Goal: Information Seeking & Learning: Check status

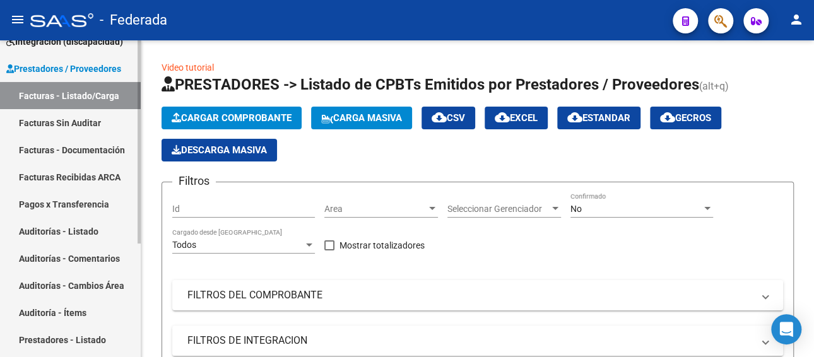
scroll to position [50, 0]
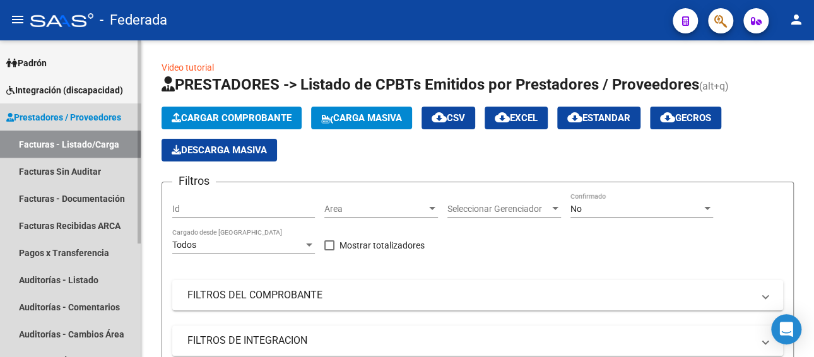
click at [63, 145] on link "Facturas - Listado/Carga" at bounding box center [70, 144] width 141 height 27
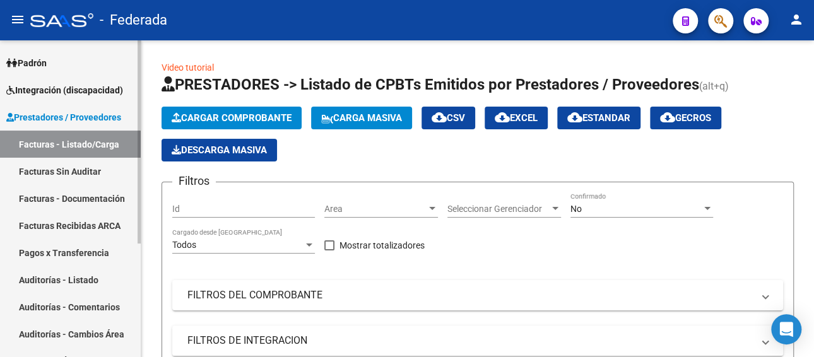
click at [73, 123] on span "Prestadores / Proveedores" at bounding box center [63, 117] width 115 height 14
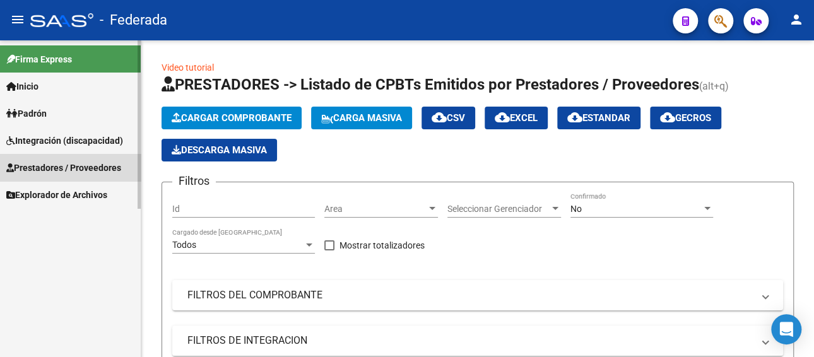
scroll to position [0, 0]
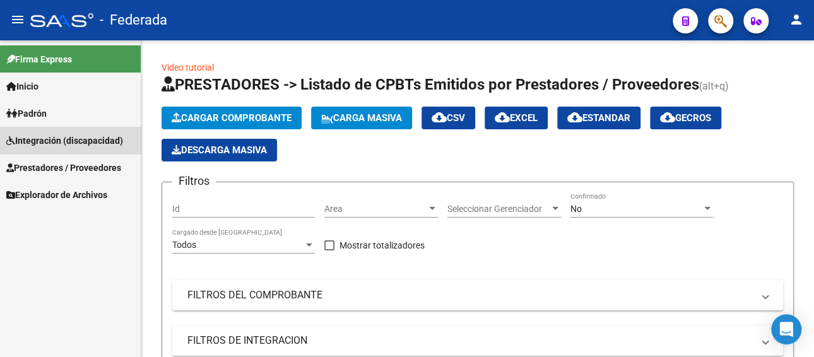
click at [71, 144] on span "Integración (discapacidad)" at bounding box center [64, 141] width 117 height 14
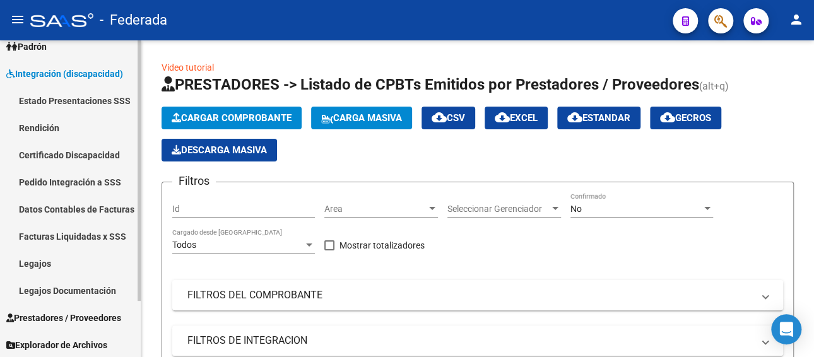
scroll to position [68, 0]
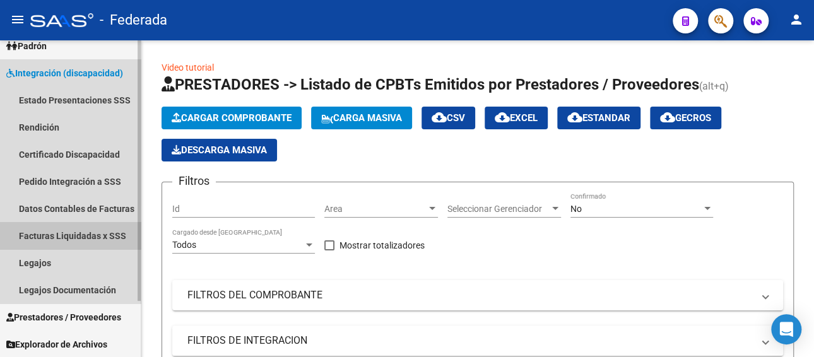
click at [74, 240] on link "Facturas Liquidadas x SSS" at bounding box center [70, 235] width 141 height 27
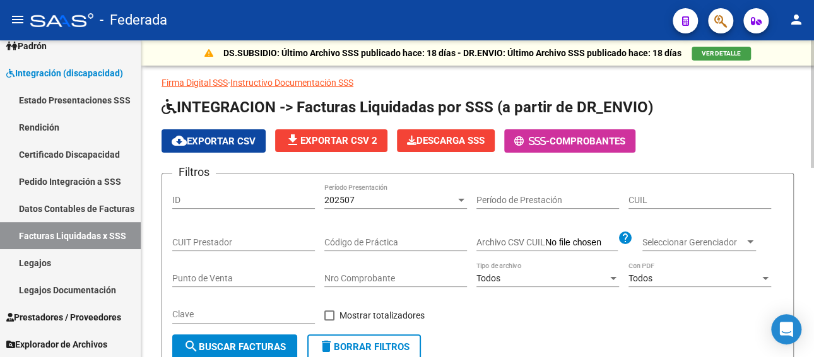
click at [430, 203] on div "202507" at bounding box center [389, 200] width 131 height 11
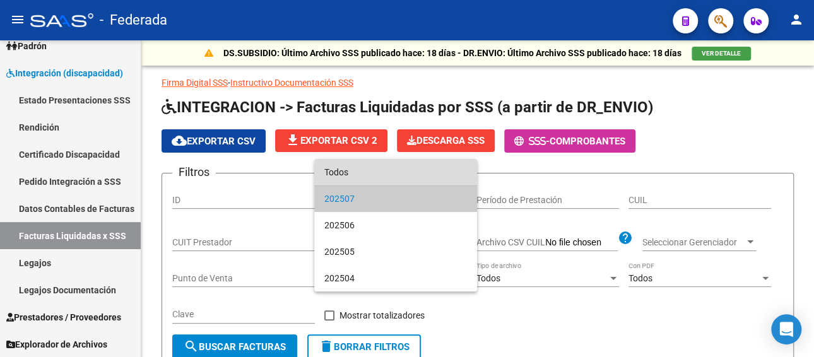
click at [381, 174] on span "Todos" at bounding box center [395, 172] width 143 height 27
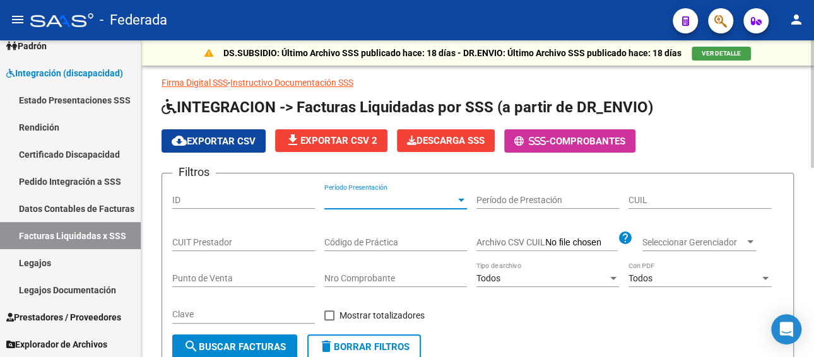
click at [702, 199] on input "CUIL" at bounding box center [700, 200] width 143 height 11
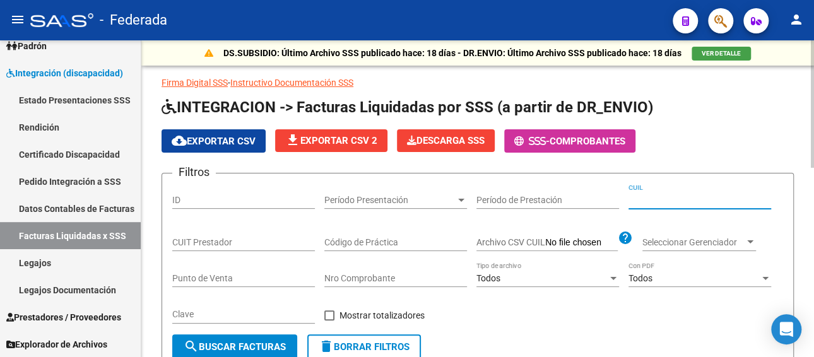
paste input "20-47509773-5"
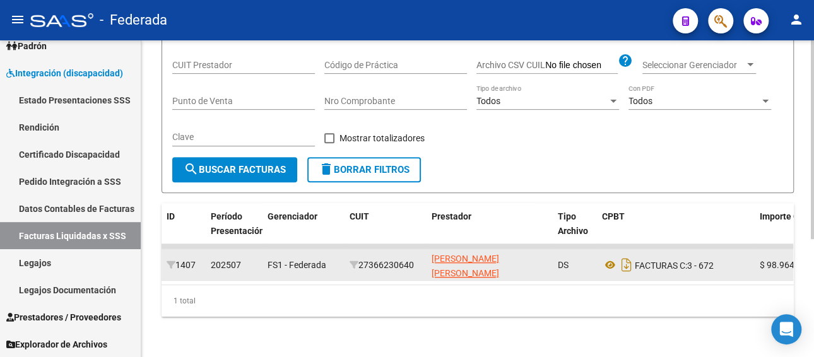
type input "20-47509773-5"
drag, startPoint x: 417, startPoint y: 253, endPoint x: 431, endPoint y: 257, distance: 15.0
click at [372, 258] on div "27366230640" at bounding box center [386, 265] width 72 height 15
click at [421, 254] on datatable-body-cell "27366230640" at bounding box center [386, 264] width 82 height 31
drag, startPoint x: 418, startPoint y: 249, endPoint x: 365, endPoint y: 249, distance: 53.0
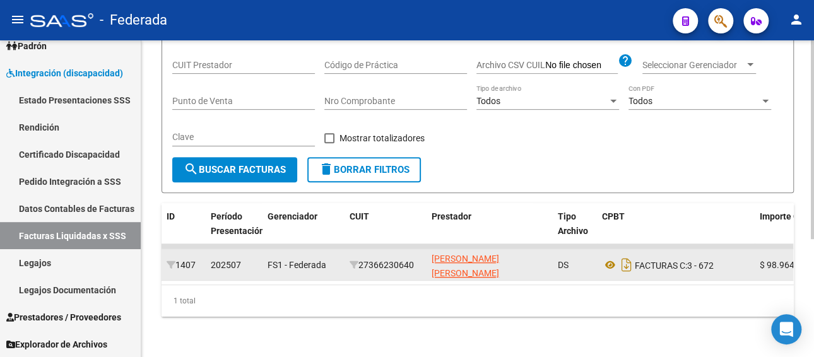
click at [365, 258] on div "27366230640" at bounding box center [386, 265] width 72 height 15
copy div "27366230640"
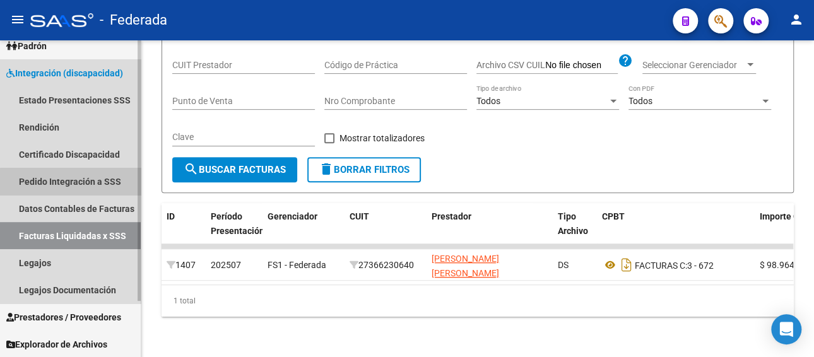
click at [80, 182] on link "Pedido Integración a SSS" at bounding box center [70, 181] width 141 height 27
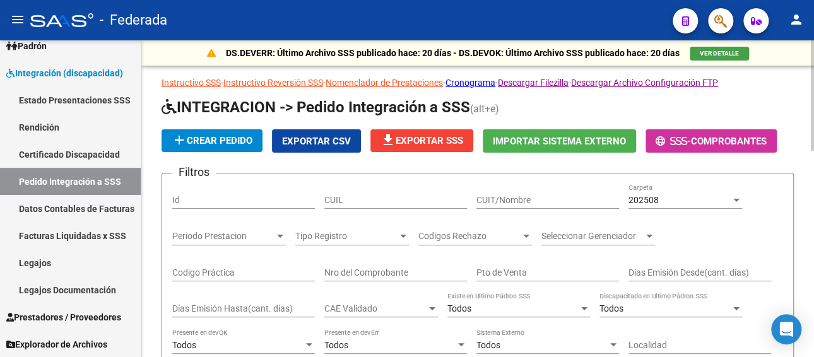
click at [511, 203] on input "CUIT/Nombre" at bounding box center [547, 200] width 143 height 11
paste input "27366230640"
type input "27366230640"
click at [647, 203] on span "202508" at bounding box center [644, 200] width 30 height 10
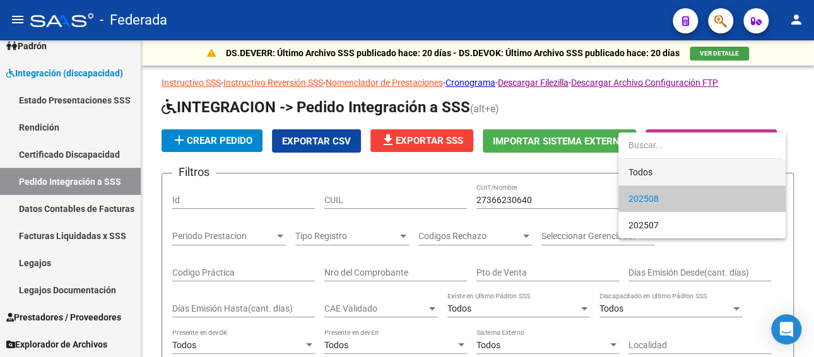
click at [646, 169] on span "Todos" at bounding box center [702, 172] width 147 height 27
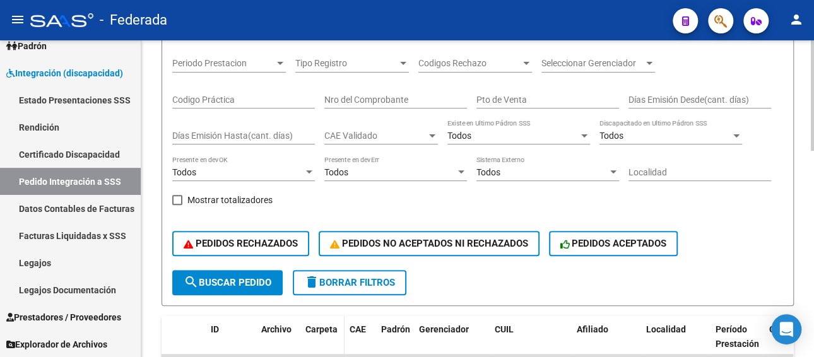
scroll to position [252, 0]
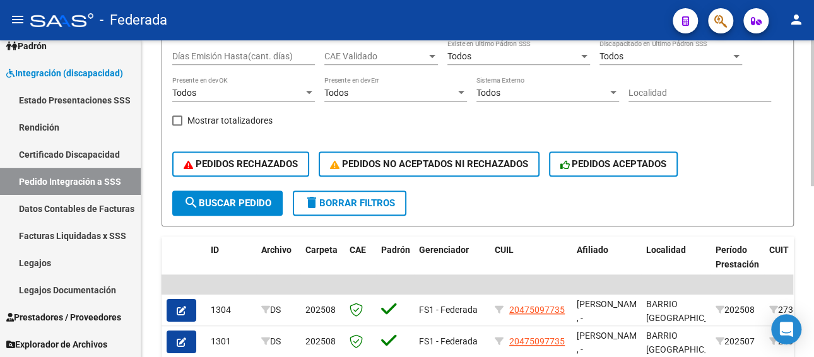
click at [228, 203] on span "search Buscar Pedido" at bounding box center [228, 203] width 88 height 11
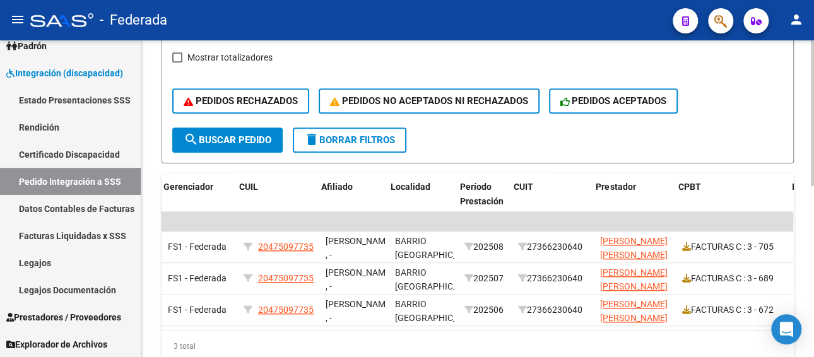
scroll to position [0, 373]
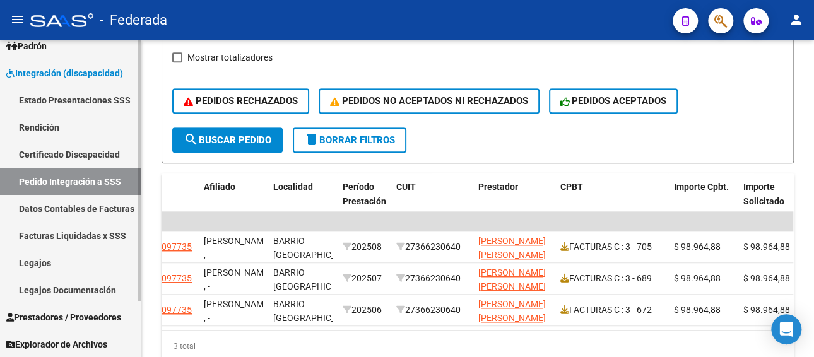
click at [107, 235] on link "Facturas Liquidadas x SSS" at bounding box center [70, 235] width 141 height 27
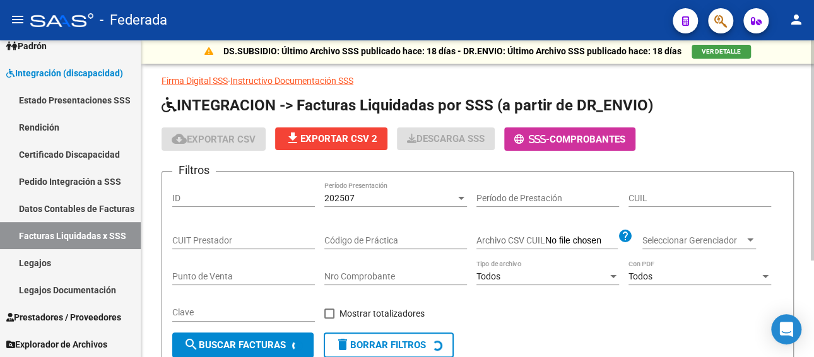
scroll to position [1, 0]
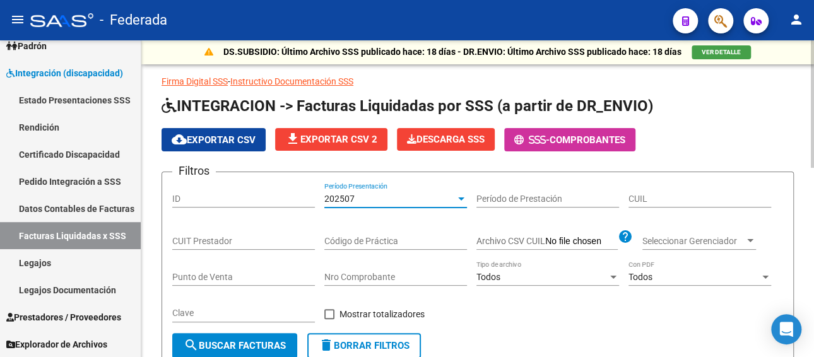
click at [399, 197] on div "202507" at bounding box center [389, 199] width 131 height 11
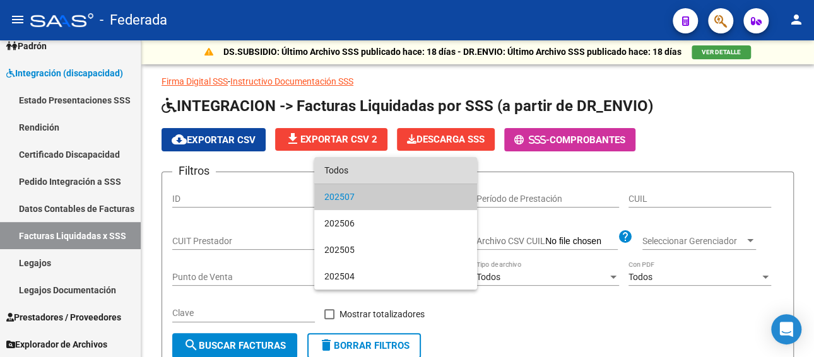
click at [381, 175] on span "Todos" at bounding box center [395, 170] width 143 height 27
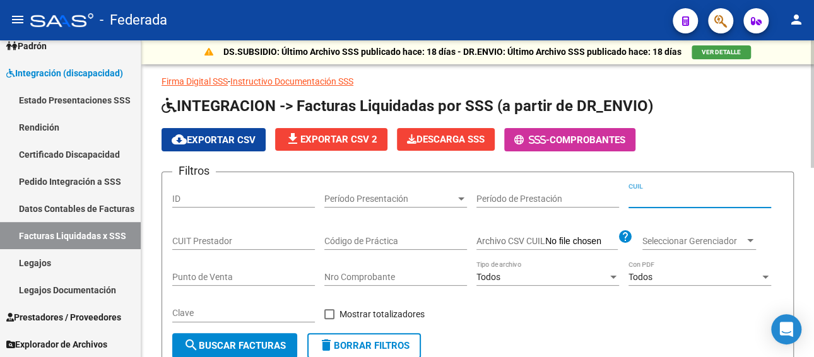
click at [638, 197] on input "CUIL" at bounding box center [700, 199] width 143 height 11
click at [221, 242] on input "CUIT Prestador" at bounding box center [243, 241] width 143 height 11
paste input "27-36623064-0"
type input "27-36623064-0"
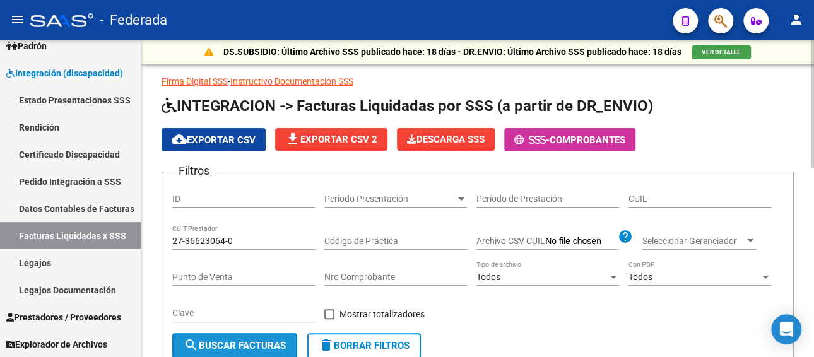
click at [246, 341] on span "search Buscar Facturas" at bounding box center [235, 345] width 102 height 11
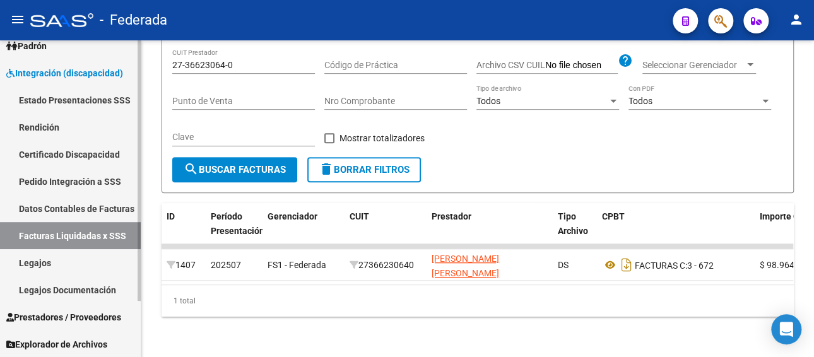
click at [45, 266] on link "Legajos" at bounding box center [70, 262] width 141 height 27
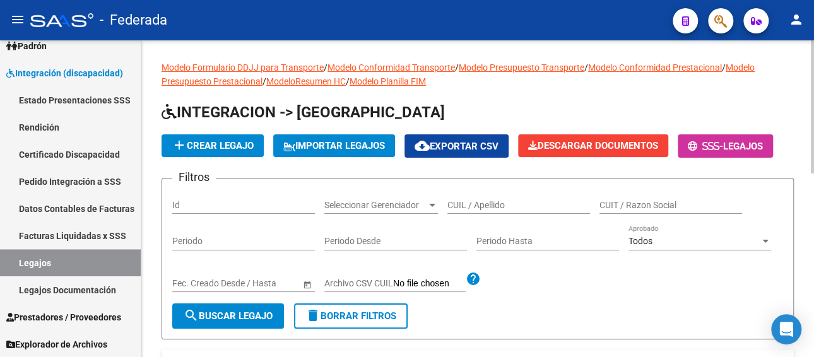
click at [479, 204] on input "CUIL / Apellido" at bounding box center [518, 205] width 143 height 11
paste input "[PERSON_NAME]"
type input "[PERSON_NAME]"
click at [247, 313] on span "search Buscar Legajo" at bounding box center [228, 316] width 89 height 11
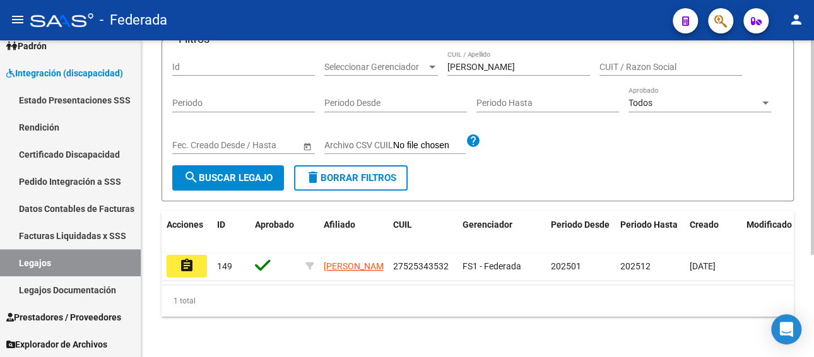
scroll to position [151, 0]
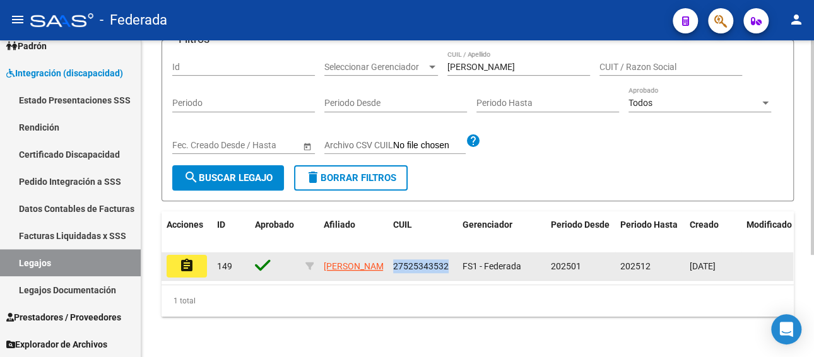
drag, startPoint x: 450, startPoint y: 252, endPoint x: 395, endPoint y: 252, distance: 54.9
click at [395, 259] on div "27525343532" at bounding box center [422, 266] width 59 height 15
copy span "27525343532"
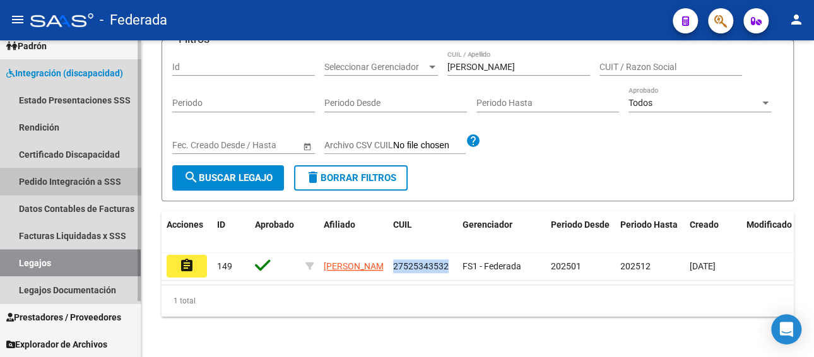
click at [81, 183] on link "Pedido Integración a SSS" at bounding box center [70, 181] width 141 height 27
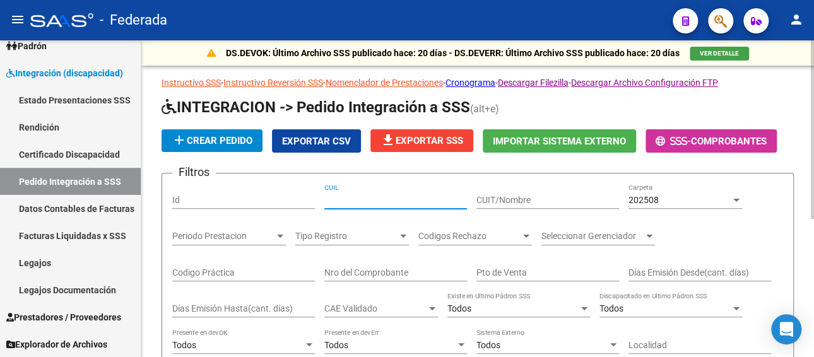
click at [360, 197] on input "CUIL" at bounding box center [395, 200] width 143 height 11
paste input "27525343532"
type input "27525343532"
click at [663, 199] on div "202508" at bounding box center [680, 200] width 102 height 11
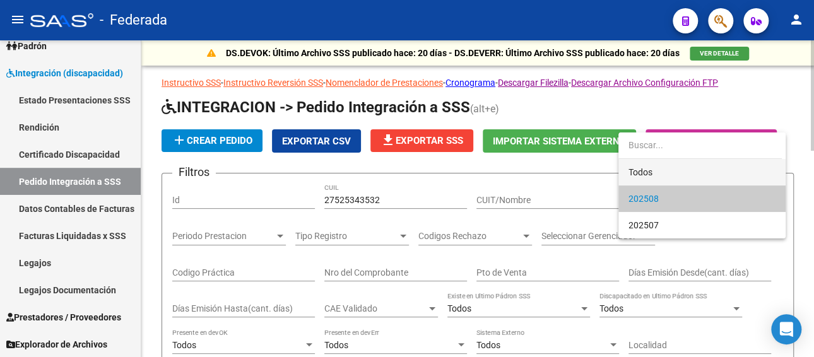
drag, startPoint x: 641, startPoint y: 166, endPoint x: 353, endPoint y: 276, distance: 308.3
click at [640, 168] on span "Todos" at bounding box center [702, 172] width 147 height 27
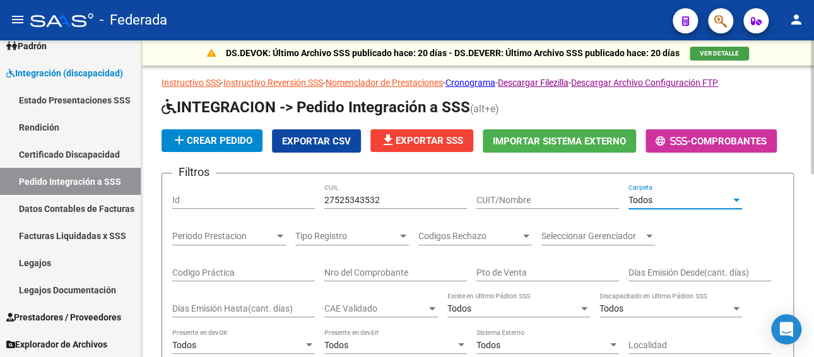
scroll to position [189, 0]
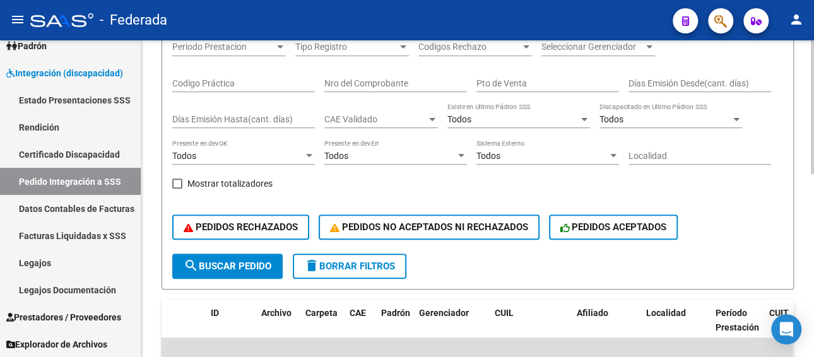
click at [242, 272] on button "search Buscar Pedido" at bounding box center [227, 266] width 110 height 25
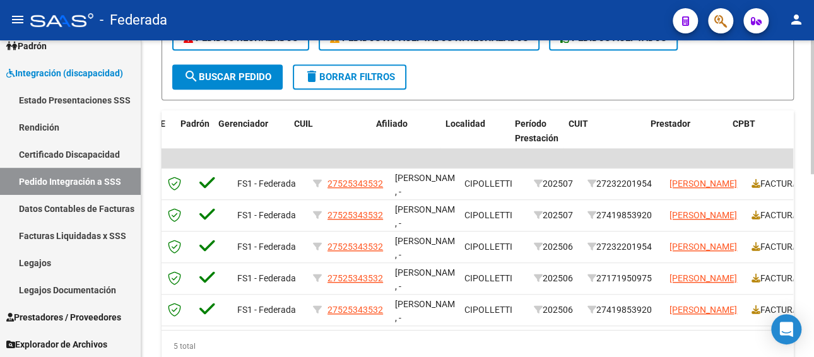
scroll to position [0, 203]
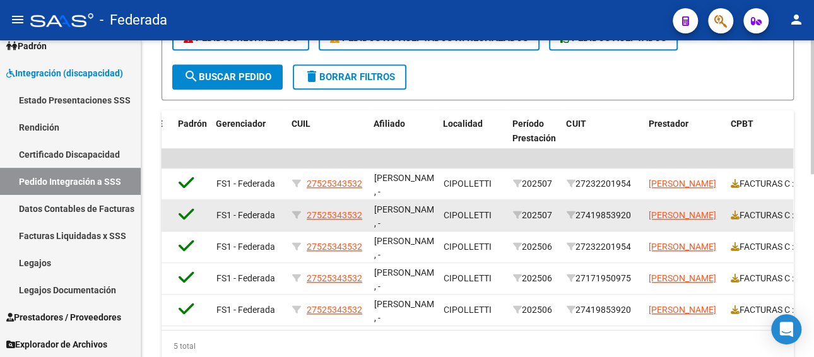
drag, startPoint x: 634, startPoint y: 215, endPoint x: 579, endPoint y: 213, distance: 54.9
click at [579, 213] on div "27419853920" at bounding box center [603, 215] width 72 height 15
copy div "27419853920"
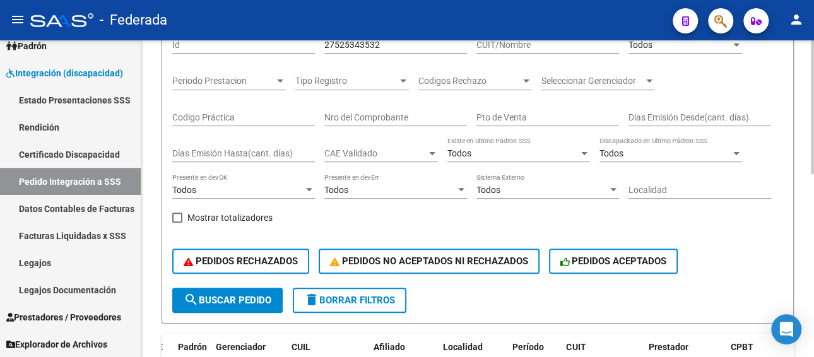
scroll to position [126, 0]
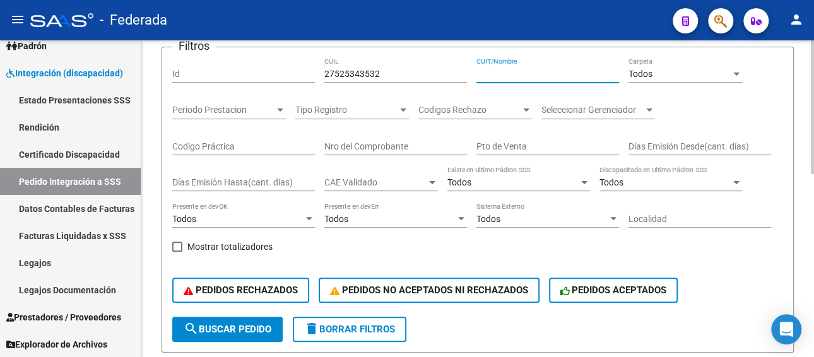
click at [504, 74] on input "CUIT/Nombre" at bounding box center [547, 74] width 143 height 11
paste input "27419853920"
type input "27419853920"
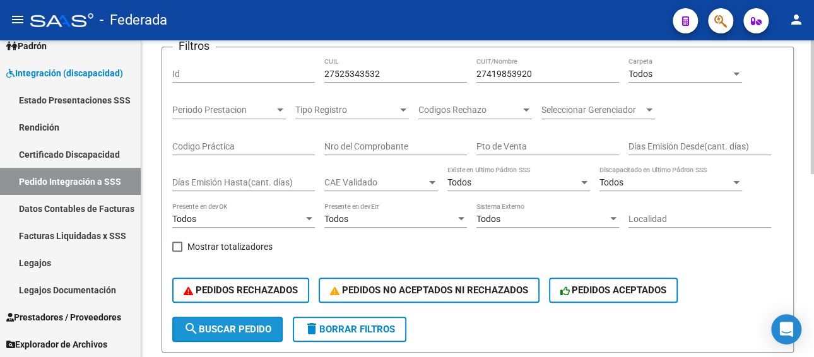
drag, startPoint x: 234, startPoint y: 330, endPoint x: 307, endPoint y: 293, distance: 81.9
click at [234, 329] on span "search Buscar Pedido" at bounding box center [228, 329] width 88 height 11
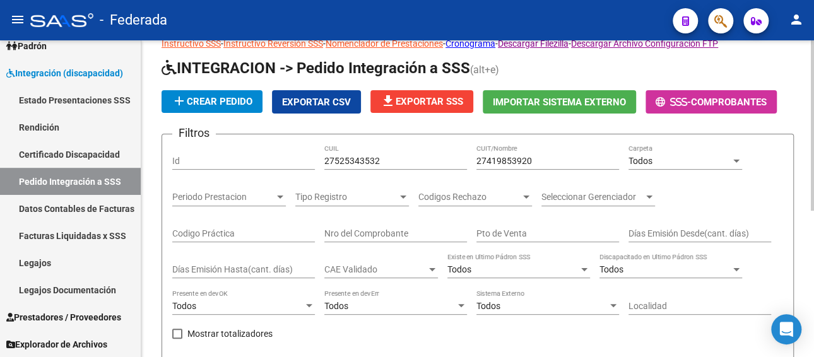
scroll to position [21, 0]
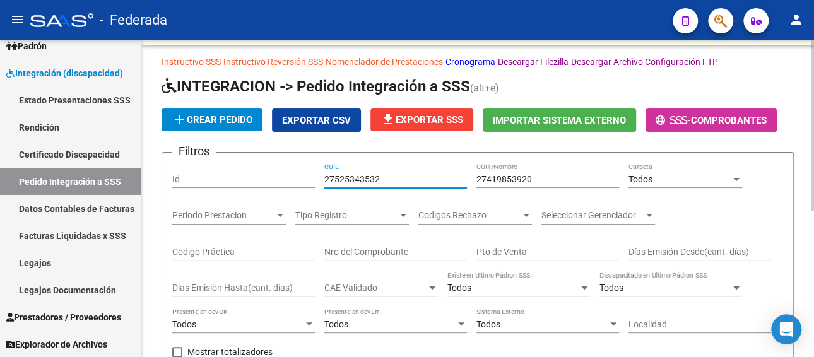
drag, startPoint x: 388, startPoint y: 177, endPoint x: 312, endPoint y: 177, distance: 75.7
click at [312, 177] on div "Filtros Id 27525343532 CUIL 27419853920 CUIT/Nombre Todos Carpeta Periodo Prest…" at bounding box center [477, 292] width 611 height 259
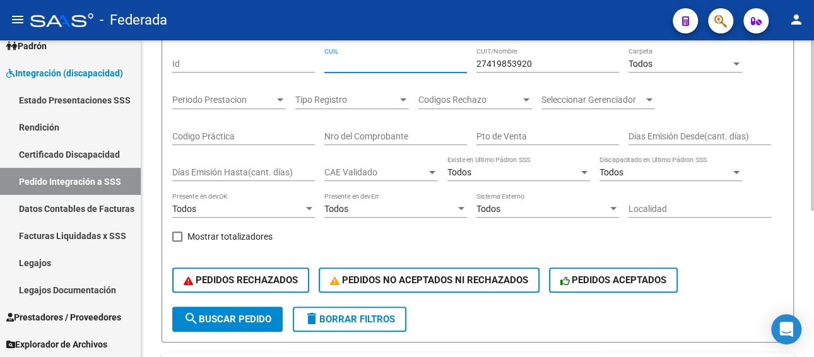
scroll to position [147, 0]
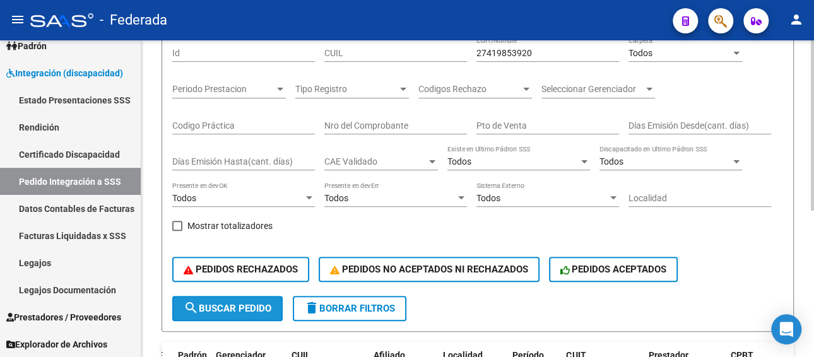
click at [222, 309] on span "search Buscar Pedido" at bounding box center [228, 308] width 88 height 11
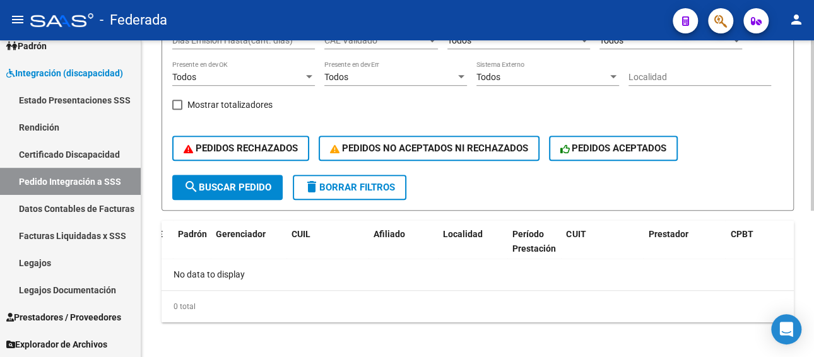
scroll to position [273, 0]
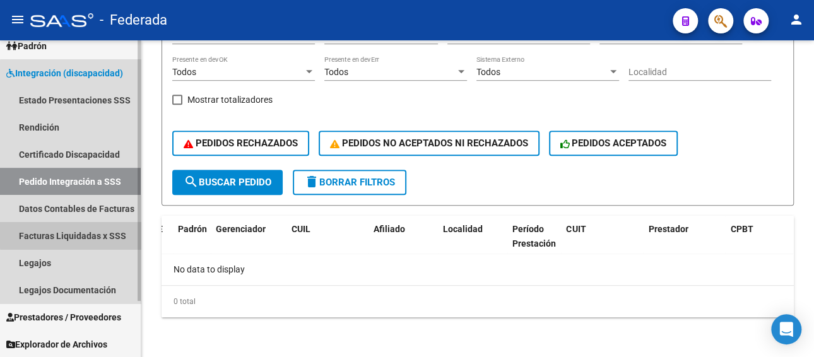
click at [88, 234] on link "Facturas Liquidadas x SSS" at bounding box center [70, 235] width 141 height 27
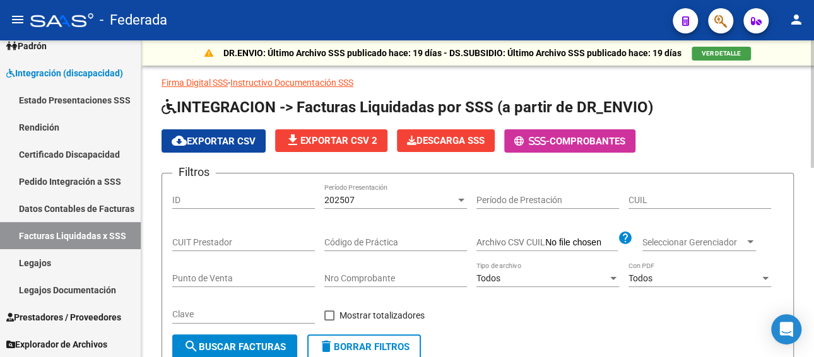
click at [382, 199] on div "202507" at bounding box center [389, 200] width 131 height 11
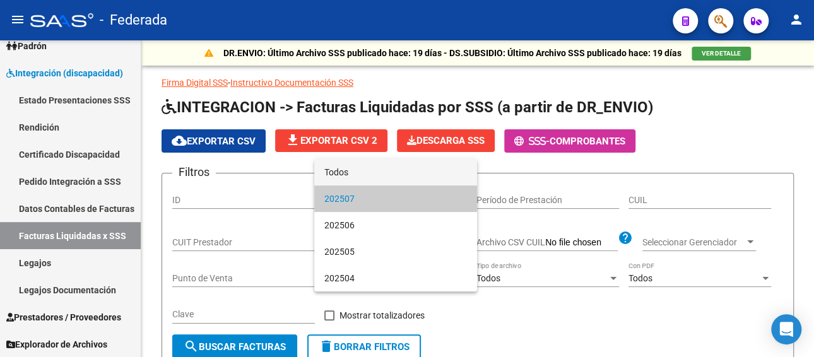
click at [379, 169] on span "Todos" at bounding box center [395, 172] width 143 height 27
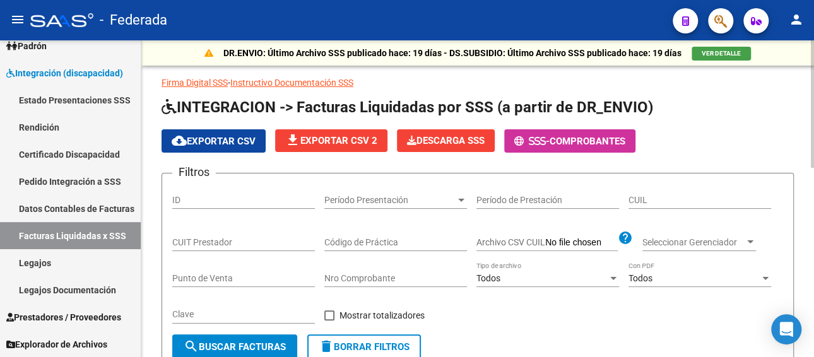
click at [239, 230] on div "CUIT Prestador" at bounding box center [243, 238] width 143 height 25
paste input "27-41985392-0"
type input "27-41985392-0"
click at [237, 345] on span "search Buscar Facturas" at bounding box center [235, 346] width 102 height 11
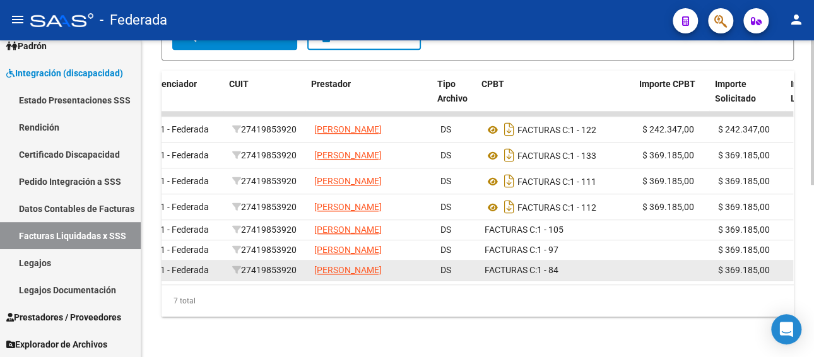
scroll to position [0, 121]
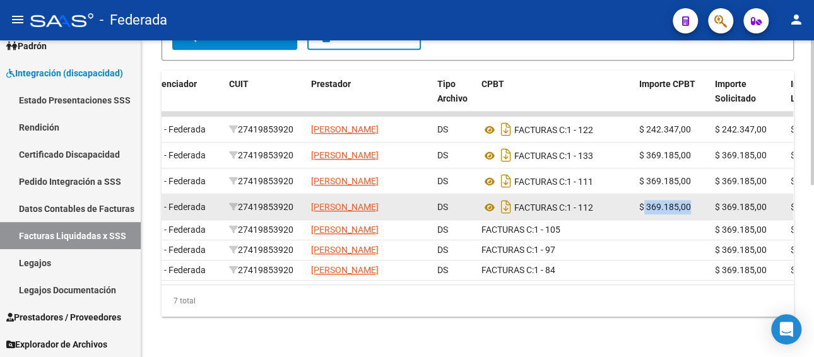
drag, startPoint x: 692, startPoint y: 220, endPoint x: 642, endPoint y: 221, distance: 50.5
click at [642, 215] on div "$ 369.185,00" at bounding box center [672, 207] width 66 height 15
copy span "369.185,00"
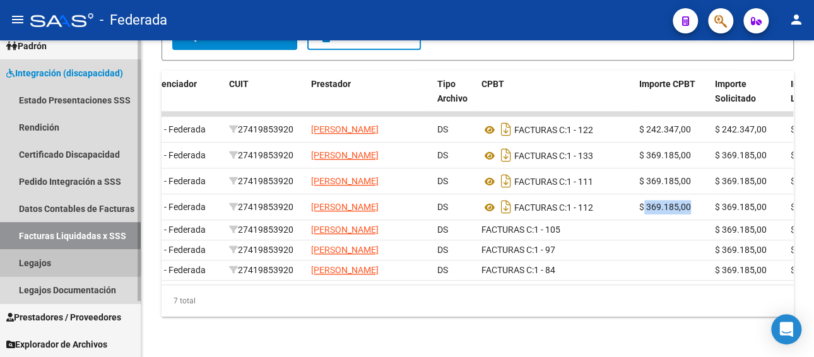
click at [60, 262] on link "Legajos" at bounding box center [70, 262] width 141 height 27
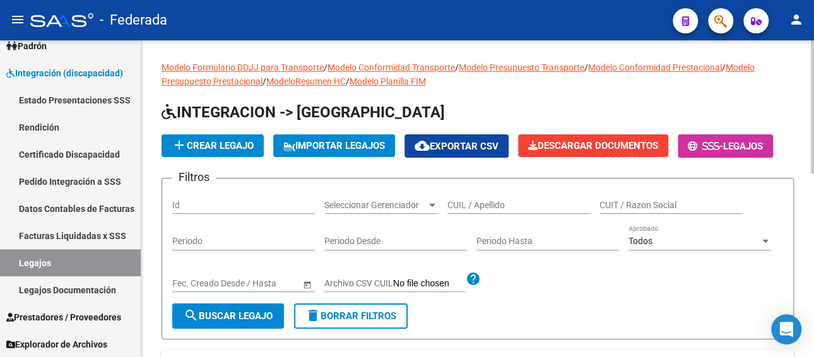
paste input "FRUTERO [PERSON_NAME]"
click at [470, 200] on input "FRUTERO [PERSON_NAME]" at bounding box center [518, 205] width 143 height 11
type input "FRUTERO [PERSON_NAME]"
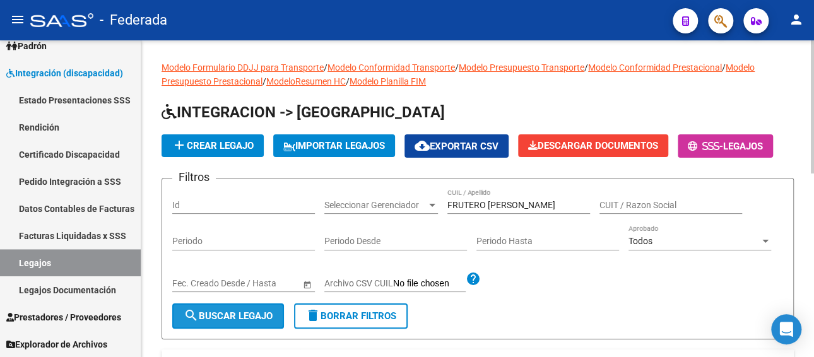
click at [251, 311] on span "search Buscar Legajo" at bounding box center [228, 316] width 89 height 11
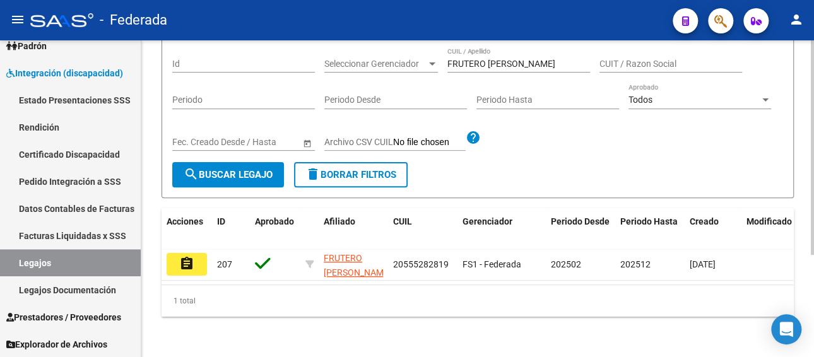
scroll to position [151, 0]
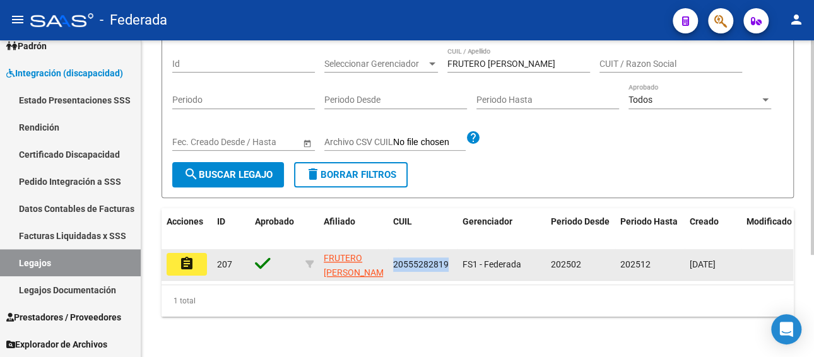
drag, startPoint x: 448, startPoint y: 253, endPoint x: 391, endPoint y: 256, distance: 57.5
click at [391, 256] on datatable-body-cell "20555282819" at bounding box center [422, 264] width 69 height 31
copy span "20555282819"
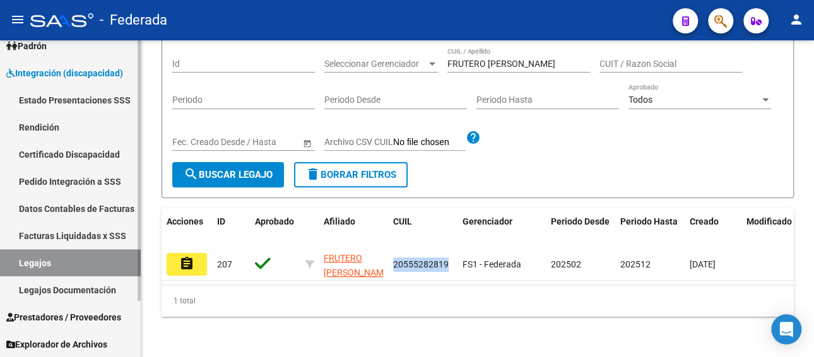
scroll to position [4, 0]
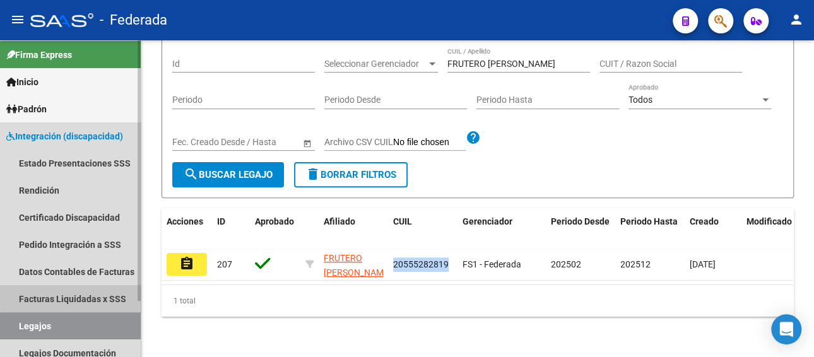
click at [81, 296] on link "Facturas Liquidadas x SSS" at bounding box center [70, 298] width 141 height 27
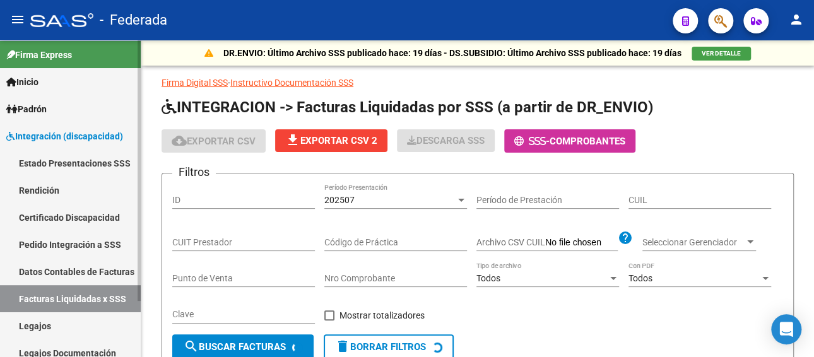
click at [68, 244] on link "Pedido Integración a SSS" at bounding box center [70, 244] width 141 height 27
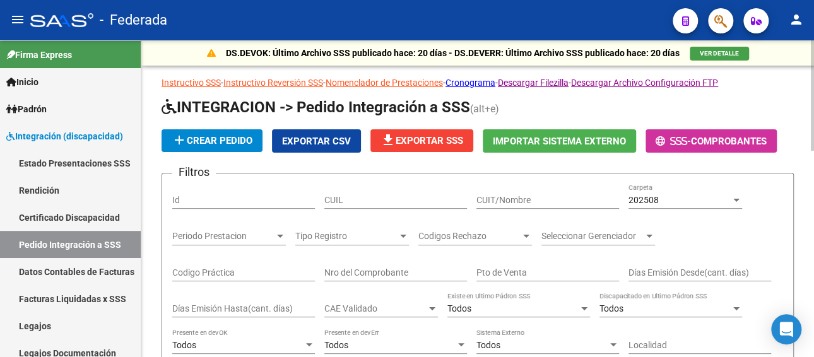
click at [384, 200] on input "CUIL" at bounding box center [395, 200] width 143 height 11
paste input "20555282819"
type input "20555282819"
click at [672, 196] on div "202508" at bounding box center [680, 200] width 102 height 11
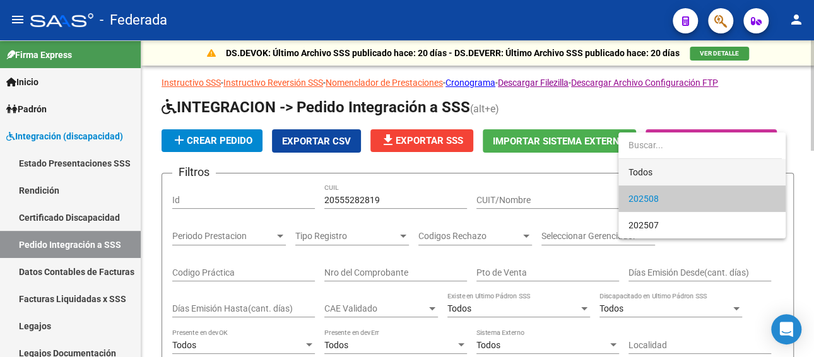
click at [647, 174] on span "Todos" at bounding box center [702, 172] width 147 height 27
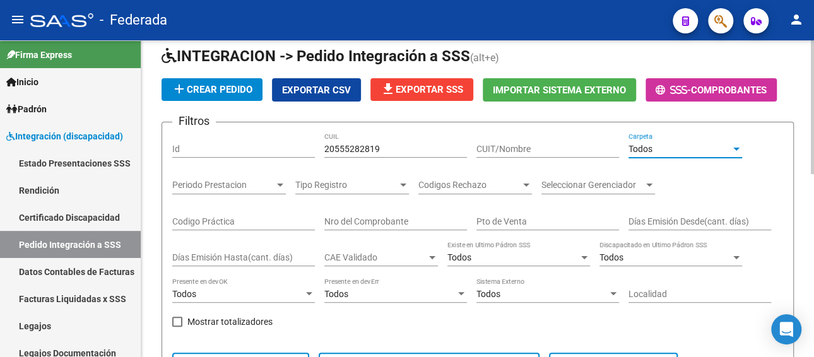
scroll to position [126, 0]
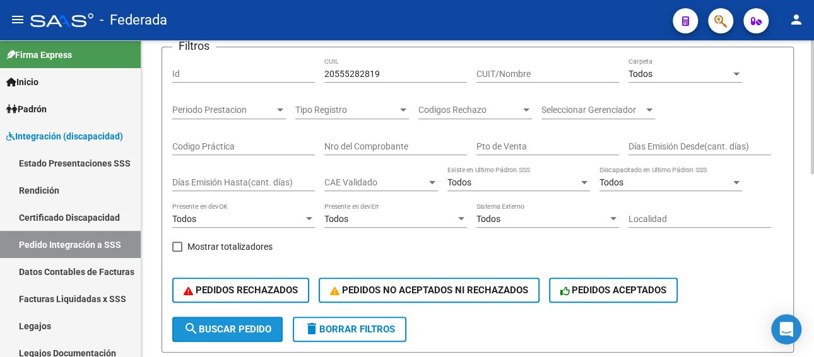
click at [253, 326] on span "search Buscar Pedido" at bounding box center [228, 329] width 88 height 11
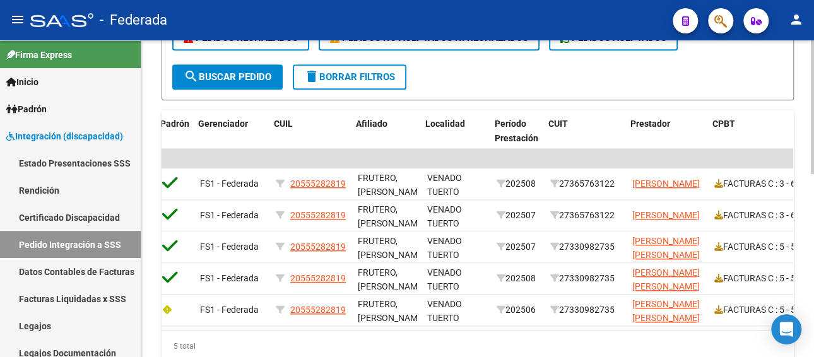
scroll to position [0, 247]
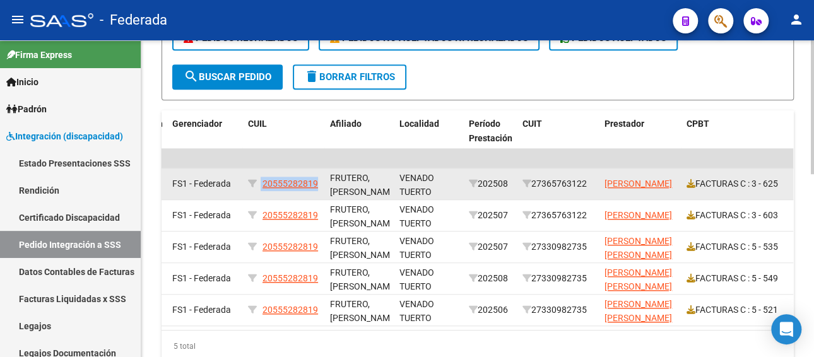
drag, startPoint x: 320, startPoint y: 182, endPoint x: 261, endPoint y: 182, distance: 58.7
click at [261, 182] on datatable-body-cell "20555282819" at bounding box center [284, 184] width 82 height 31
copy div "20555282819"
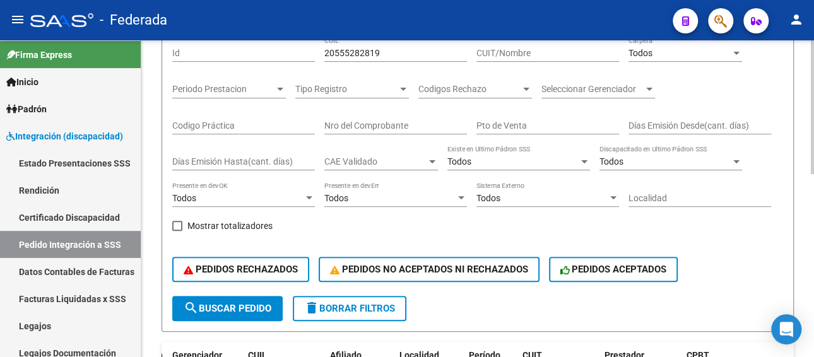
scroll to position [126, 0]
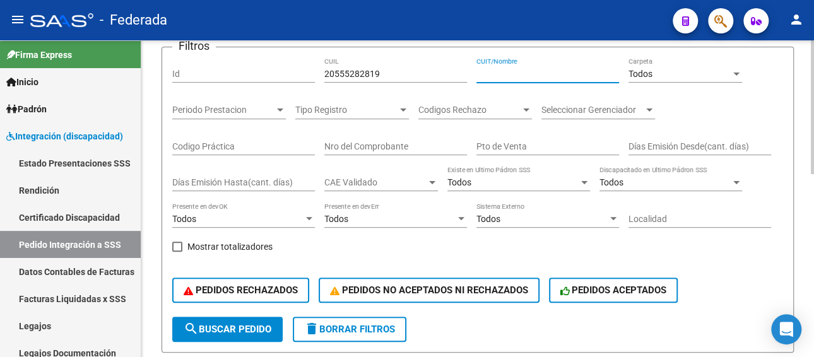
click at [505, 72] on input "CUIT/Nombre" at bounding box center [547, 74] width 143 height 11
paste input "20555282819"
type input "20555282819"
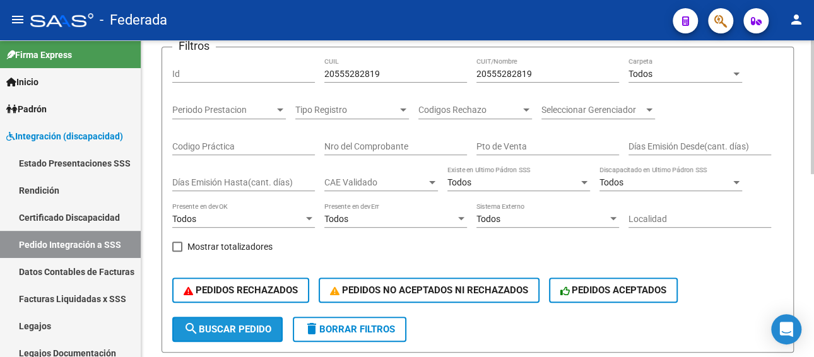
click at [260, 334] on span "search Buscar Pedido" at bounding box center [228, 329] width 88 height 11
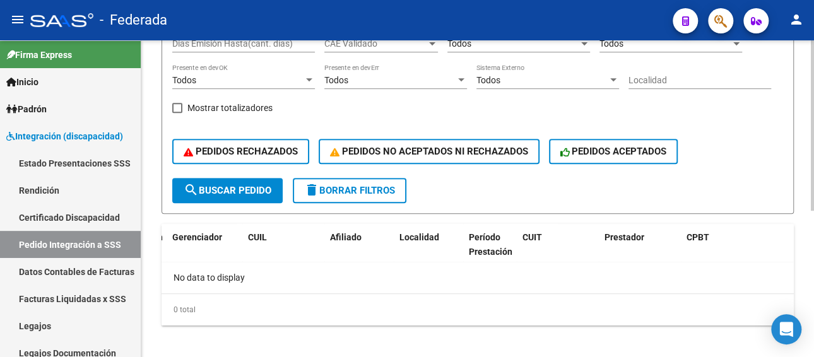
scroll to position [273, 0]
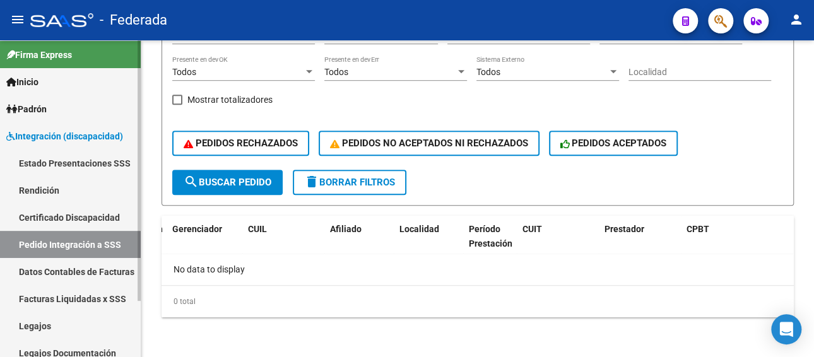
click at [76, 292] on link "Facturas Liquidadas x SSS" at bounding box center [70, 298] width 141 height 27
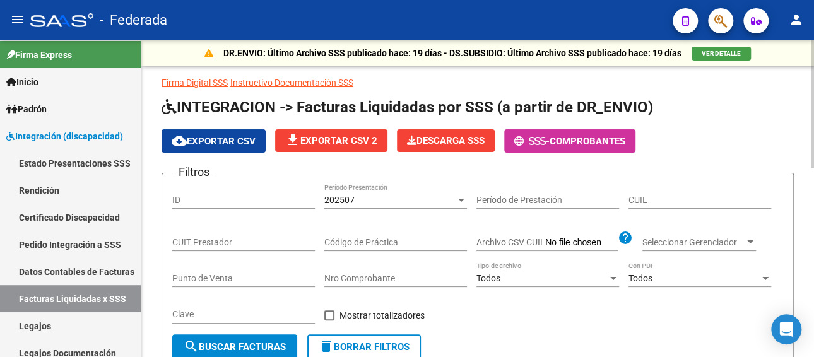
click at [427, 204] on div "202507 Período Presentación" at bounding box center [395, 196] width 143 height 25
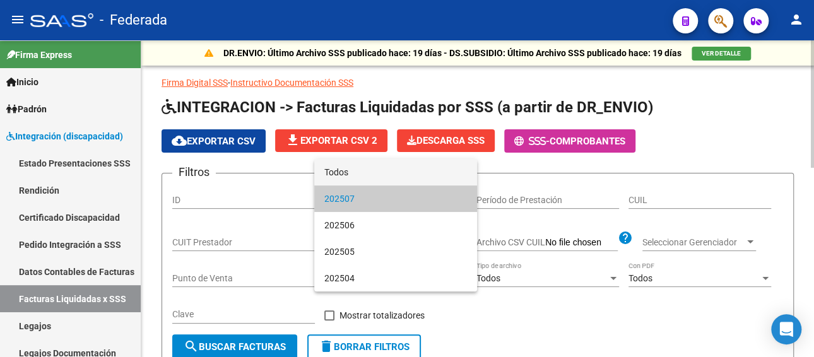
drag, startPoint x: 386, startPoint y: 169, endPoint x: 641, endPoint y: 210, distance: 258.8
click at [386, 172] on span "Todos" at bounding box center [395, 172] width 143 height 27
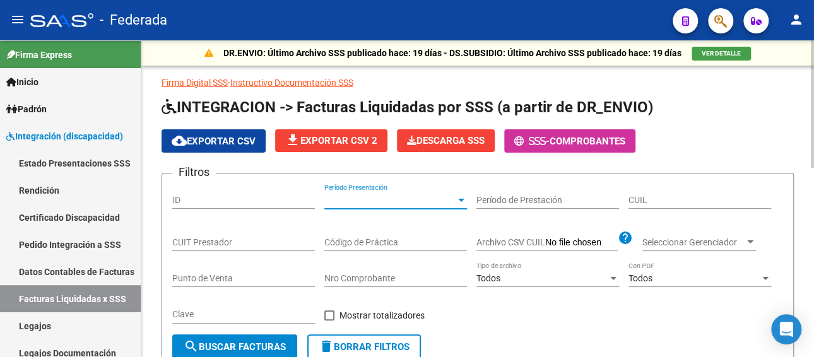
click at [687, 198] on input "CUIL" at bounding box center [700, 200] width 143 height 11
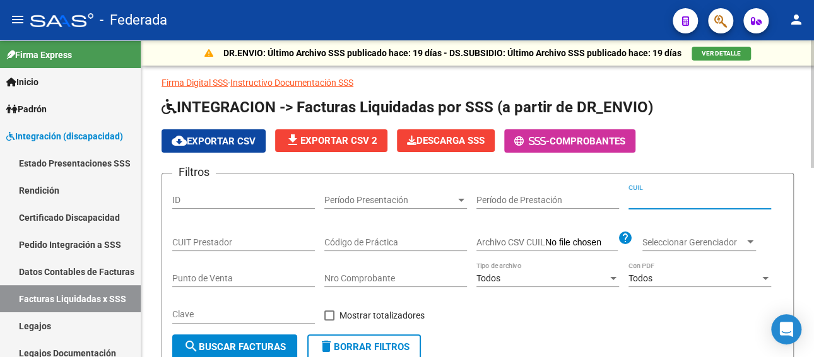
paste input "20-55528281-9"
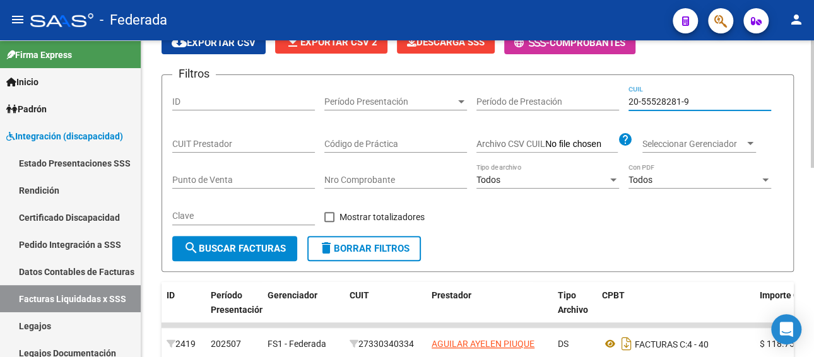
scroll to position [252, 0]
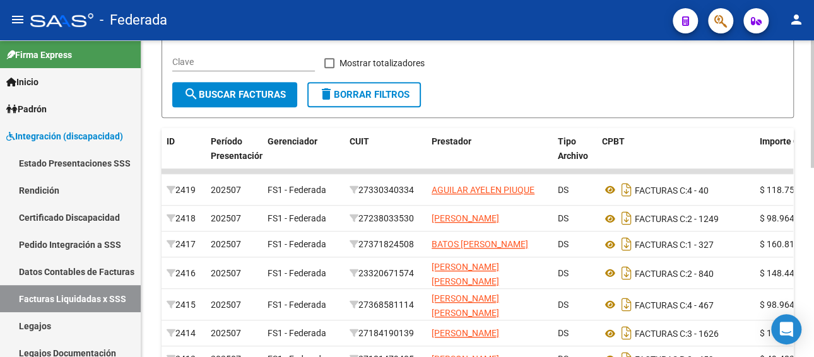
type input "20-55528281-9"
click at [233, 90] on span "search Buscar Facturas" at bounding box center [235, 94] width 102 height 11
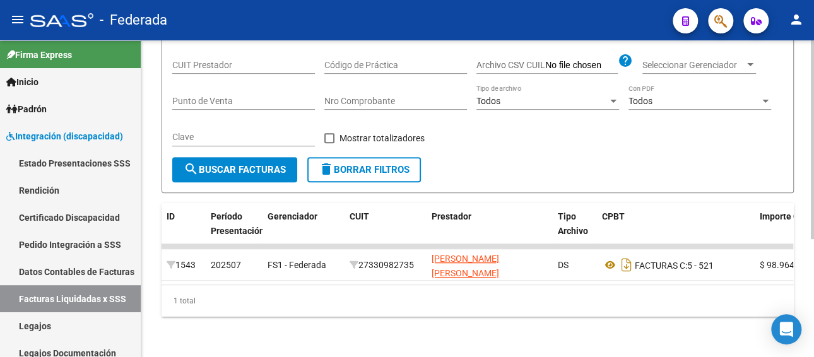
scroll to position [124, 0]
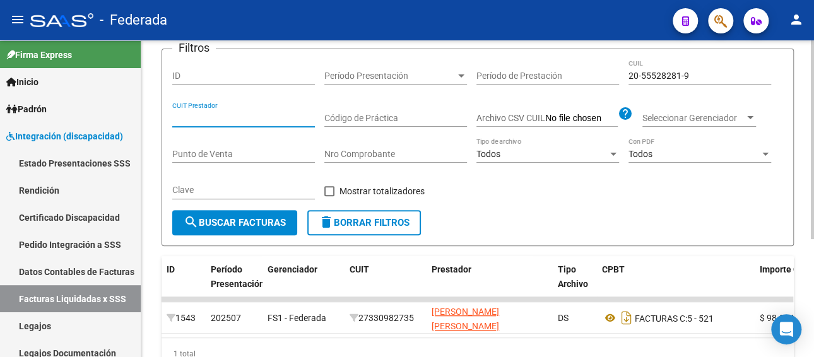
paste input "27-27781856-1"
click at [264, 117] on input "CUIT Prestador" at bounding box center [243, 118] width 143 height 11
type input "27-27781856-1"
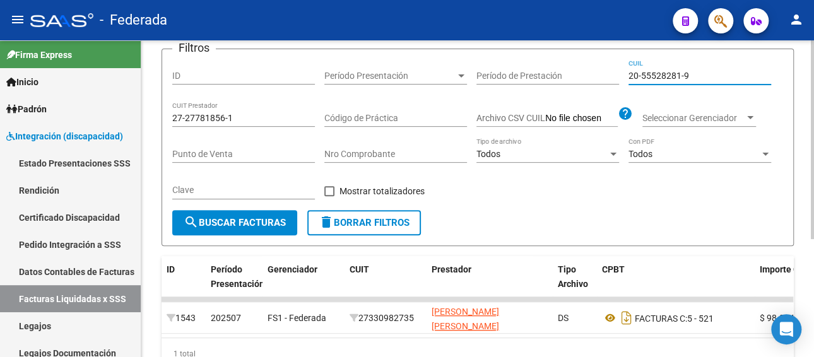
drag, startPoint x: 689, startPoint y: 77, endPoint x: 619, endPoint y: 81, distance: 69.5
click at [619, 81] on div "Filtros ID Período Presentación Período Presentación Período de Prestación 20-5…" at bounding box center [477, 134] width 611 height 151
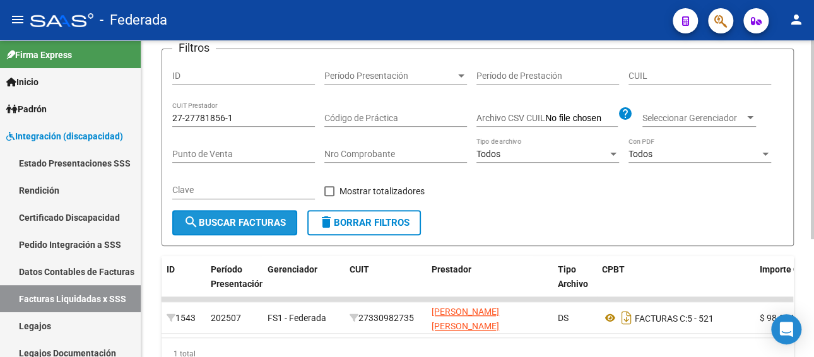
click at [264, 223] on span "search Buscar Facturas" at bounding box center [235, 222] width 102 height 11
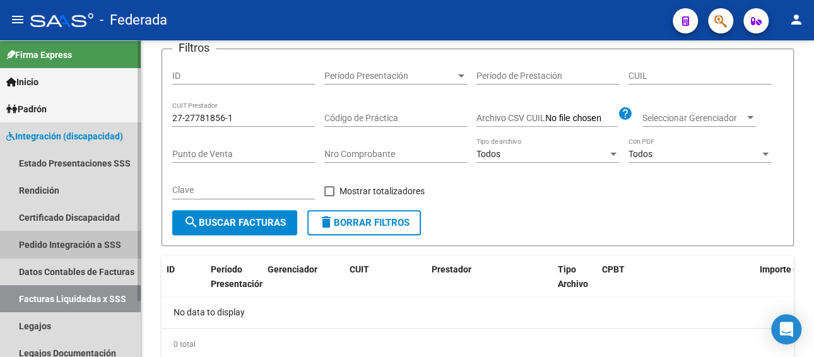
click at [74, 241] on link "Pedido Integración a SSS" at bounding box center [70, 244] width 141 height 27
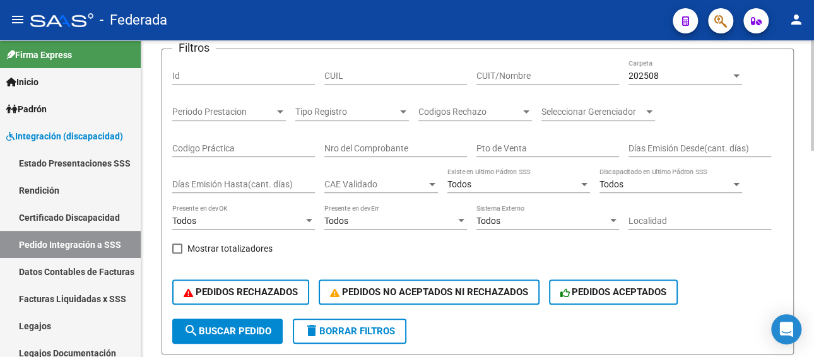
click at [511, 73] on input "CUIT/Nombre" at bounding box center [547, 76] width 143 height 11
paste input "27277818561"
type input "27277818561"
click at [676, 73] on div "202508" at bounding box center [680, 76] width 102 height 11
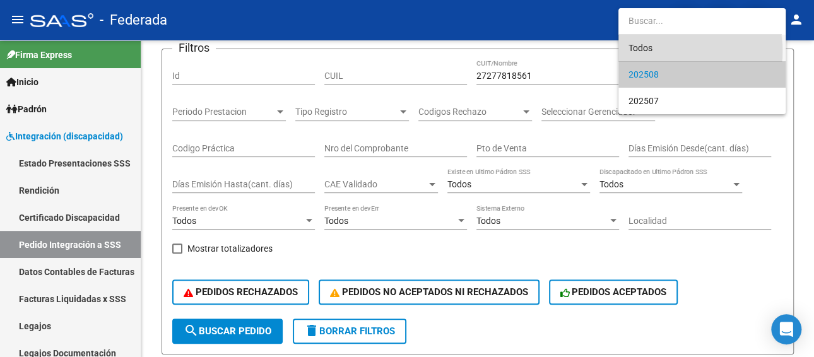
click at [656, 51] on span "Todos" at bounding box center [702, 48] width 147 height 27
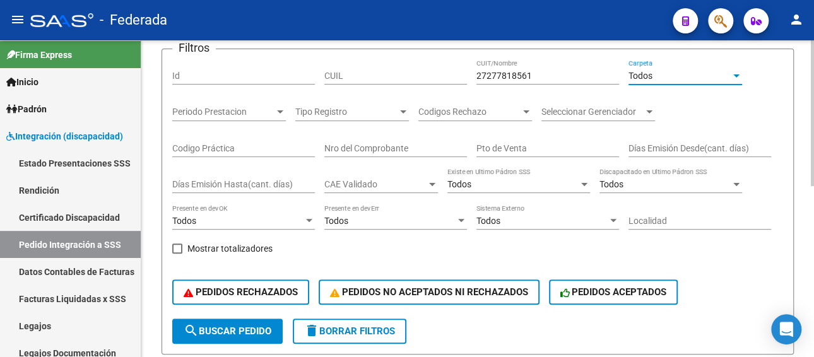
click at [258, 329] on span "search Buscar Pedido" at bounding box center [228, 331] width 88 height 11
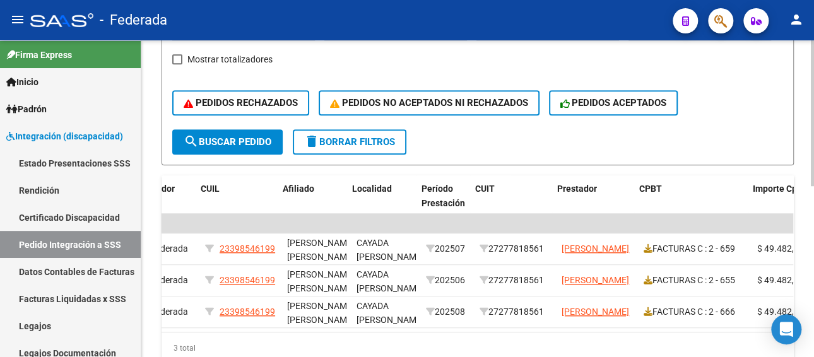
scroll to position [0, 294]
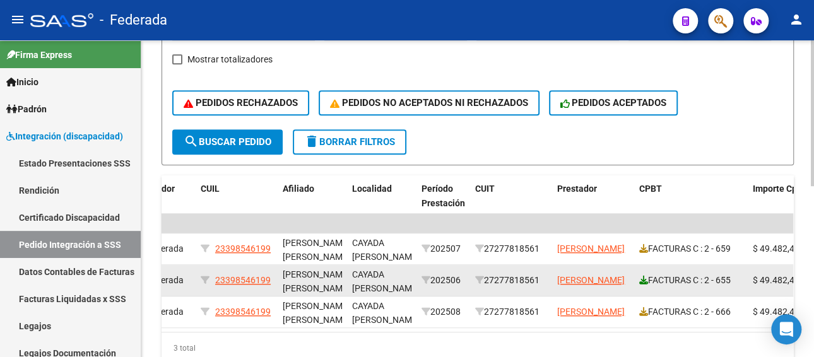
click at [641, 282] on icon at bounding box center [643, 280] width 9 height 9
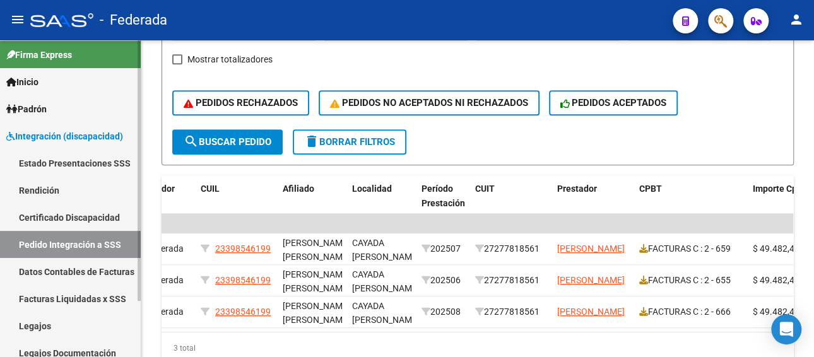
drag, startPoint x: 41, startPoint y: 319, endPoint x: 50, endPoint y: 319, distance: 9.5
click at [42, 319] on link "Legajos" at bounding box center [70, 325] width 141 height 27
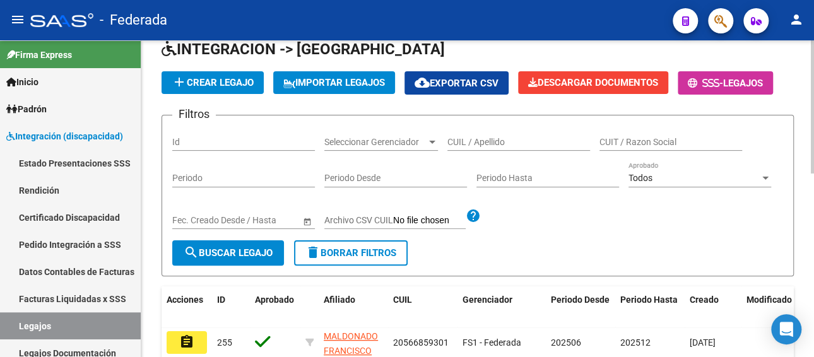
scroll to position [61, 0]
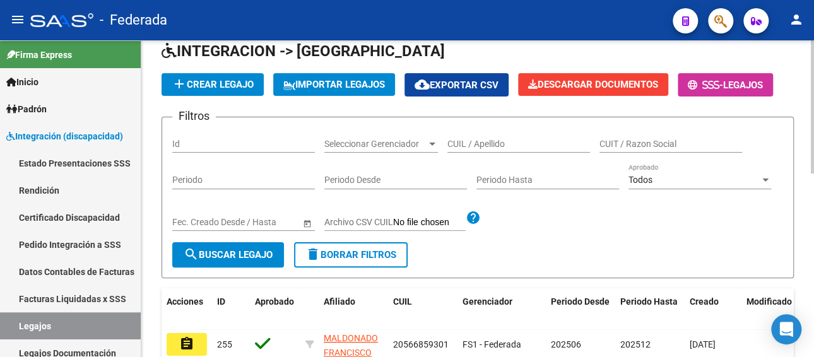
click at [483, 142] on input "CUIL / Apellido" at bounding box center [518, 144] width 143 height 11
paste input "20533794034"
type input "20533794034"
click at [255, 259] on span "search Buscar Legajo" at bounding box center [228, 254] width 89 height 11
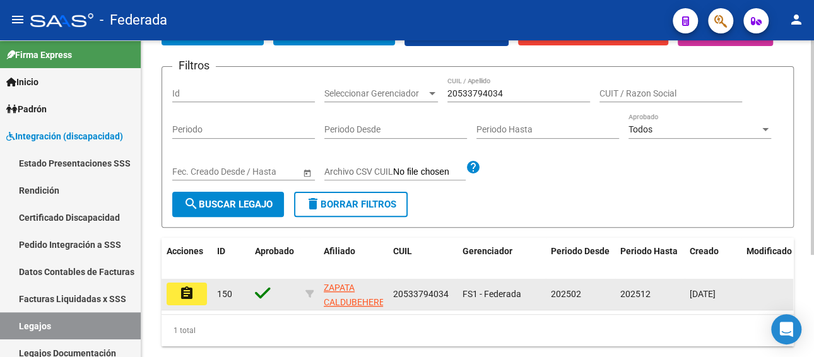
scroll to position [151, 0]
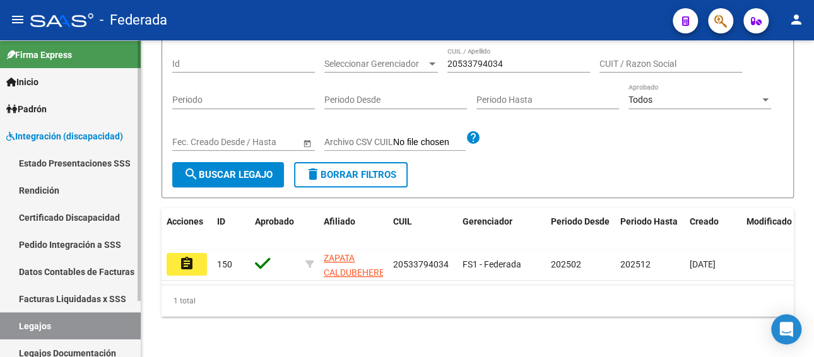
click at [84, 297] on link "Facturas Liquidadas x SSS" at bounding box center [70, 298] width 141 height 27
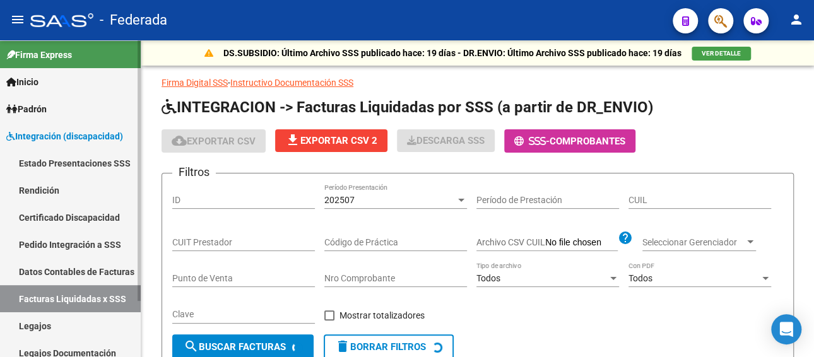
click at [84, 237] on link "Pedido Integración a SSS" at bounding box center [70, 244] width 141 height 27
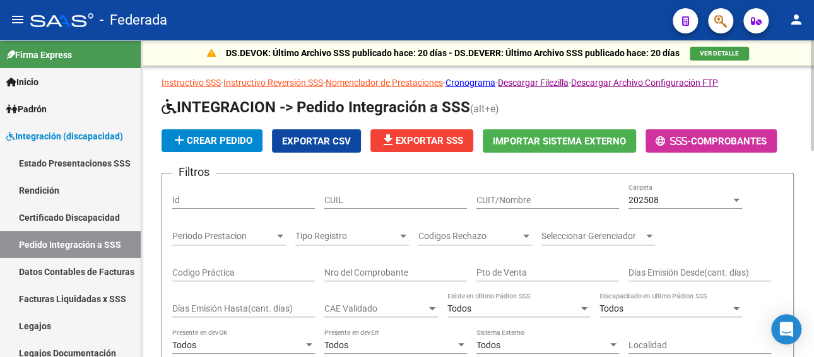
click at [343, 200] on input "CUIL" at bounding box center [395, 200] width 143 height 11
paste input "20533794034"
type input "20533794034"
click at [643, 196] on span "202508" at bounding box center [644, 200] width 30 height 10
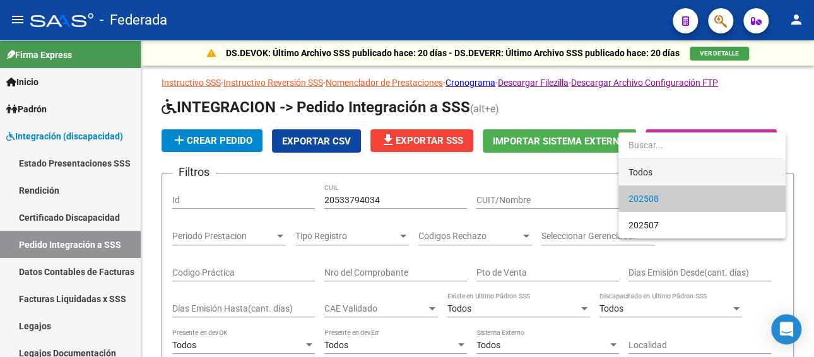
click at [652, 173] on span "Todos" at bounding box center [702, 172] width 147 height 27
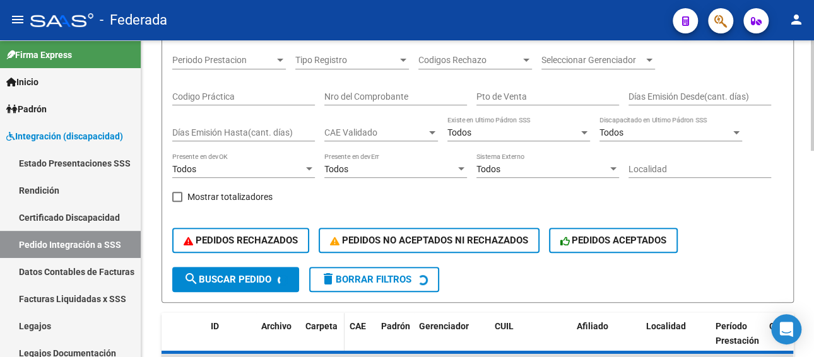
scroll to position [189, 0]
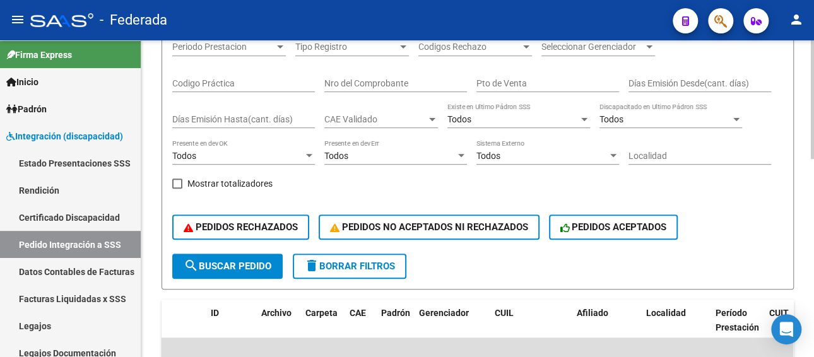
click at [248, 264] on span "search Buscar Pedido" at bounding box center [228, 266] width 88 height 11
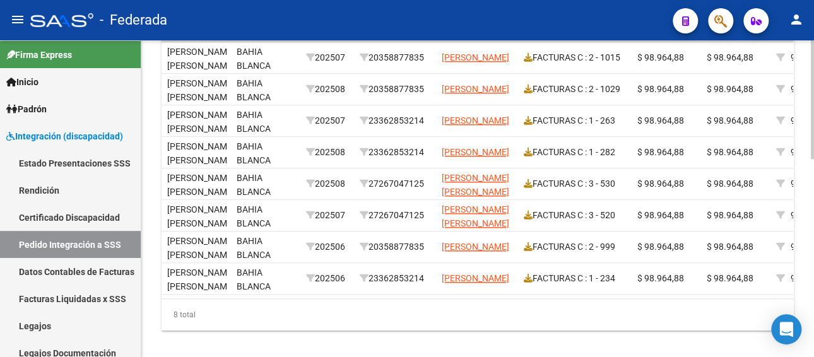
scroll to position [0, 476]
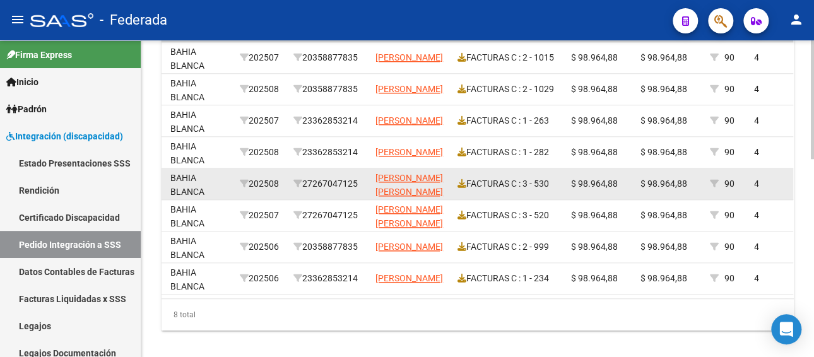
drag, startPoint x: 365, startPoint y: 182, endPoint x: 306, endPoint y: 186, distance: 58.8
click at [306, 186] on datatable-body-cell "27267047125" at bounding box center [329, 184] width 82 height 31
copy div "27267047125"
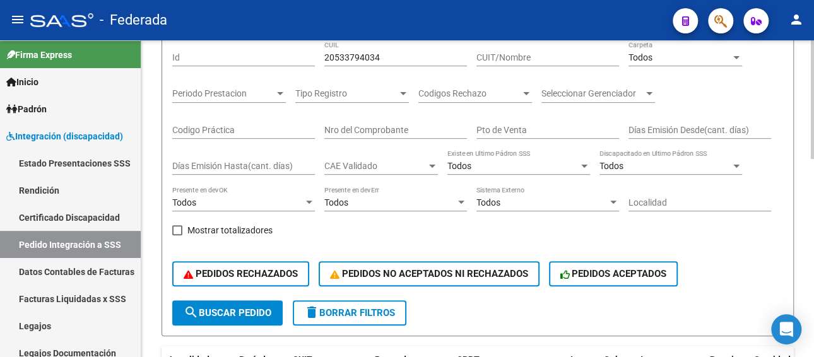
scroll to position [126, 0]
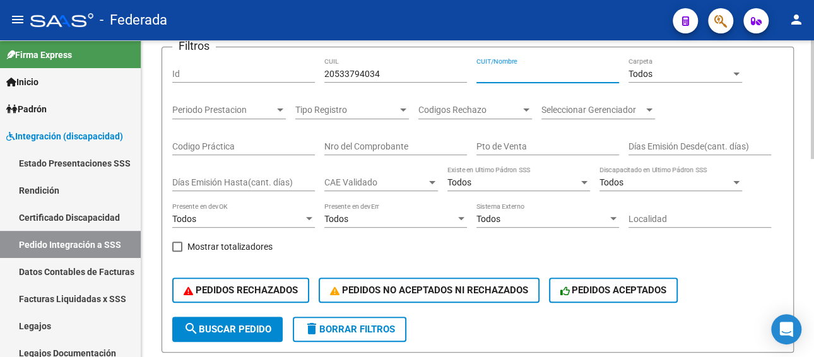
click at [526, 69] on input "CUIT/Nombre" at bounding box center [547, 74] width 143 height 11
paste input "27267047125"
type input "27267047125"
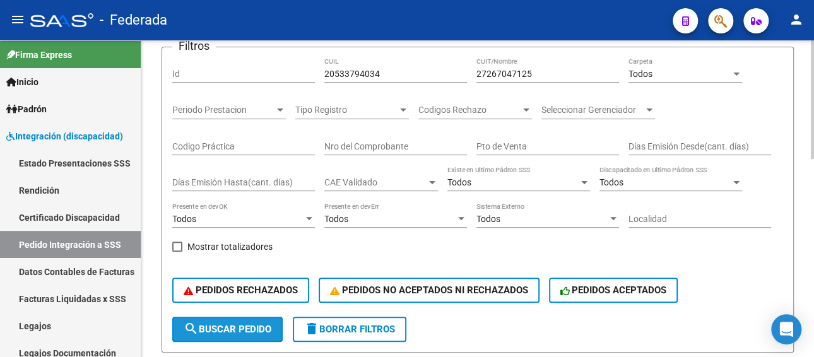
click at [230, 326] on span "search Buscar Pedido" at bounding box center [228, 329] width 88 height 11
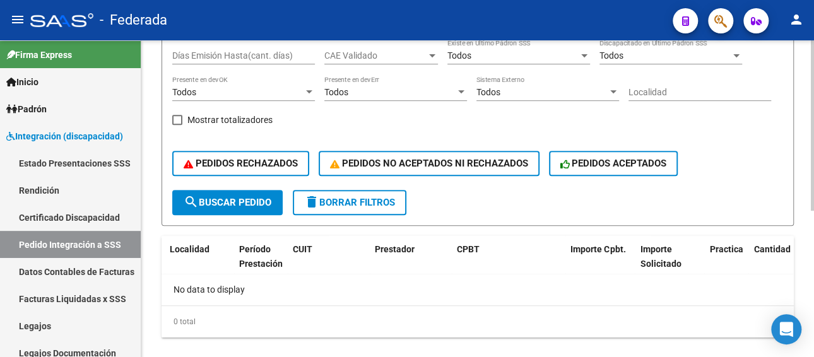
scroll to position [273, 0]
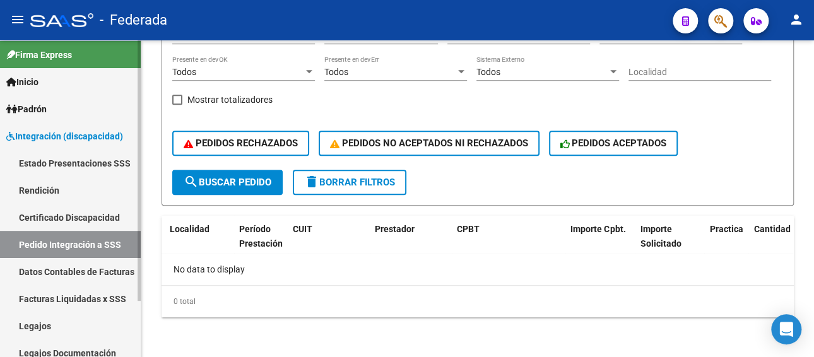
click at [83, 298] on link "Facturas Liquidadas x SSS" at bounding box center [70, 298] width 141 height 27
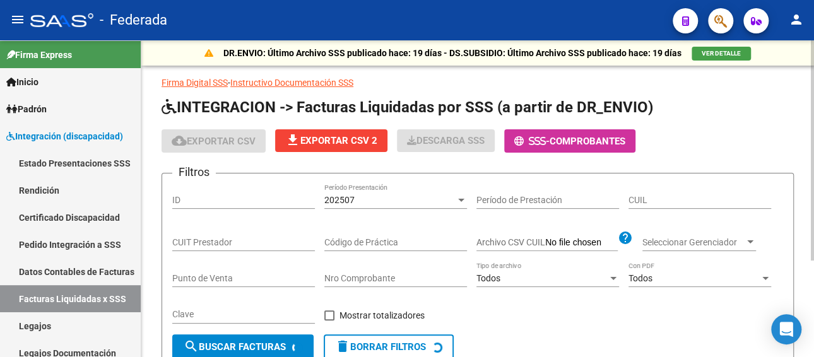
click at [377, 201] on div "202507" at bounding box center [389, 200] width 131 height 11
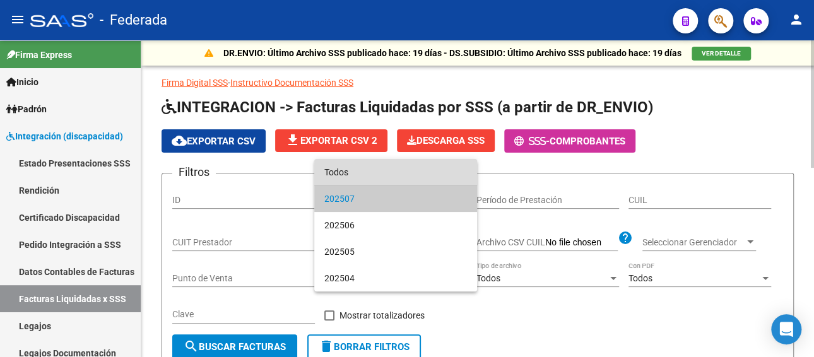
drag, startPoint x: 381, startPoint y: 180, endPoint x: 348, endPoint y: 220, distance: 51.6
click at [381, 182] on span "Todos" at bounding box center [395, 172] width 143 height 27
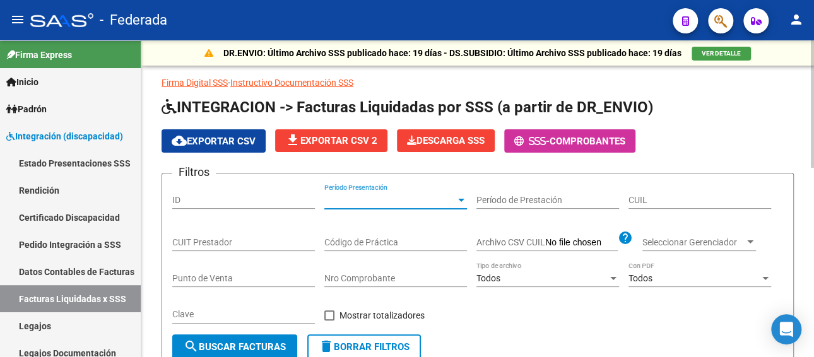
click at [263, 241] on input "CUIT Prestador" at bounding box center [243, 242] width 143 height 11
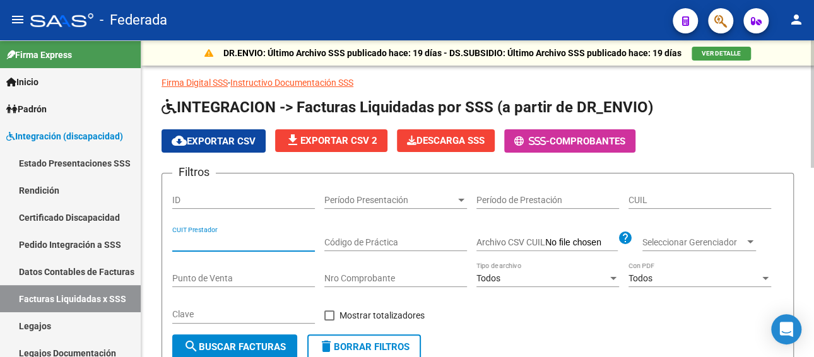
paste input "27-26704712-5"
type input "27-26704712-5"
drag, startPoint x: 263, startPoint y: 344, endPoint x: 314, endPoint y: 313, distance: 60.3
click at [263, 343] on span "search Buscar Facturas" at bounding box center [235, 346] width 102 height 11
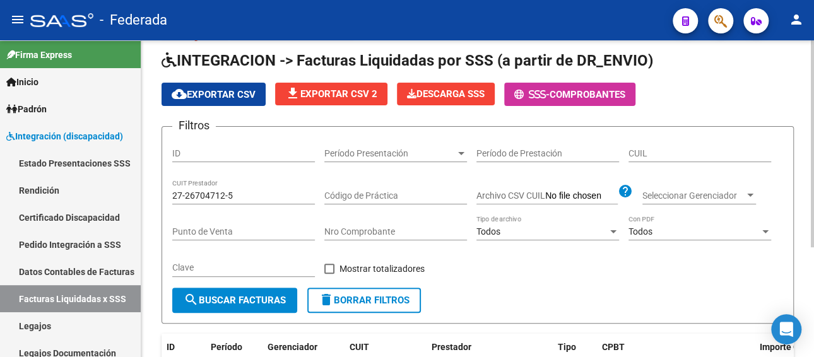
scroll to position [42, 0]
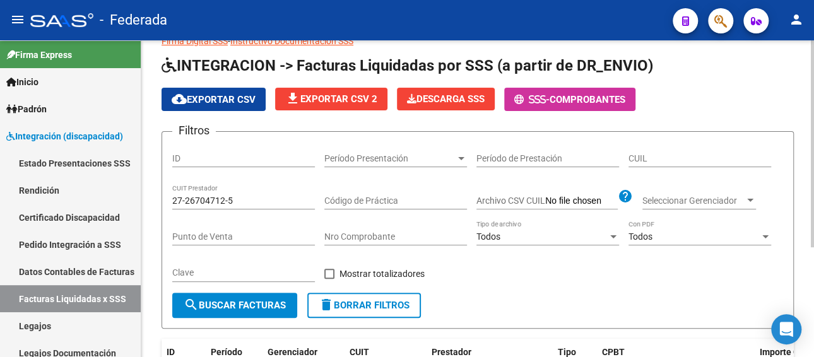
click at [252, 299] on button "search Buscar Facturas" at bounding box center [234, 305] width 125 height 25
click at [63, 302] on link "Facturas Liquidadas x SSS" at bounding box center [70, 298] width 141 height 27
click at [64, 244] on link "Pedido Integración a SSS" at bounding box center [70, 244] width 141 height 27
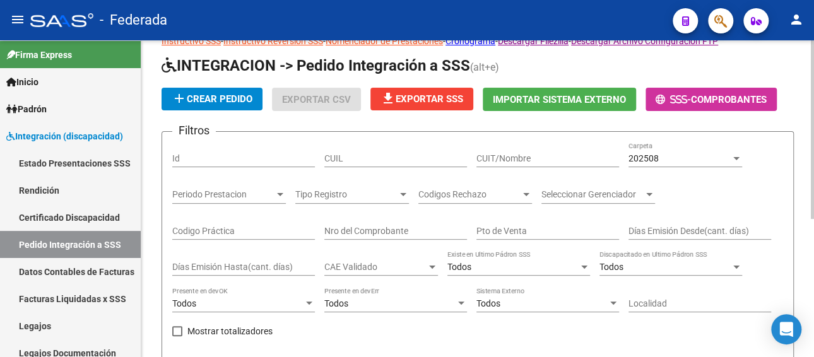
click at [526, 156] on input "CUIT/Nombre" at bounding box center [547, 158] width 143 height 11
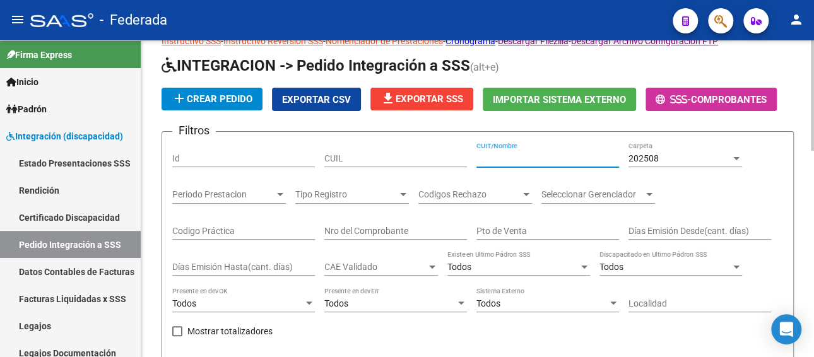
click at [406, 158] on input "CUIL" at bounding box center [395, 158] width 143 height 11
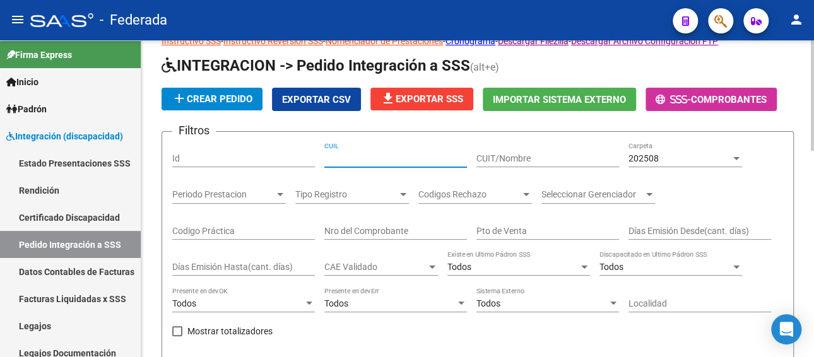
paste input "27267047125"
type input "27267047125"
click at [646, 165] on div "202508 Carpeta" at bounding box center [686, 154] width 114 height 25
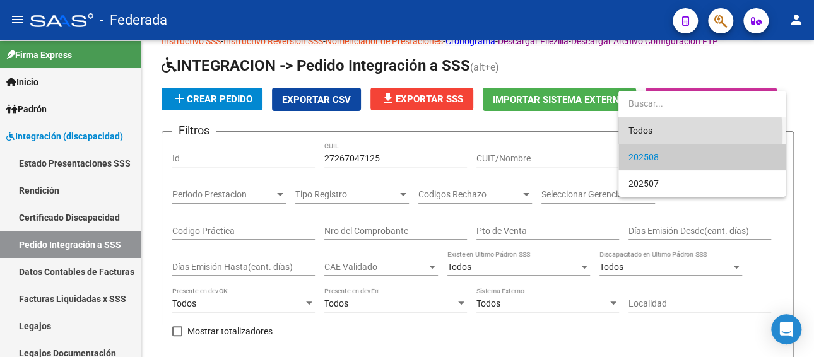
click at [642, 134] on span "Todos" at bounding box center [702, 130] width 147 height 27
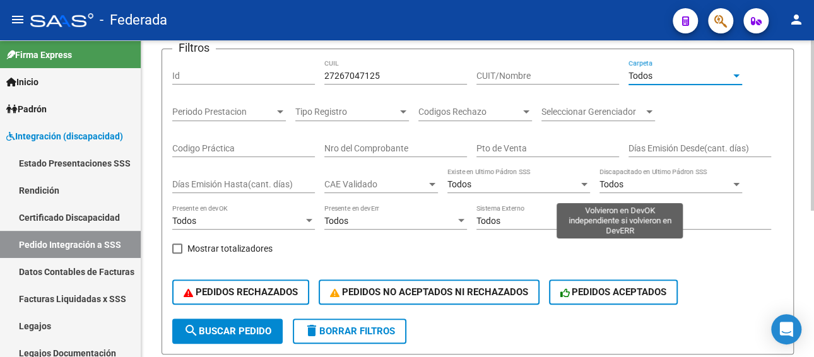
scroll to position [231, 0]
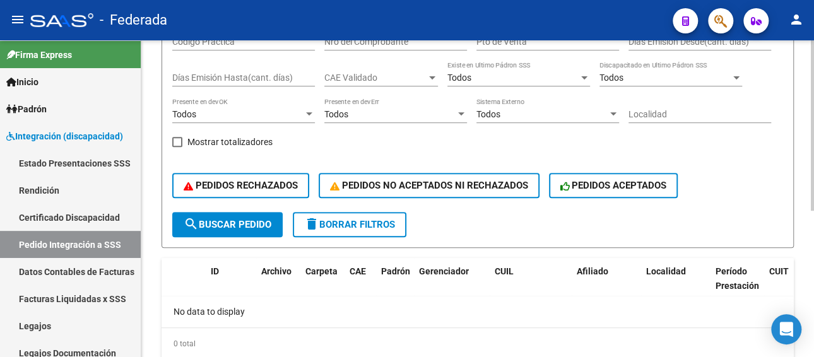
click at [254, 223] on span "search Buscar Pedido" at bounding box center [228, 224] width 88 height 11
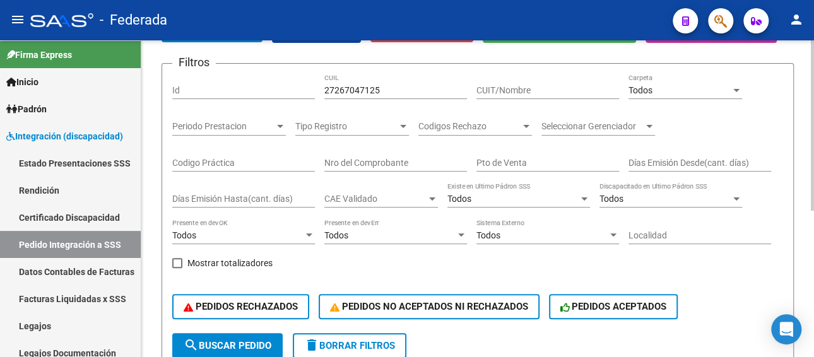
scroll to position [105, 0]
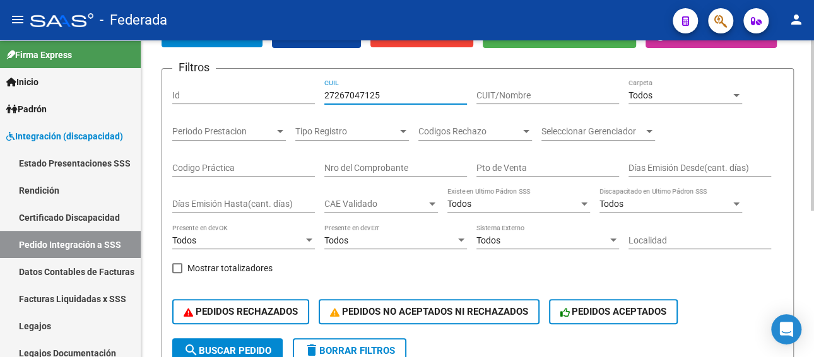
click at [299, 97] on div "Filtros Id 27267047125 CUIL CUIT/Nombre Todos Carpeta Periodo Prestacion Period…" at bounding box center [477, 208] width 611 height 259
click at [545, 99] on div "CUIT/Nombre" at bounding box center [547, 91] width 143 height 25
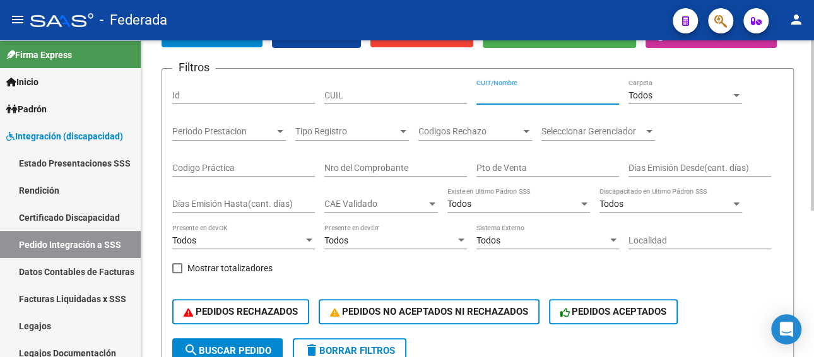
paste input "27267047125"
type input "27267047125"
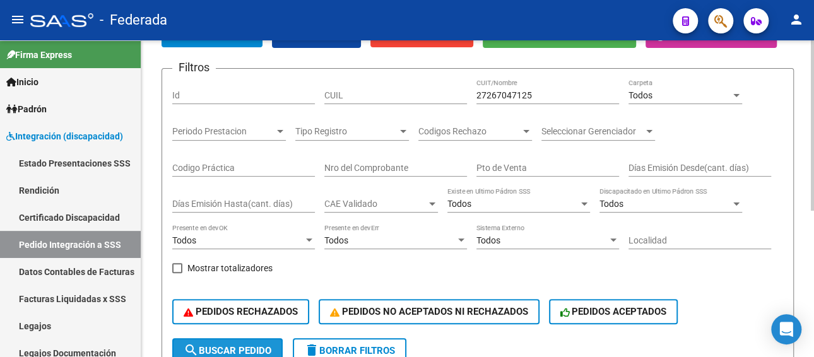
click at [249, 341] on button "search Buscar Pedido" at bounding box center [227, 350] width 110 height 25
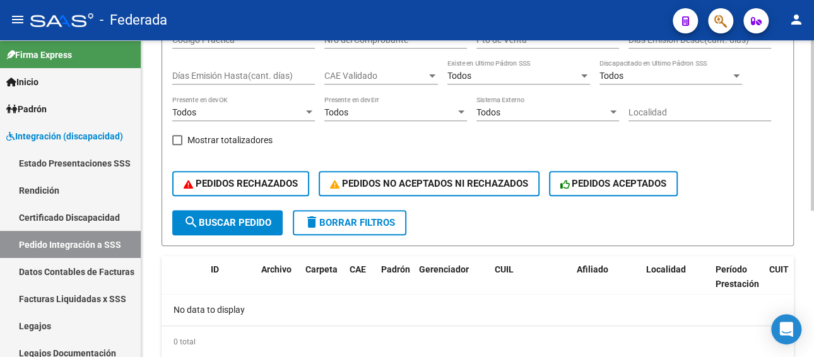
scroll to position [273, 0]
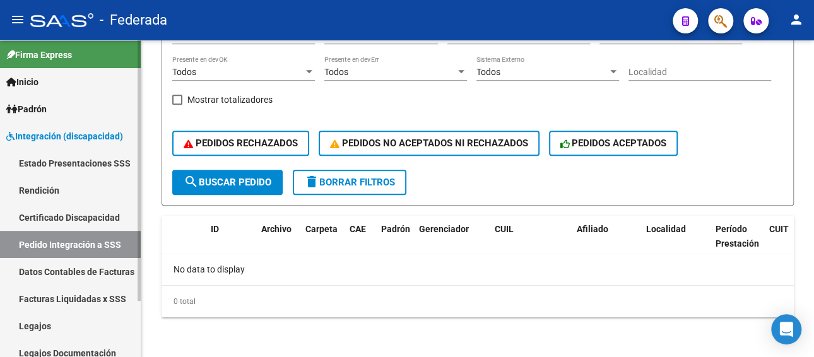
click at [74, 295] on link "Facturas Liquidadas x SSS" at bounding box center [70, 298] width 141 height 27
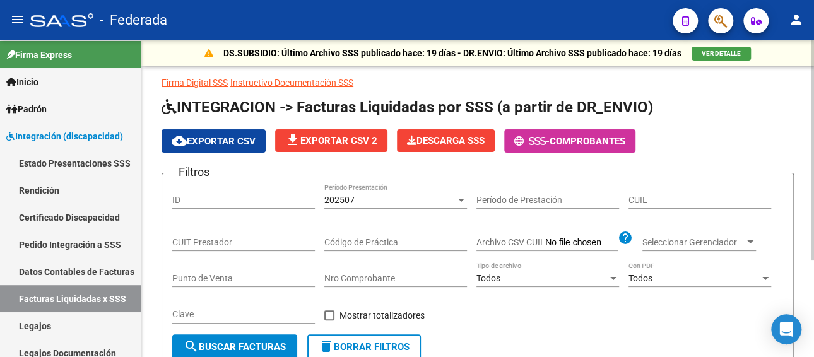
click at [370, 200] on div "202507" at bounding box center [389, 200] width 131 height 11
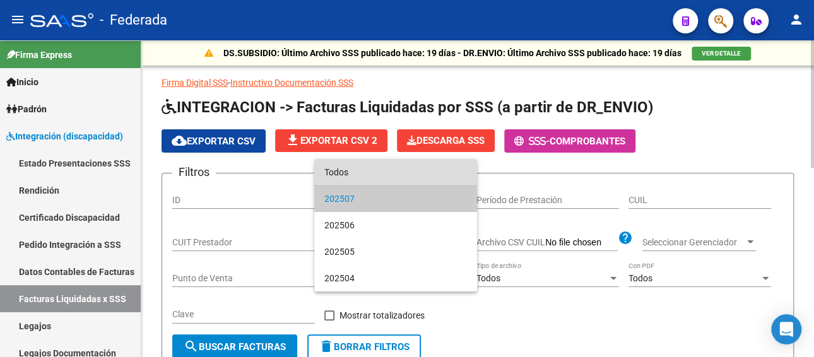
drag, startPoint x: 367, startPoint y: 174, endPoint x: 621, endPoint y: 216, distance: 257.2
click at [368, 174] on span "Todos" at bounding box center [395, 172] width 143 height 27
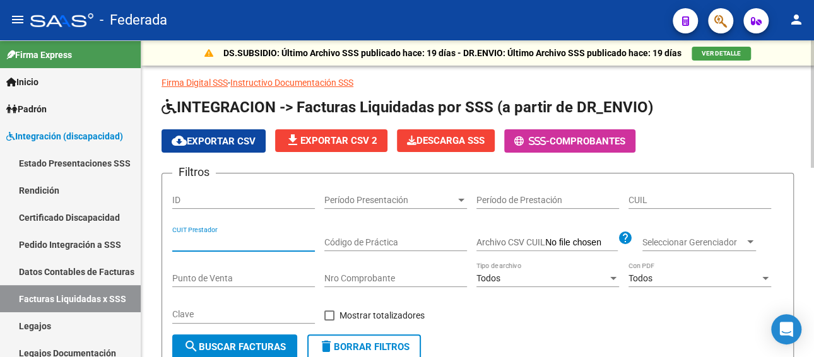
click at [226, 238] on input "CUIT Prestador" at bounding box center [243, 242] width 143 height 11
paste input "27-26704712-5"
type input "27-26704712-5"
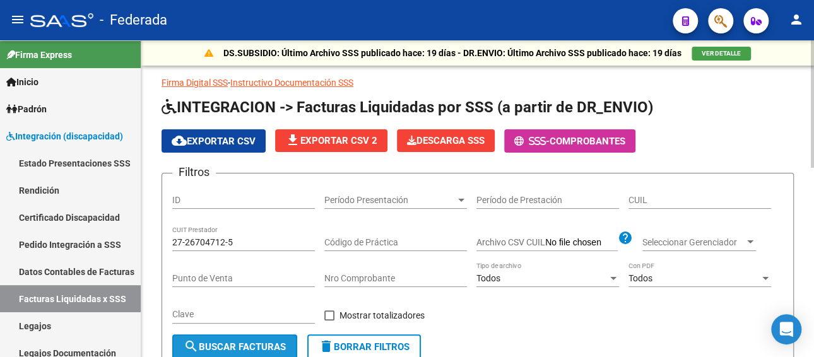
click at [237, 334] on button "search Buscar Facturas" at bounding box center [234, 346] width 125 height 25
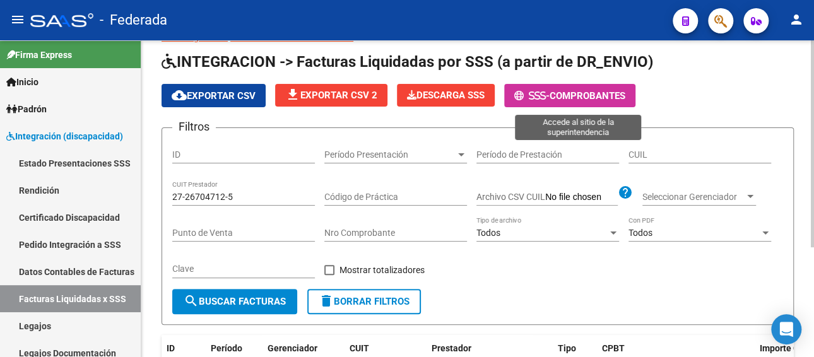
scroll to position [42, 0]
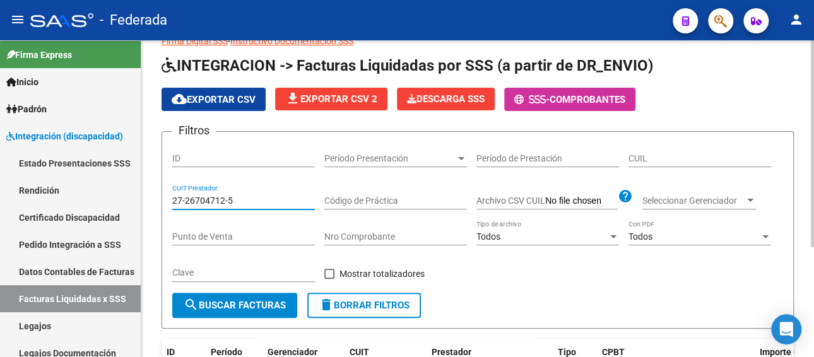
drag, startPoint x: 251, startPoint y: 198, endPoint x: 163, endPoint y: 198, distance: 87.7
click at [163, 198] on form "Filtros ID Período Presentación Período Presentación Período de Prestación CUIL…" at bounding box center [478, 230] width 632 height 198
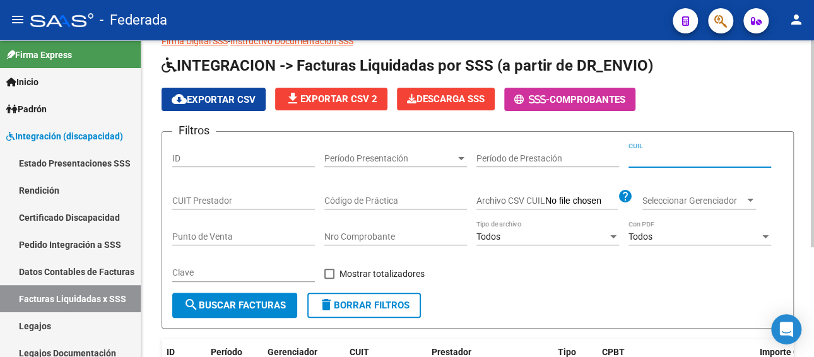
click at [650, 158] on input "CUIL" at bounding box center [700, 158] width 143 height 11
paste input "20-53379403-4"
type input "20-53379403-4"
click at [261, 302] on span "search Buscar Facturas" at bounding box center [235, 305] width 102 height 11
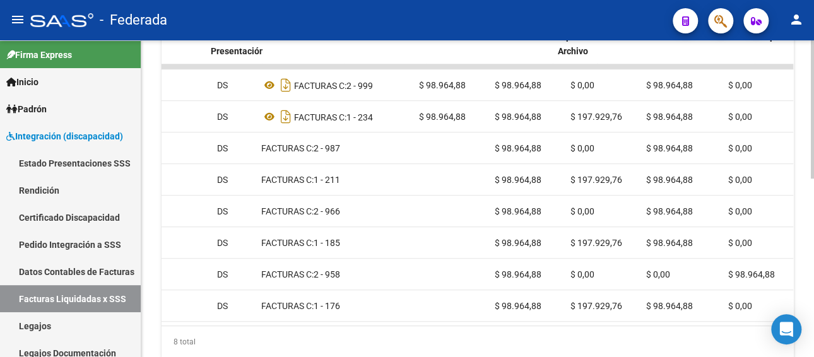
scroll to position [0, 0]
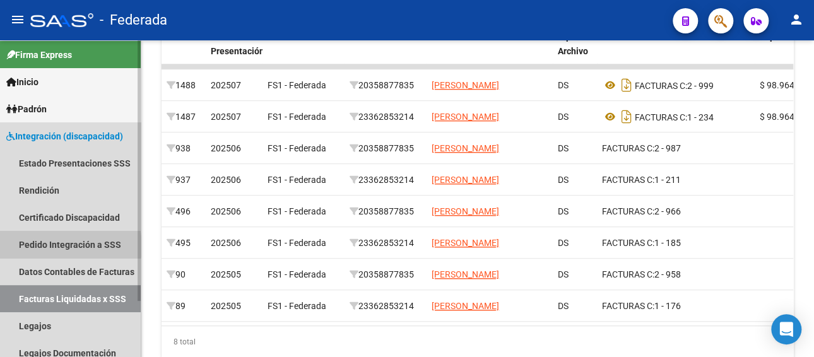
click at [61, 246] on link "Pedido Integración a SSS" at bounding box center [70, 244] width 141 height 27
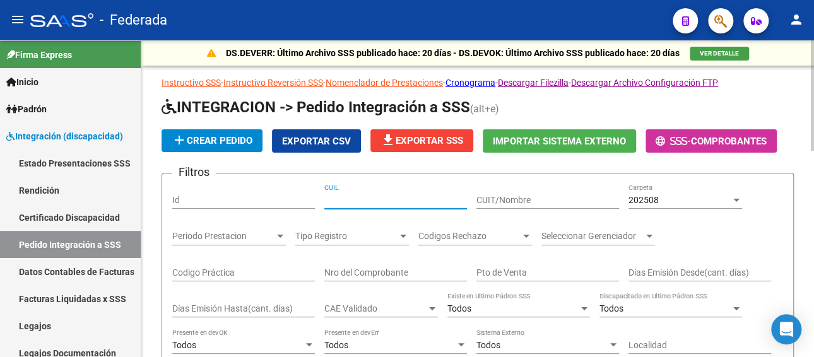
click at [367, 199] on input "CUIL" at bounding box center [395, 200] width 143 height 11
paste input "20533794034"
type input "20533794034"
click at [657, 202] on span "202508" at bounding box center [644, 200] width 30 height 10
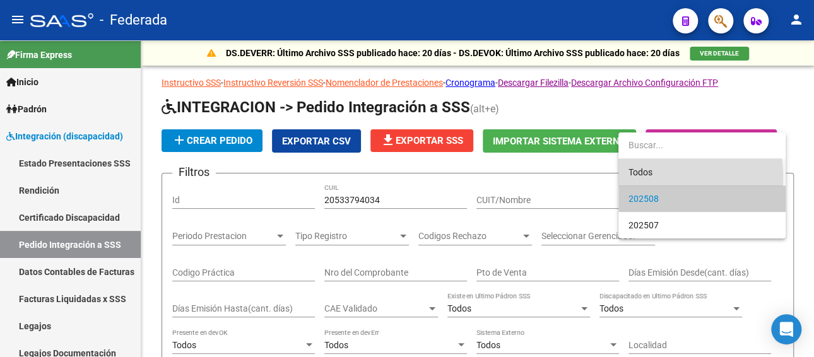
click at [648, 177] on span "Todos" at bounding box center [702, 172] width 147 height 27
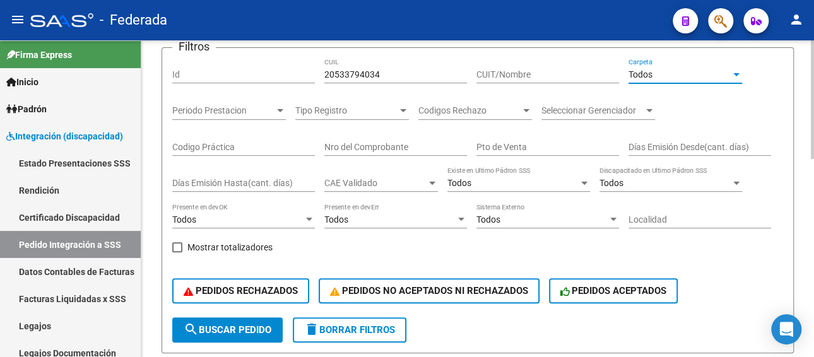
scroll to position [126, 0]
click at [236, 329] on span "search Buscar Pedido" at bounding box center [228, 329] width 88 height 11
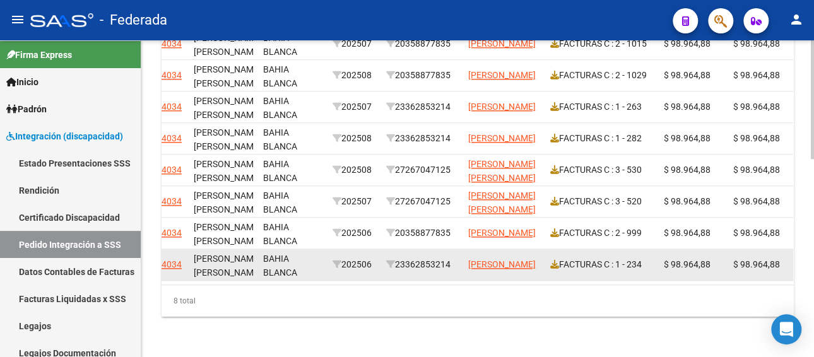
scroll to position [0, 385]
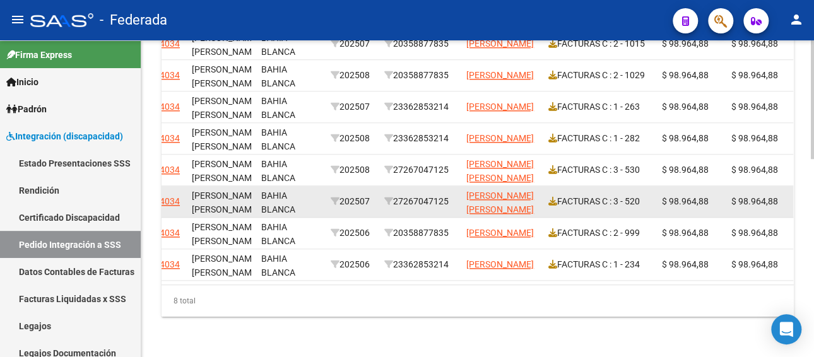
drag, startPoint x: 453, startPoint y: 191, endPoint x: 395, endPoint y: 191, distance: 57.4
click at [395, 194] on div "27267047125" at bounding box center [420, 201] width 72 height 15
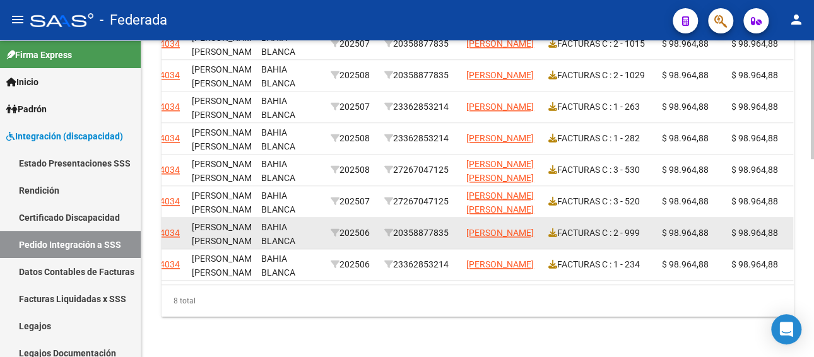
copy div "27267047125"
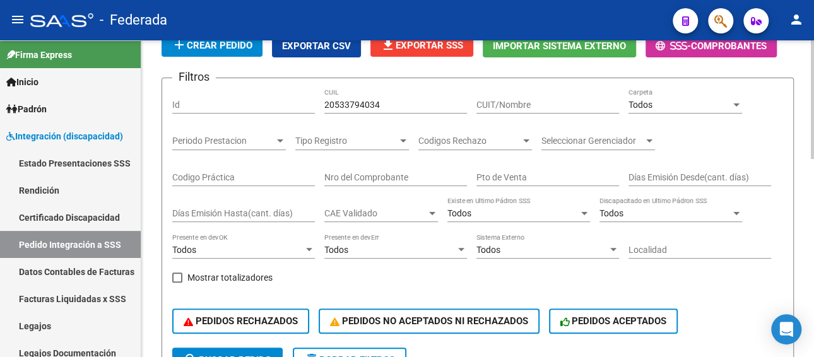
scroll to position [86, 0]
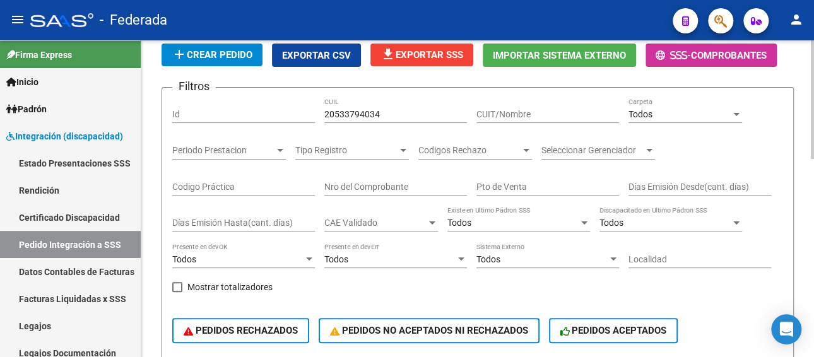
click at [530, 112] on input "CUIT/Nombre" at bounding box center [547, 114] width 143 height 11
paste input "27267047125"
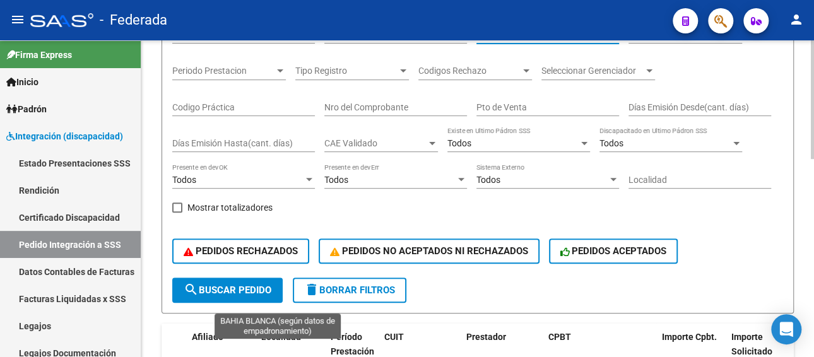
scroll to position [275, 0]
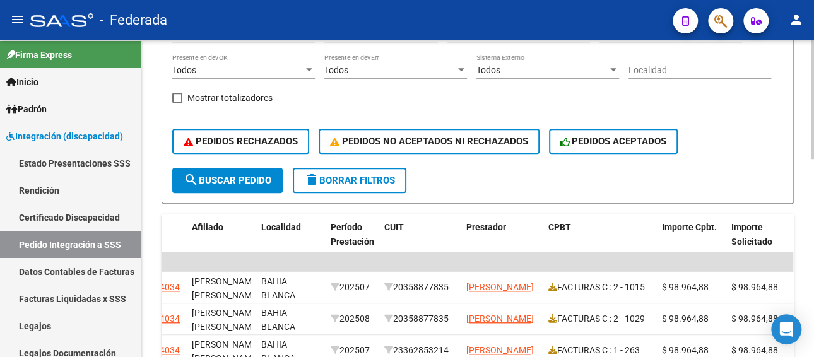
type input "27267047125"
click at [261, 183] on span "search Buscar Pedido" at bounding box center [228, 180] width 88 height 11
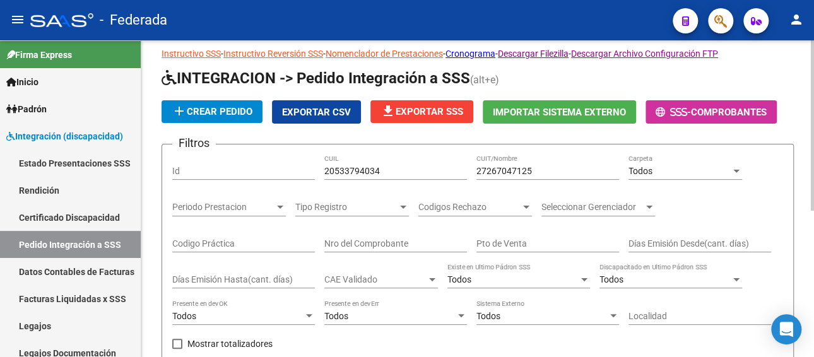
scroll to position [0, 0]
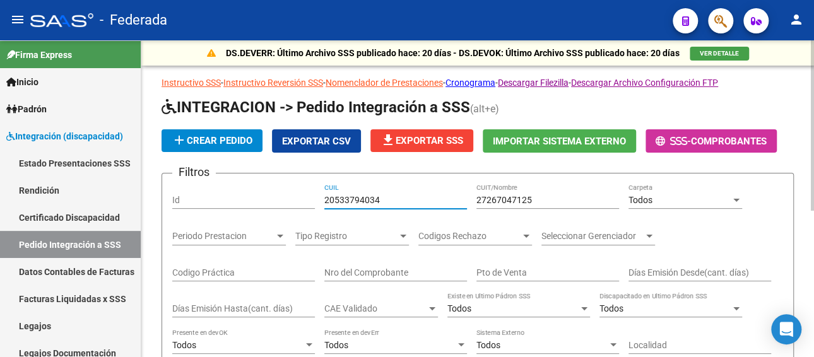
drag, startPoint x: 389, startPoint y: 196, endPoint x: 314, endPoint y: 194, distance: 75.1
click at [314, 194] on div "Filtros Id 20533794034 CUIL 27267047125 CUIT/Nombre Todos Carpeta Periodo Prest…" at bounding box center [477, 313] width 611 height 259
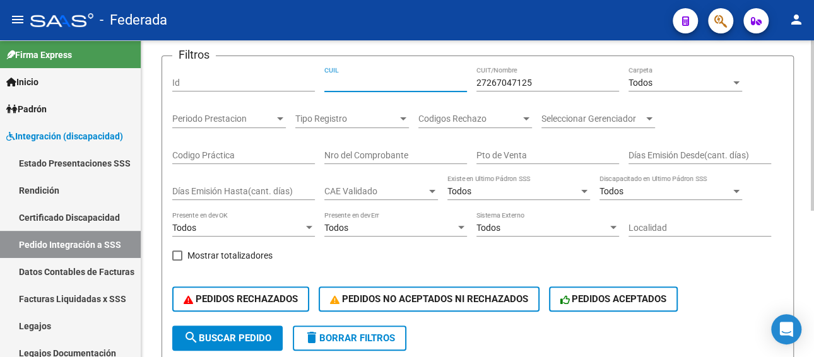
scroll to position [126, 0]
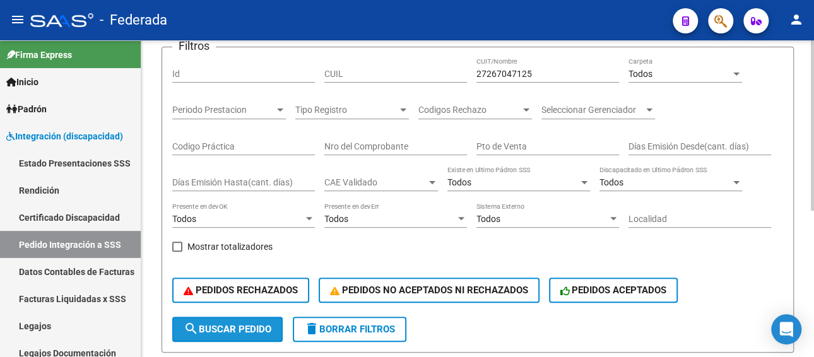
drag, startPoint x: 241, startPoint y: 328, endPoint x: 467, endPoint y: 186, distance: 266.9
click at [242, 327] on span "search Buscar Pedido" at bounding box center [228, 329] width 88 height 11
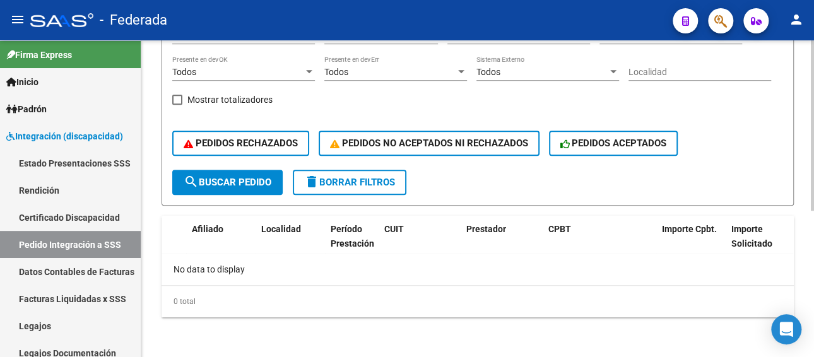
scroll to position [21, 0]
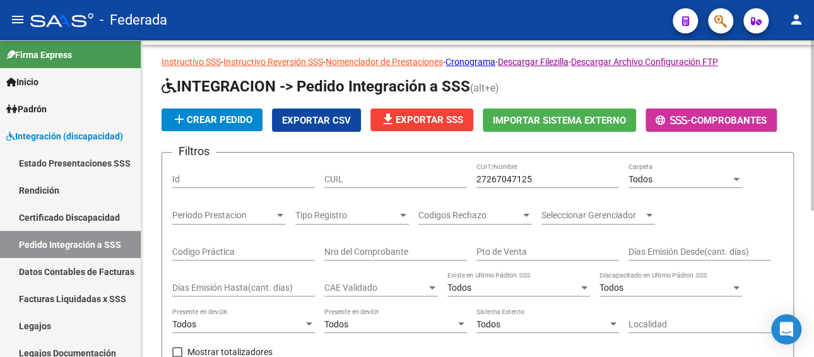
click at [382, 177] on input "CUIL" at bounding box center [395, 179] width 143 height 11
paste input "20533794034"
type input "20533794034"
drag, startPoint x: 572, startPoint y: 177, endPoint x: 465, endPoint y: 176, distance: 106.7
click at [465, 176] on div "Filtros Id 20533794034 CUIL 27267047125 CUIT/Nombre Todos Carpeta Periodo Prest…" at bounding box center [477, 292] width 611 height 259
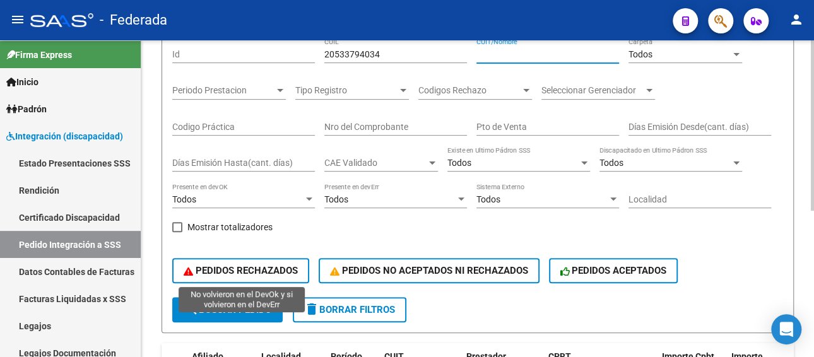
scroll to position [147, 0]
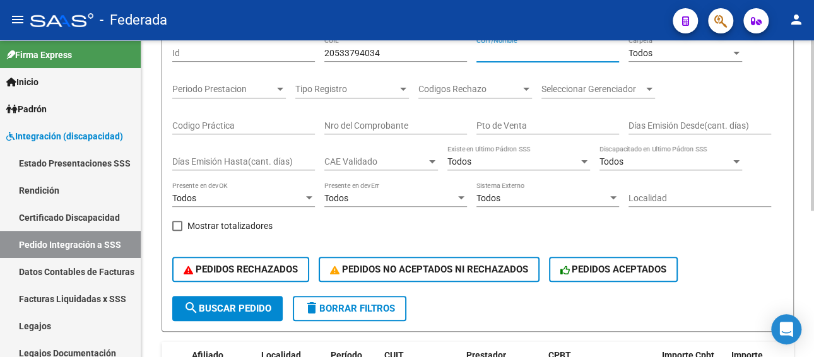
click at [219, 307] on span "search Buscar Pedido" at bounding box center [228, 308] width 88 height 11
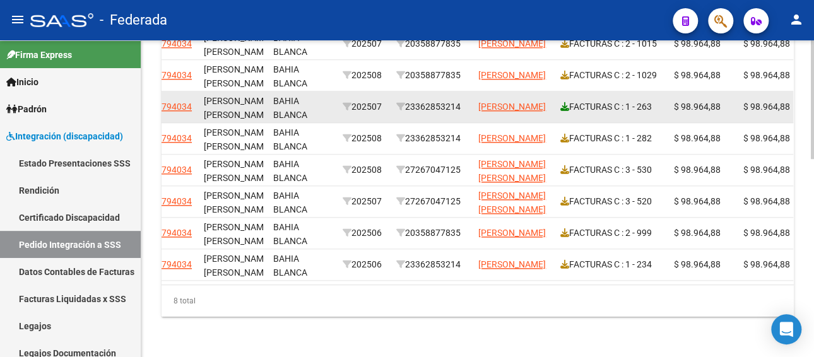
scroll to position [528, 0]
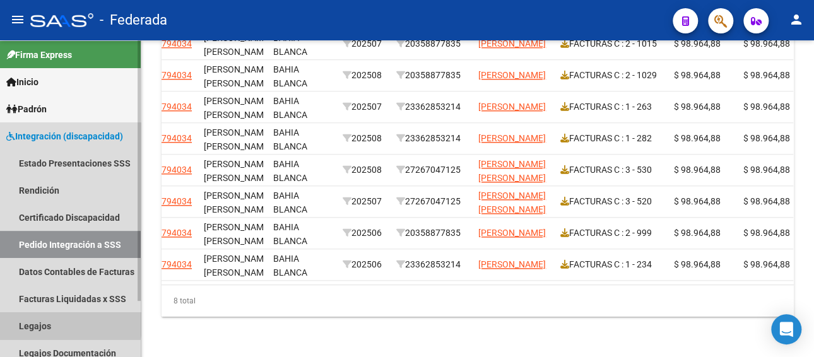
click at [39, 323] on link "Legajos" at bounding box center [70, 325] width 141 height 27
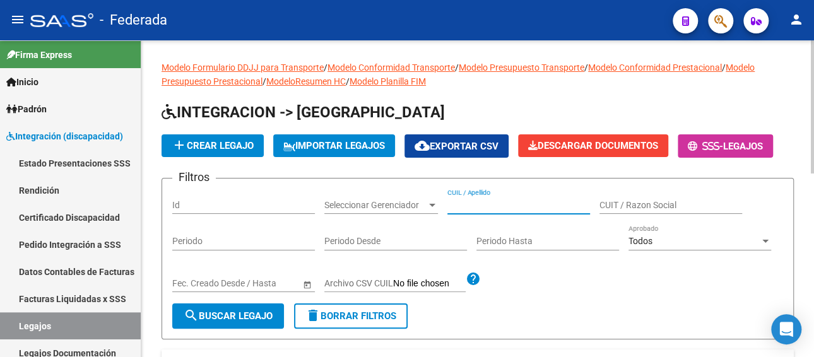
click at [485, 204] on input "CUIL / Apellido" at bounding box center [518, 205] width 143 height 11
paste input "[PERSON_NAME]"
type input "[PERSON_NAME]"
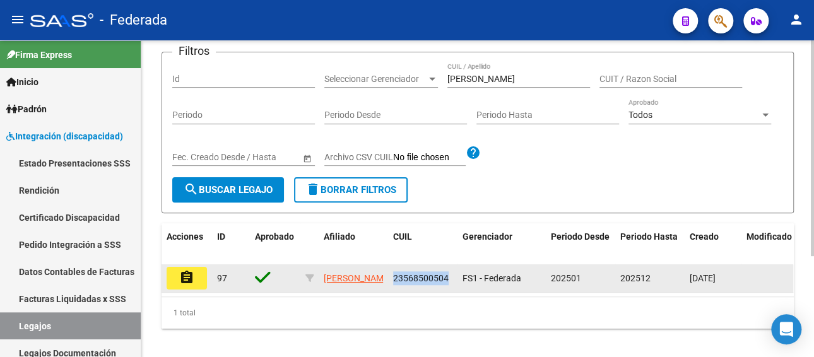
drag, startPoint x: 450, startPoint y: 277, endPoint x: 399, endPoint y: 271, distance: 51.5
click at [396, 271] on div "23568500504" at bounding box center [422, 278] width 59 height 15
copy span "3568500504"
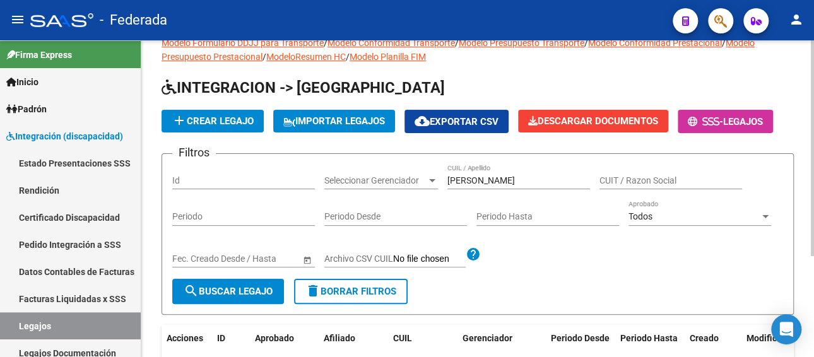
scroll to position [0, 0]
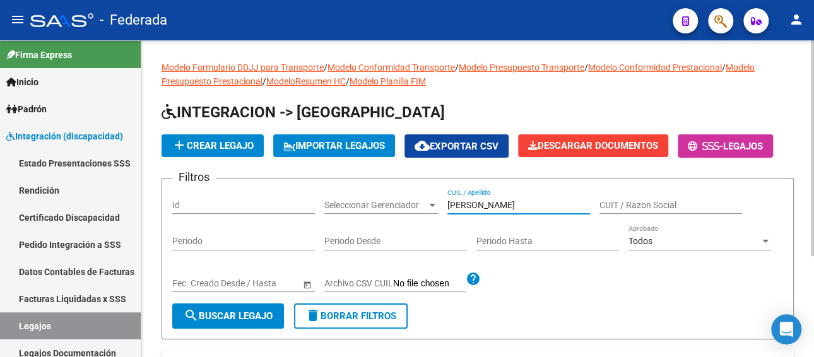
drag, startPoint x: 504, startPoint y: 199, endPoint x: 408, endPoint y: 199, distance: 95.3
click at [408, 199] on div "Filtros Id Seleccionar Gerenciador Seleccionar Gerenciador [PERSON_NAME] CUIL /…" at bounding box center [477, 246] width 611 height 115
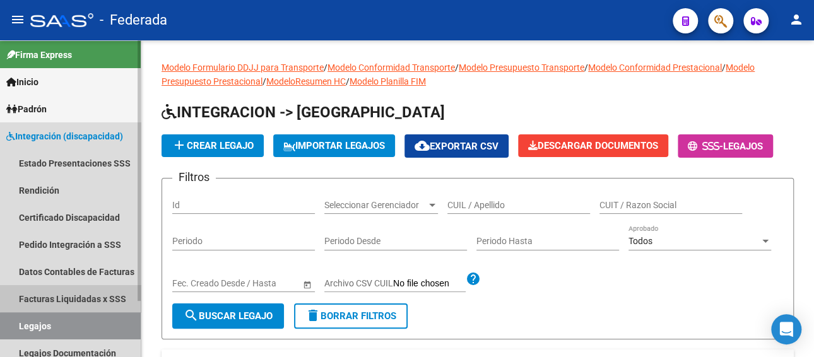
click at [86, 293] on link "Facturas Liquidadas x SSS" at bounding box center [70, 298] width 141 height 27
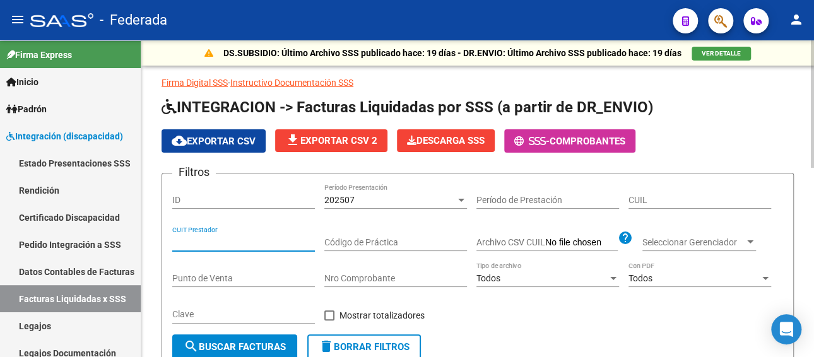
click at [206, 239] on input "CUIT Prestador" at bounding box center [243, 242] width 143 height 11
paste input "27-36444551-8"
type input "27-36444551-8"
click at [354, 197] on div "202507" at bounding box center [389, 200] width 131 height 11
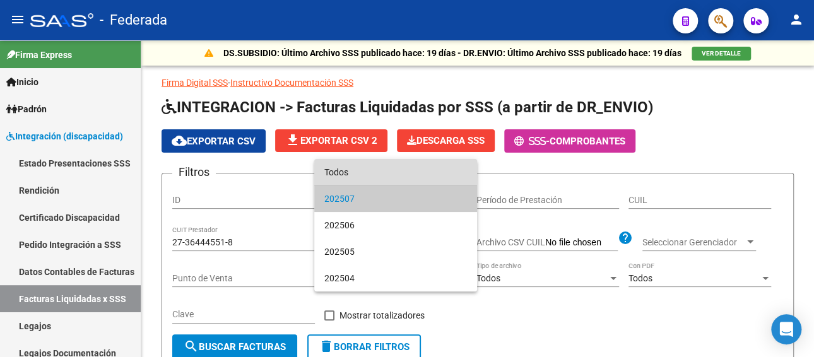
click at [355, 173] on span "Todos" at bounding box center [395, 172] width 143 height 27
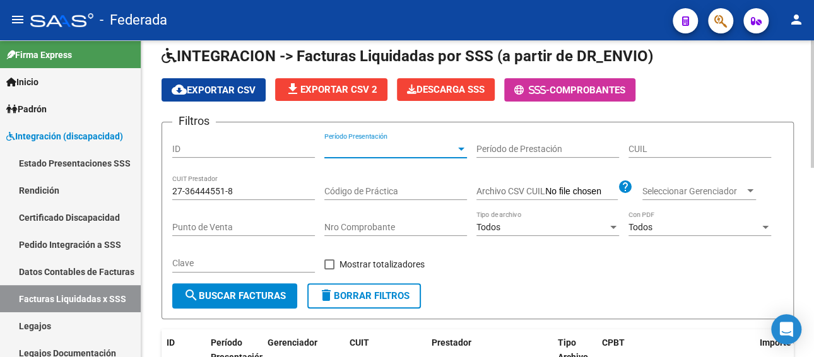
scroll to position [126, 0]
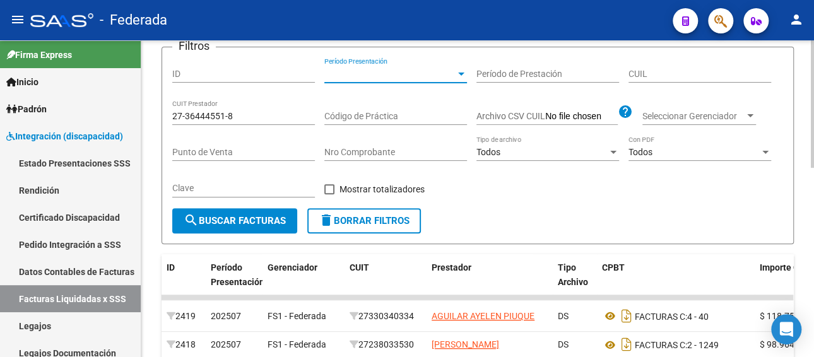
click at [242, 223] on span "search Buscar Facturas" at bounding box center [235, 220] width 102 height 11
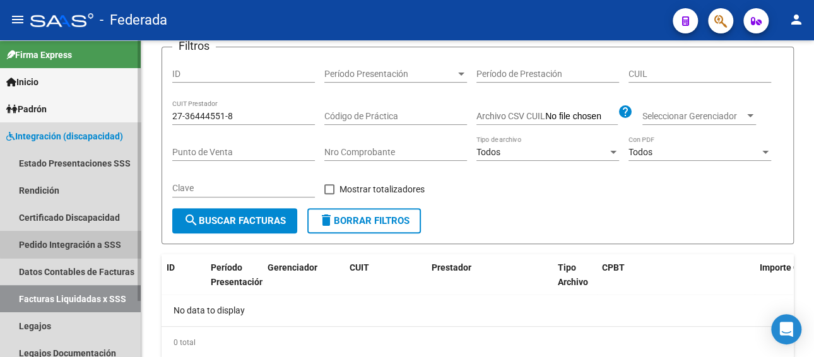
click at [81, 240] on link "Pedido Integración a SSS" at bounding box center [70, 244] width 141 height 27
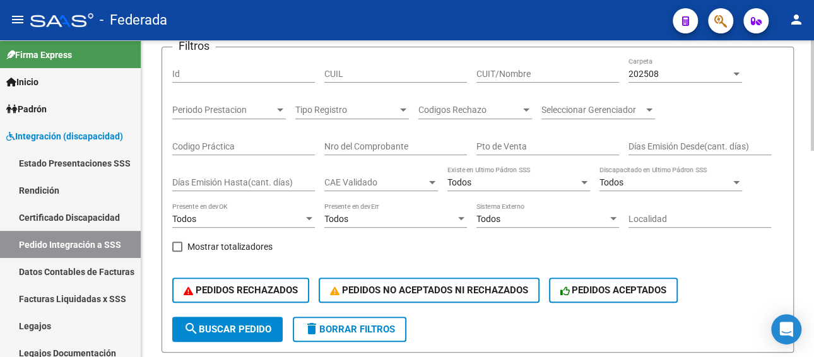
click at [529, 71] on input "CUIT/Nombre" at bounding box center [547, 74] width 143 height 11
paste input "27364445518"
type input "27364445518"
click at [687, 73] on div "202508" at bounding box center [680, 74] width 102 height 11
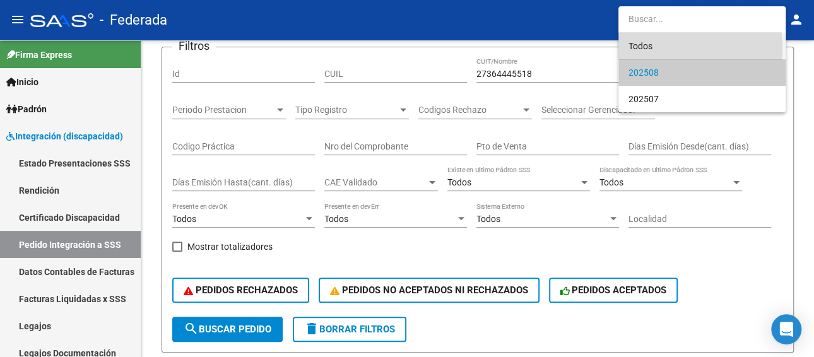
click at [651, 49] on span "Todos" at bounding box center [702, 46] width 147 height 27
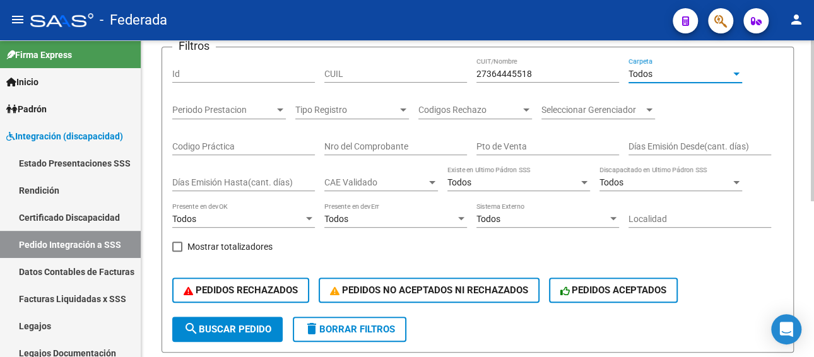
drag, startPoint x: 216, startPoint y: 334, endPoint x: 242, endPoint y: 304, distance: 39.0
click at [217, 333] on span "search Buscar Pedido" at bounding box center [228, 329] width 88 height 11
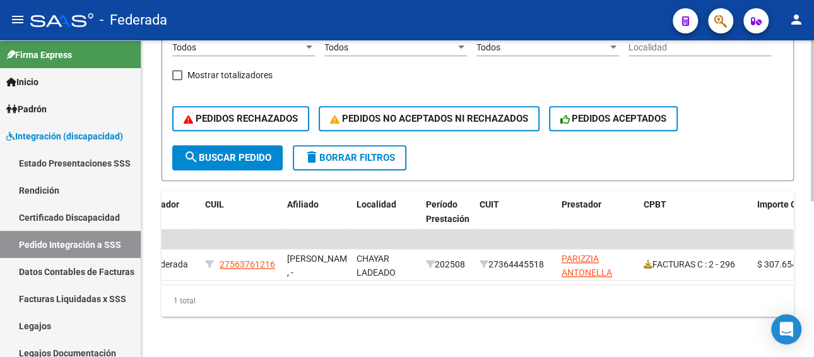
scroll to position [0, 294]
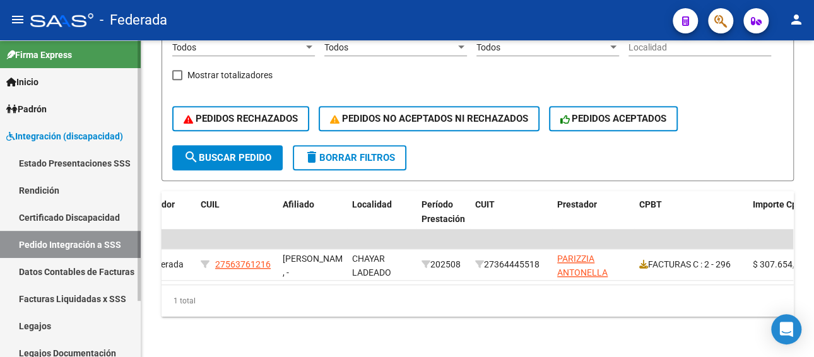
click at [58, 327] on link "Legajos" at bounding box center [70, 325] width 141 height 27
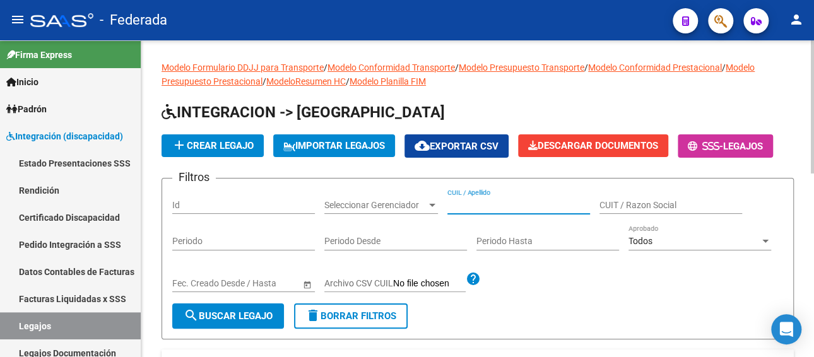
click at [482, 203] on input "CUIL / Apellido" at bounding box center [518, 205] width 143 height 11
paste input "[PERSON_NAME]/// 286"
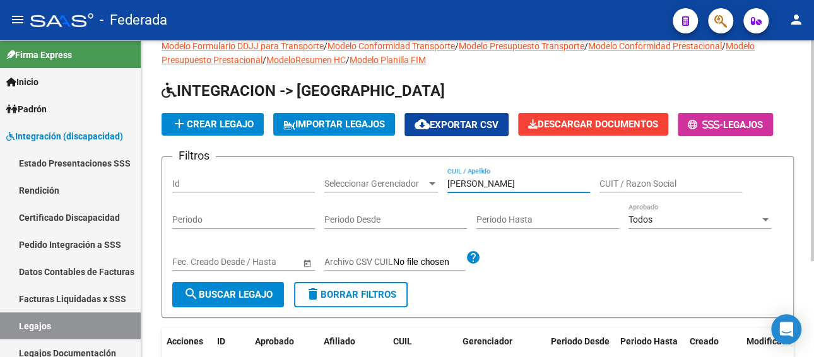
scroll to position [11, 0]
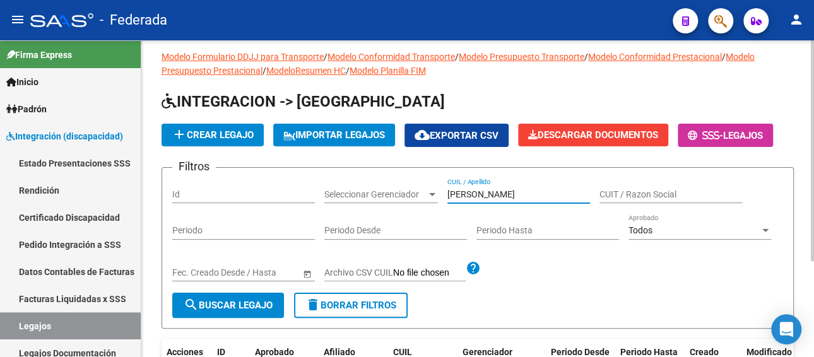
paste input "[PERSON_NAME]"
drag, startPoint x: 565, startPoint y: 188, endPoint x: 413, endPoint y: 171, distance: 153.0
click at [415, 176] on form "Filtros Id Seleccionar Gerenciador Seleccionar Gerenciador [PERSON_NAME] [PERSO…" at bounding box center [478, 248] width 632 height 162
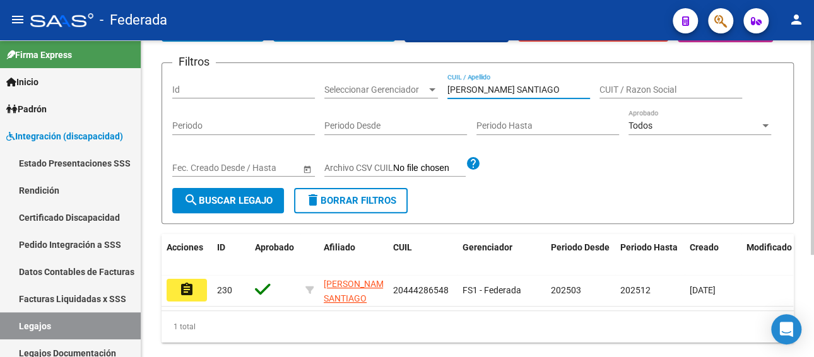
scroll to position [137, 0]
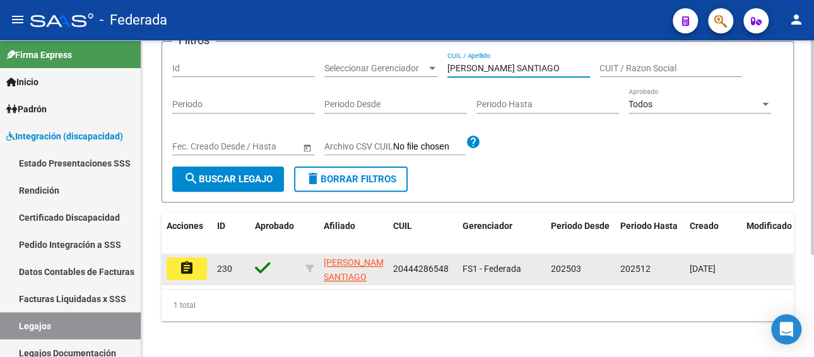
type input "[PERSON_NAME] SANTIAGO"
drag, startPoint x: 448, startPoint y: 266, endPoint x: 389, endPoint y: 267, distance: 58.7
click at [389, 267] on datatable-body-cell "20444286548" at bounding box center [422, 269] width 69 height 31
copy span "20444286548"
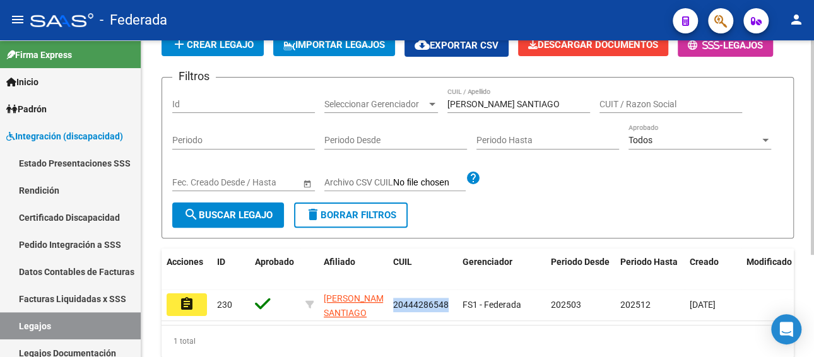
scroll to position [74, 0]
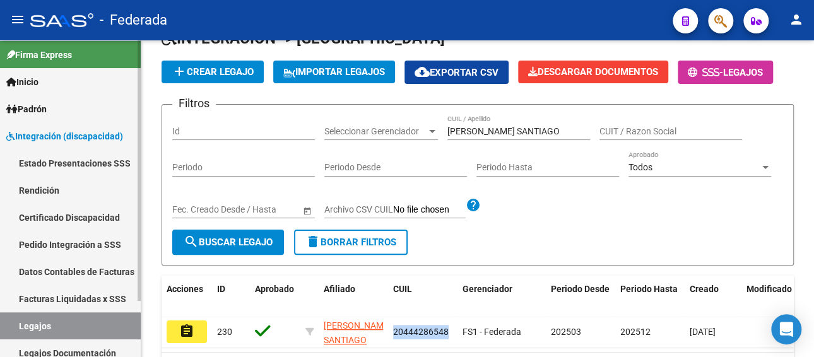
click at [58, 296] on link "Facturas Liquidadas x SSS" at bounding box center [70, 298] width 141 height 27
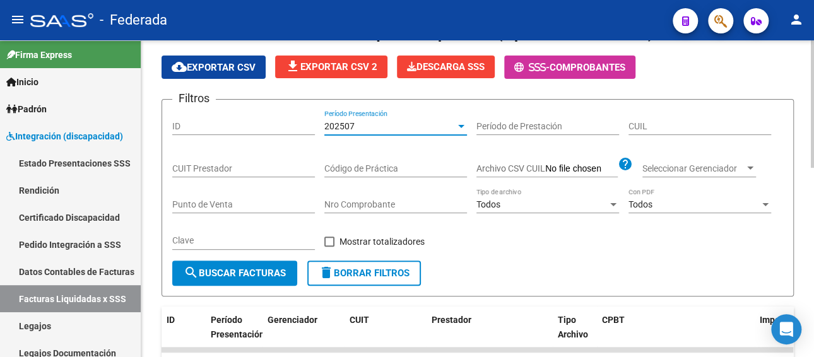
click at [357, 122] on div "202507" at bounding box center [389, 126] width 131 height 11
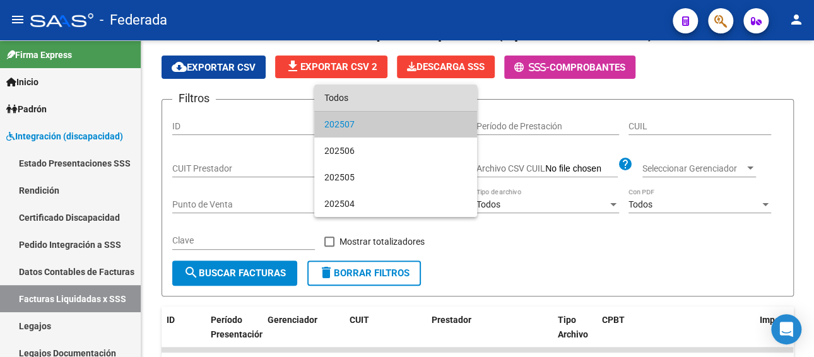
click at [358, 102] on span "Todos" at bounding box center [395, 98] width 143 height 27
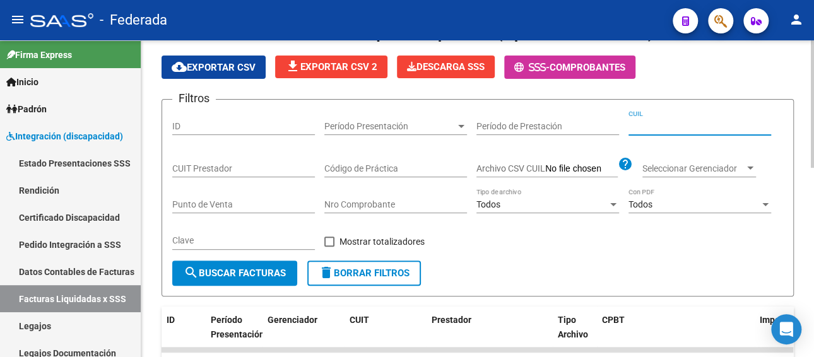
click at [661, 122] on input "CUIL" at bounding box center [700, 126] width 143 height 11
paste input "20-44428654-8"
type input "20-44428654-8"
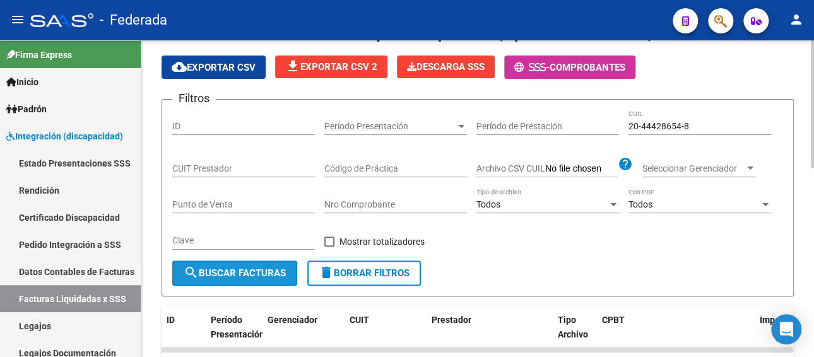
click at [269, 262] on button "search Buscar Facturas" at bounding box center [234, 273] width 125 height 25
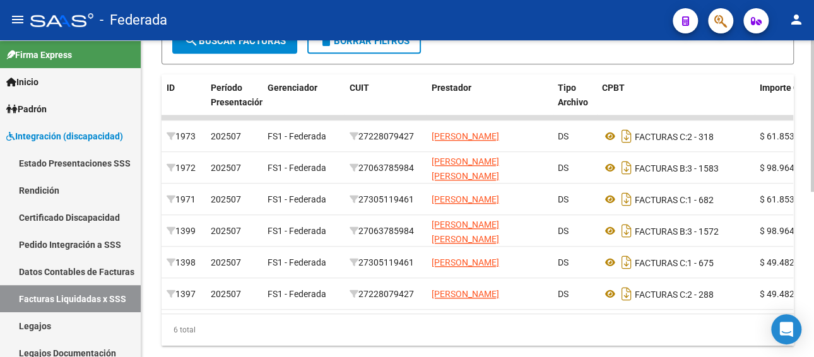
scroll to position [326, 0]
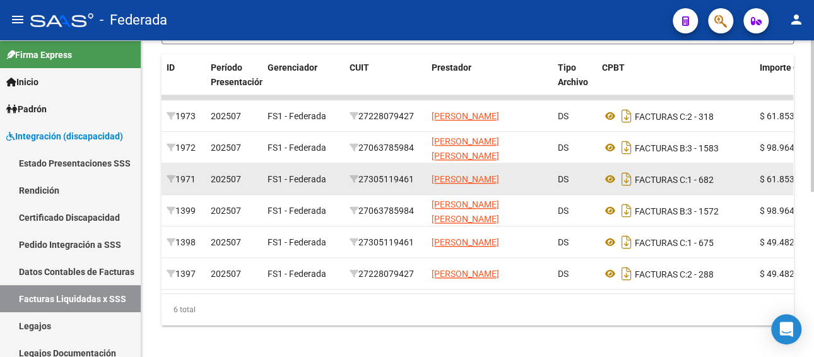
drag, startPoint x: 419, startPoint y: 178, endPoint x: 361, endPoint y: 180, distance: 58.1
click at [361, 180] on div "27305119461" at bounding box center [386, 179] width 72 height 15
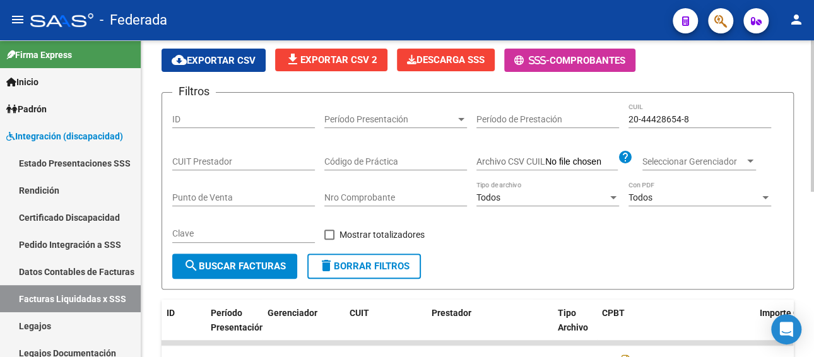
scroll to position [74, 0]
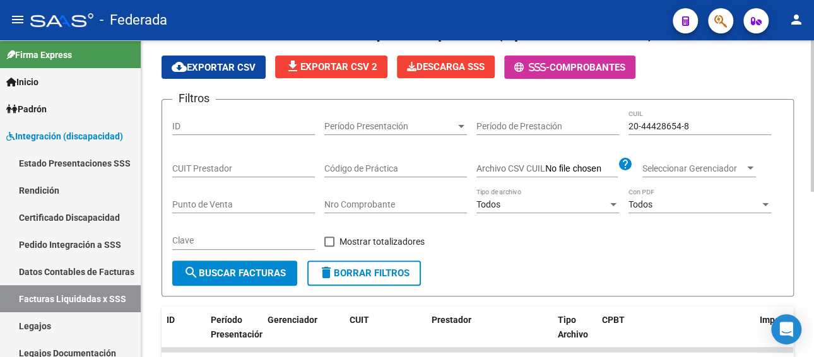
click at [241, 163] on input "CUIT Prestador" at bounding box center [243, 168] width 143 height 11
paste input "27-30511946-1"
type input "27-30511946-1"
click at [223, 278] on button "search Buscar Facturas" at bounding box center [234, 273] width 125 height 25
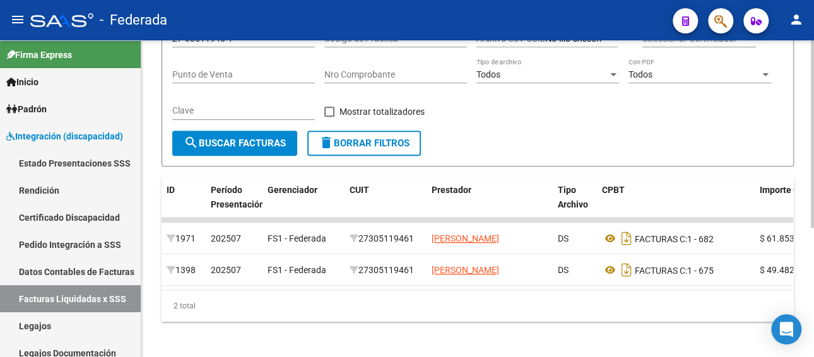
scroll to position [218, 0]
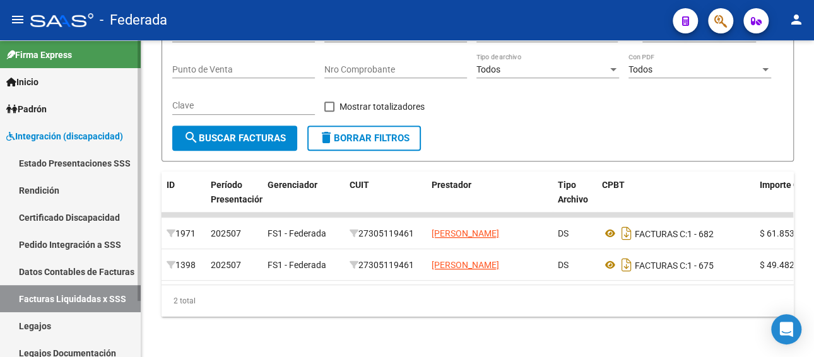
click at [52, 242] on link "Pedido Integración a SSS" at bounding box center [70, 244] width 141 height 27
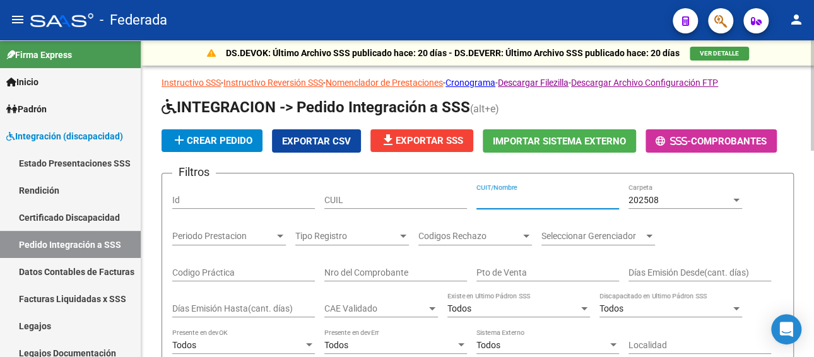
click at [530, 195] on input "CUIT/Nombre" at bounding box center [547, 200] width 143 height 11
paste input "27305119461"
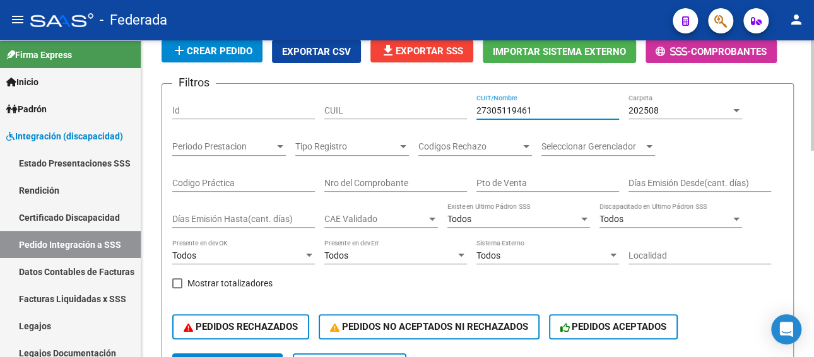
scroll to position [189, 0]
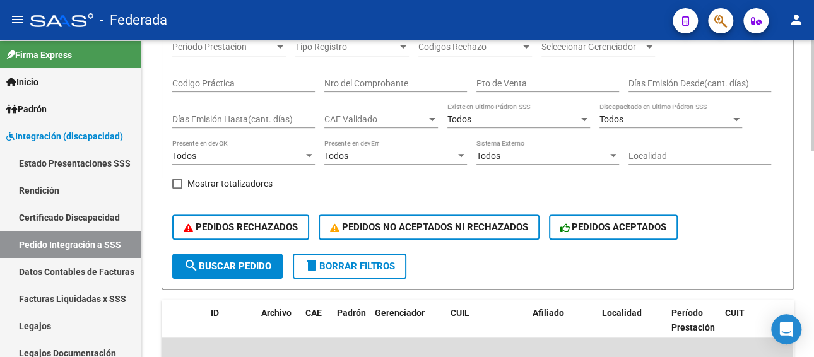
type input "27305119461"
click at [205, 267] on span "search Buscar Pedido" at bounding box center [228, 266] width 88 height 11
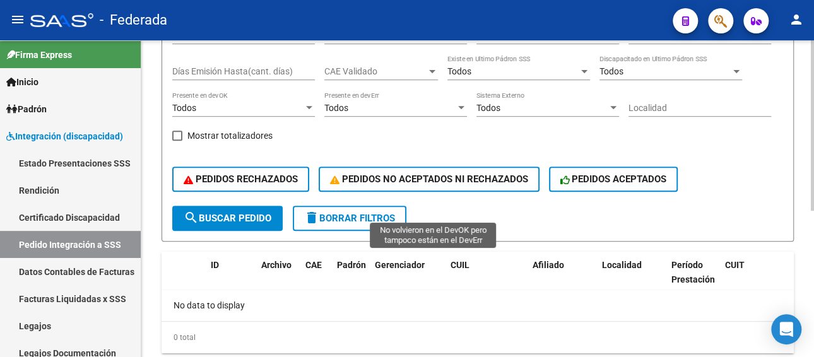
scroll to position [273, 0]
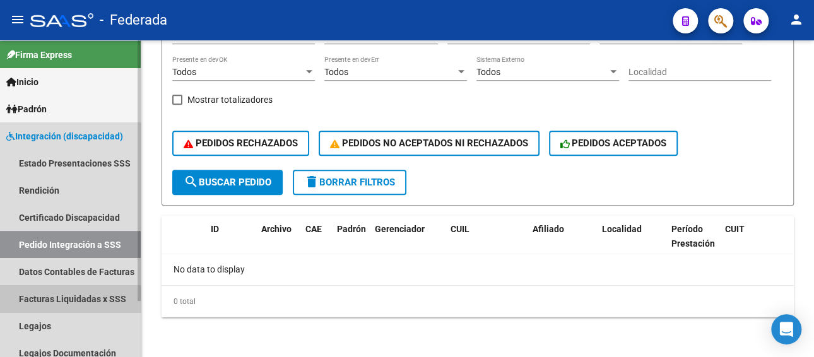
click at [68, 301] on link "Facturas Liquidadas x SSS" at bounding box center [70, 298] width 141 height 27
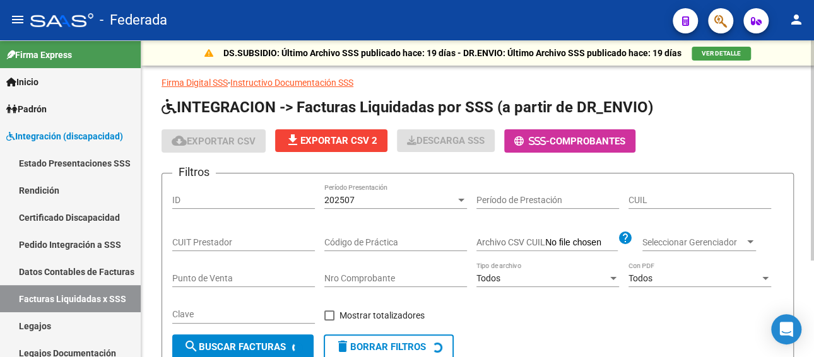
click at [400, 204] on div "202507" at bounding box center [389, 200] width 131 height 11
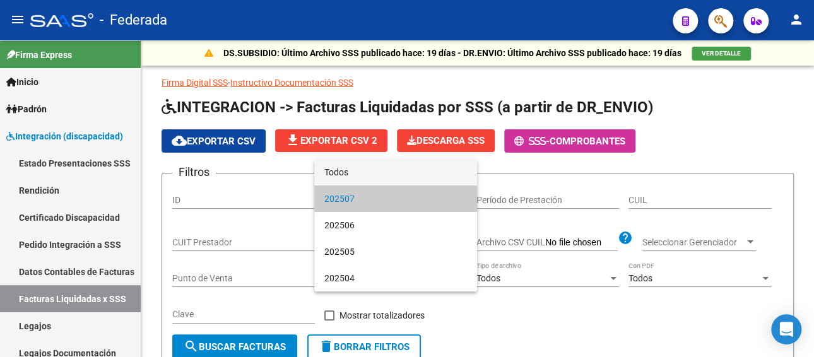
click at [372, 175] on span "Todos" at bounding box center [395, 172] width 143 height 27
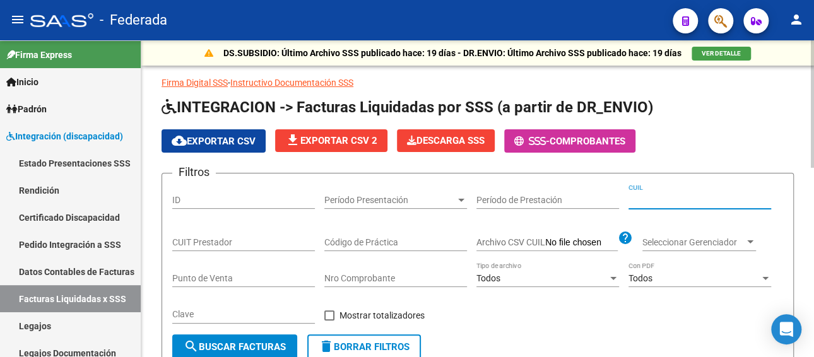
click at [675, 195] on input "CUIL" at bounding box center [700, 200] width 143 height 11
paste input "27-30511946-1"
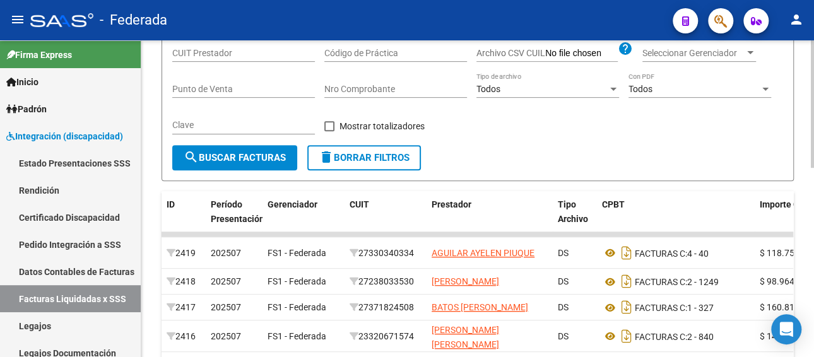
type input "27-30511946-1"
click at [259, 148] on button "search Buscar Facturas" at bounding box center [234, 157] width 125 height 25
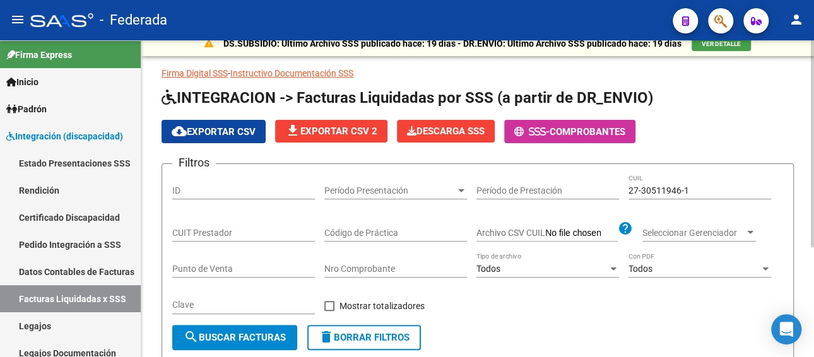
scroll to position [0, 0]
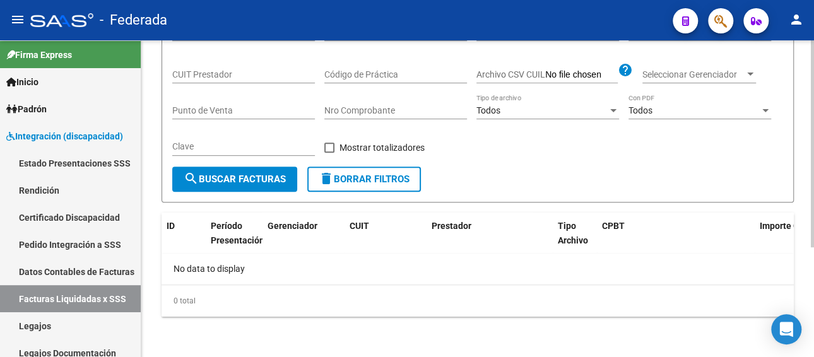
click at [242, 182] on span "search Buscar Facturas" at bounding box center [235, 179] width 102 height 11
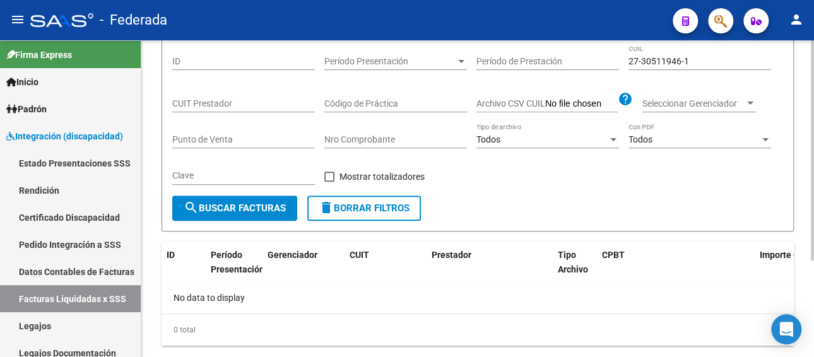
scroll to position [168, 0]
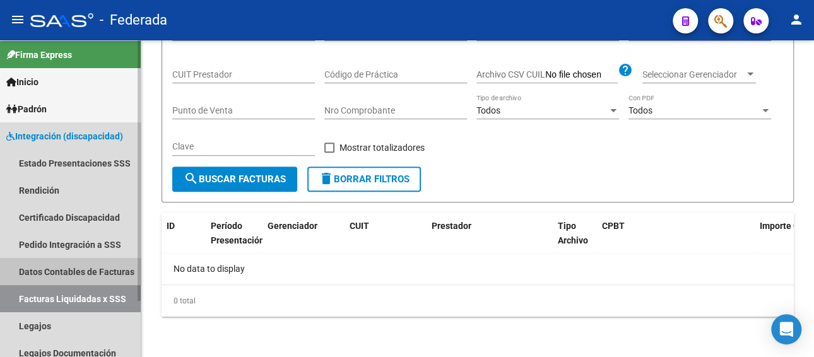
click at [81, 273] on link "Datos Contables de Facturas" at bounding box center [70, 271] width 141 height 27
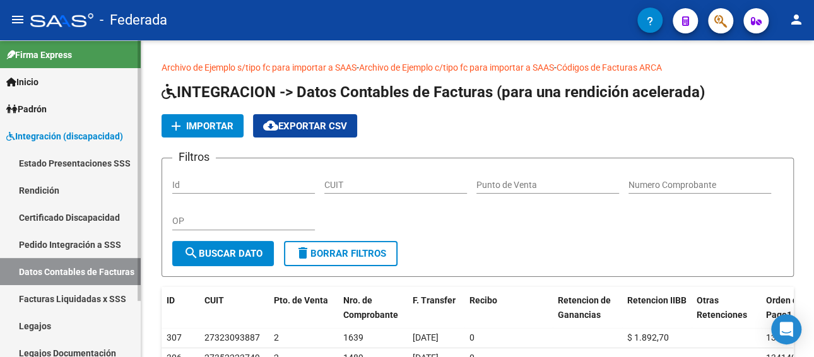
click at [56, 295] on link "Facturas Liquidadas x SSS" at bounding box center [70, 298] width 141 height 27
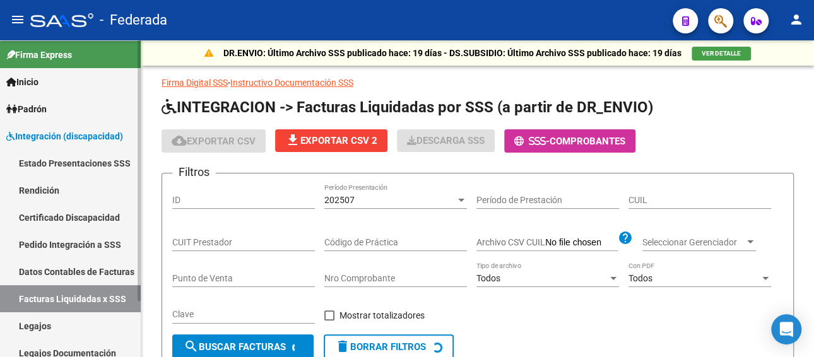
click at [32, 323] on link "Legajos" at bounding box center [70, 325] width 141 height 27
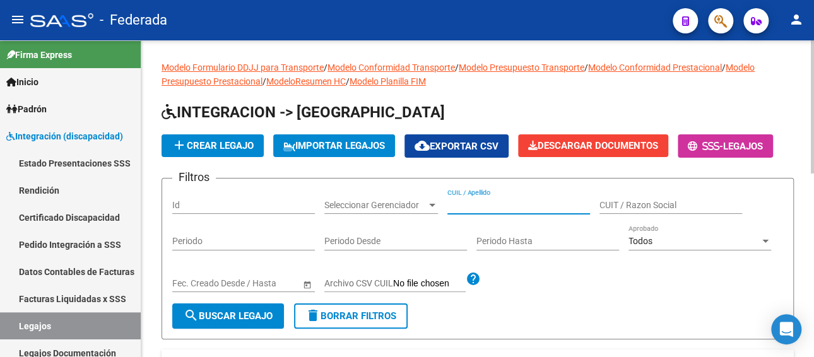
click at [470, 204] on input "CUIL / Apellido" at bounding box center [518, 205] width 143 height 11
paste input "[PERSON_NAME] SANTIAGO"
type input "[PERSON_NAME] SANTIAGO"
click at [251, 316] on span "search Buscar Legajo" at bounding box center [228, 316] width 89 height 11
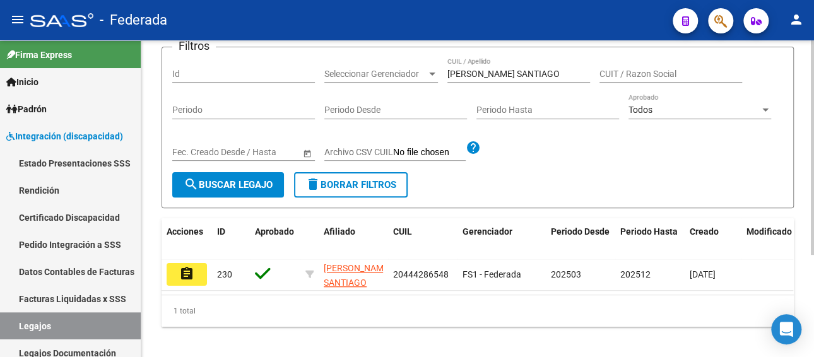
scroll to position [151, 0]
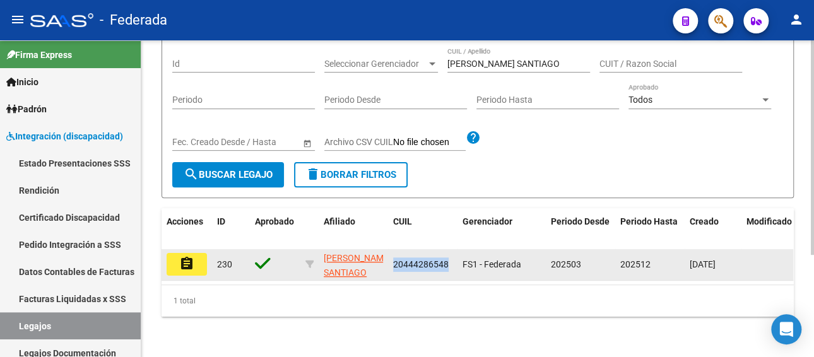
drag, startPoint x: 449, startPoint y: 252, endPoint x: 391, endPoint y: 255, distance: 58.1
click at [391, 255] on datatable-body-cell "20444286548" at bounding box center [422, 264] width 69 height 31
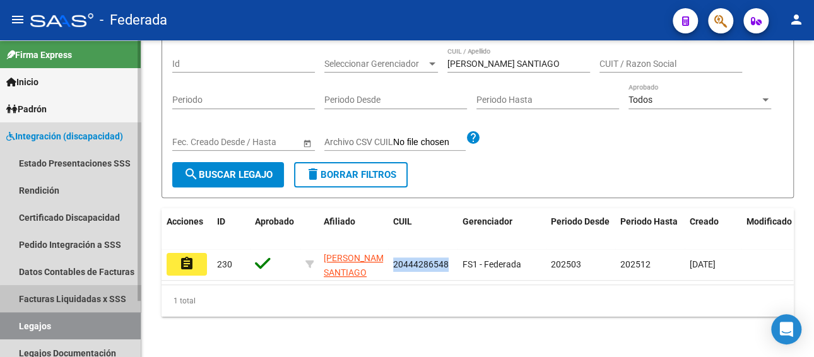
click at [76, 299] on link "Facturas Liquidadas x SSS" at bounding box center [70, 298] width 141 height 27
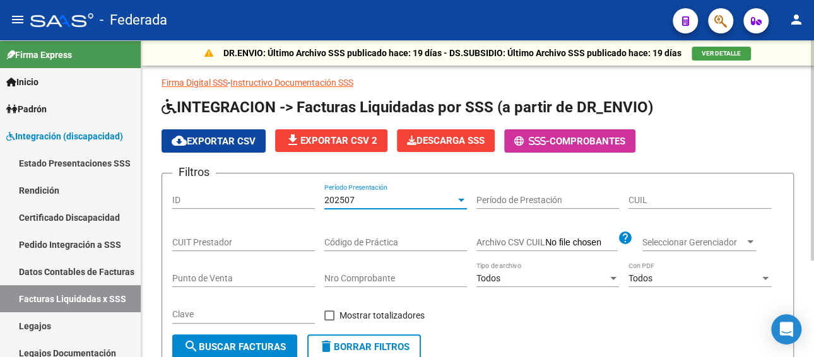
click at [375, 199] on div "202507" at bounding box center [389, 200] width 131 height 11
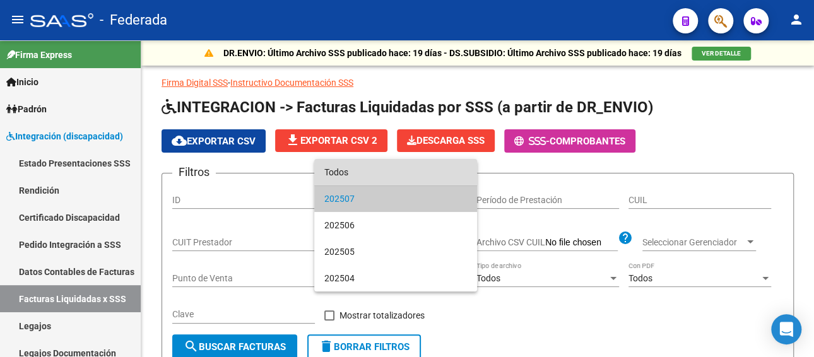
click at [364, 177] on span "Todos" at bounding box center [395, 172] width 143 height 27
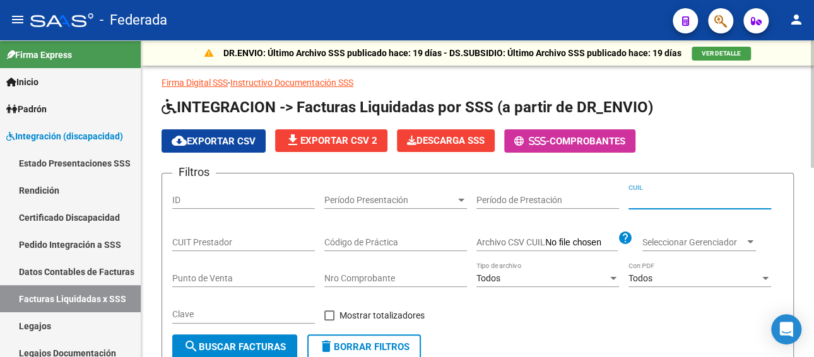
click at [660, 201] on input "CUIL" at bounding box center [700, 200] width 143 height 11
paste input "20-44428654-8"
type input "20-44428654-8"
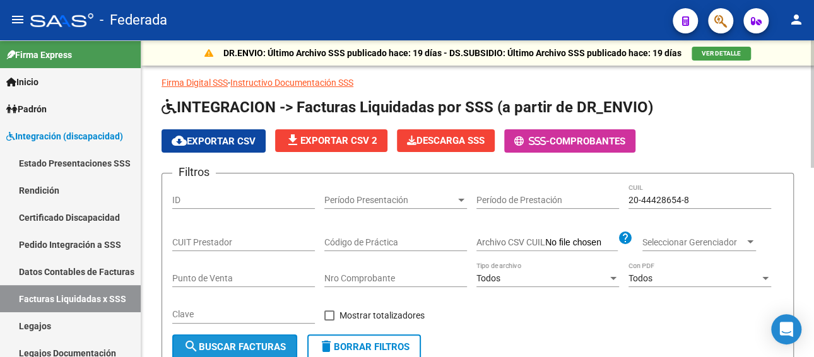
click at [246, 348] on span "search Buscar Facturas" at bounding box center [235, 346] width 102 height 11
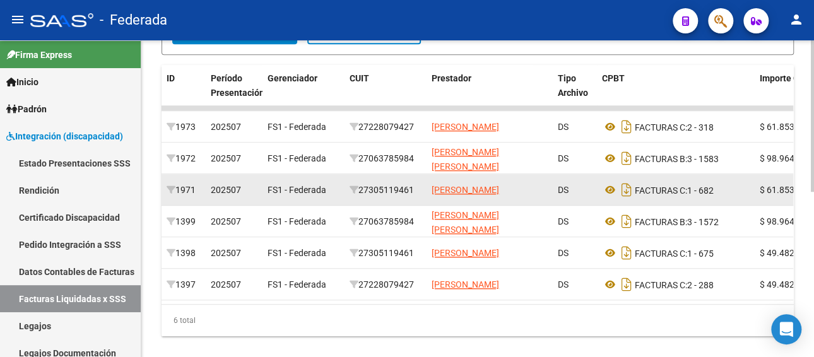
drag, startPoint x: 418, startPoint y: 189, endPoint x: 362, endPoint y: 192, distance: 56.3
click at [362, 192] on div "27305119461" at bounding box center [386, 190] width 72 height 15
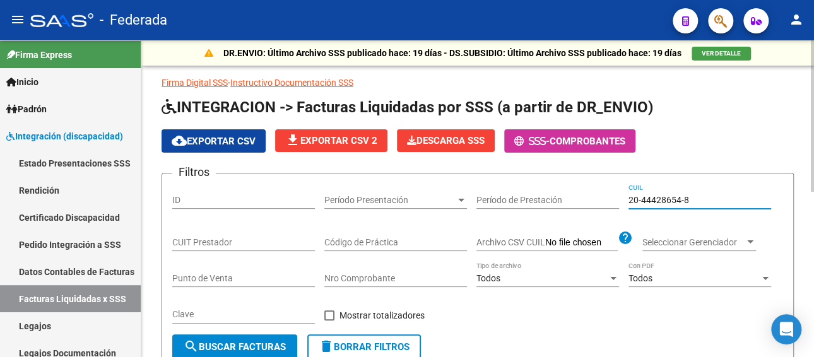
drag, startPoint x: 707, startPoint y: 193, endPoint x: 623, endPoint y: 198, distance: 84.7
click at [623, 198] on div "Filtros ID Período Presentación Período Presentación Período de Prestación 20-4…" at bounding box center [477, 259] width 611 height 151
click at [263, 233] on div "CUIT Prestador" at bounding box center [243, 238] width 143 height 25
paste input "27-30511946-1"
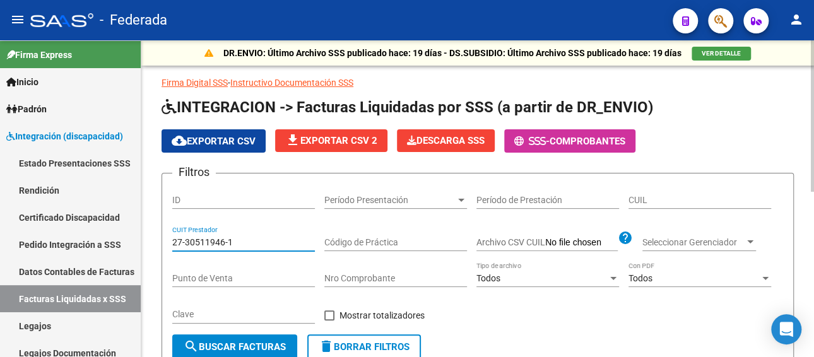
type input "27-30511946-1"
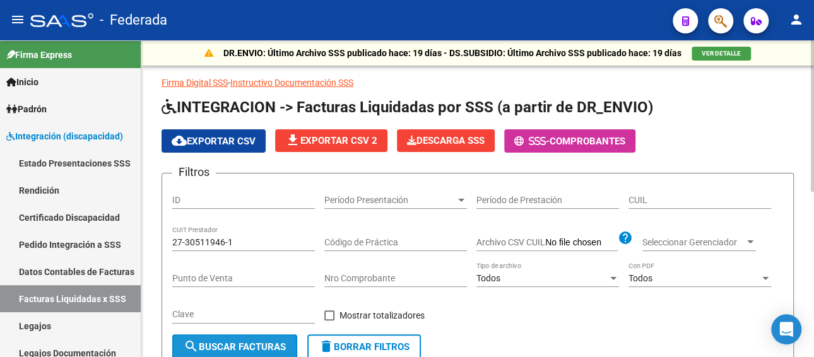
click at [232, 348] on span "search Buscar Facturas" at bounding box center [235, 346] width 102 height 11
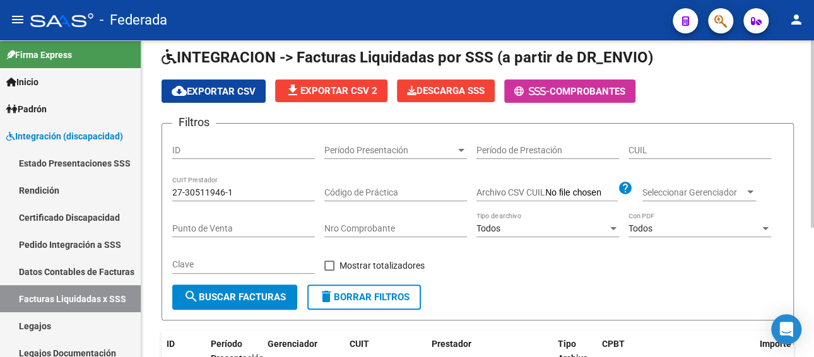
scroll to position [189, 0]
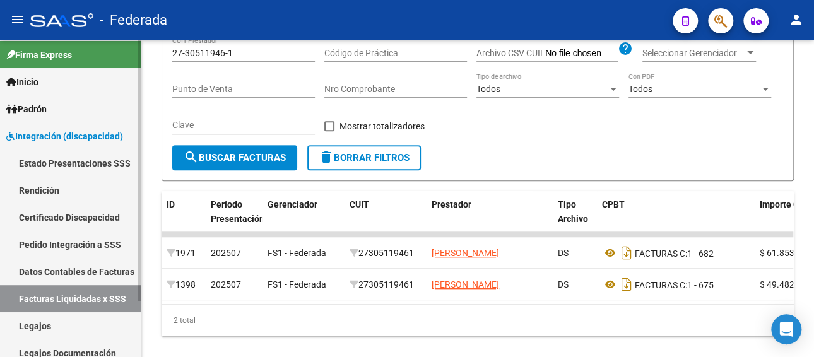
click at [73, 245] on link "Pedido Integración a SSS" at bounding box center [70, 244] width 141 height 27
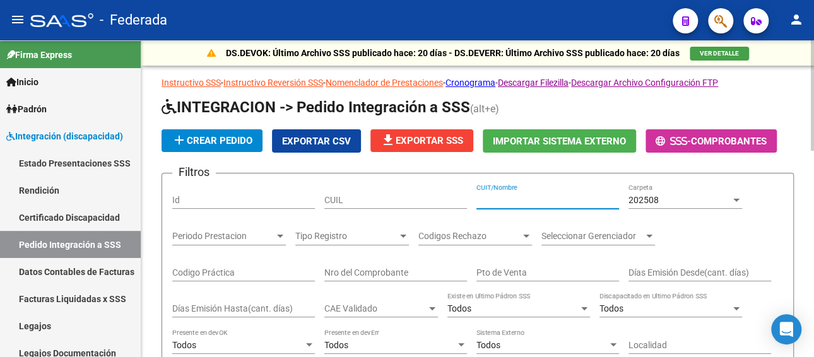
click at [507, 199] on input "CUIT/Nombre" at bounding box center [547, 200] width 143 height 11
paste input "27305119461"
type input "27305119461"
click at [670, 201] on div "202508" at bounding box center [680, 200] width 102 height 11
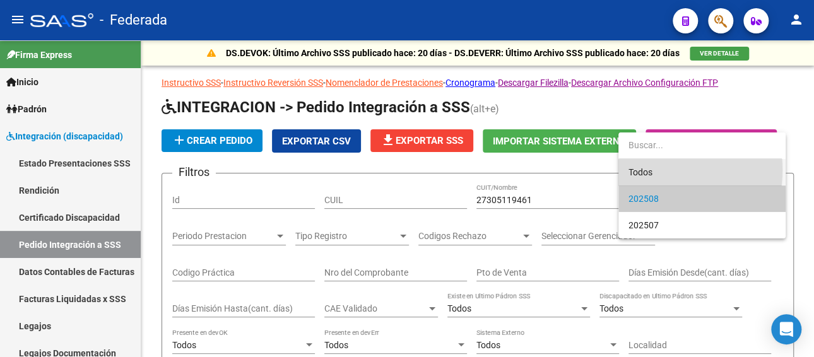
click at [645, 170] on span "Todos" at bounding box center [702, 172] width 147 height 27
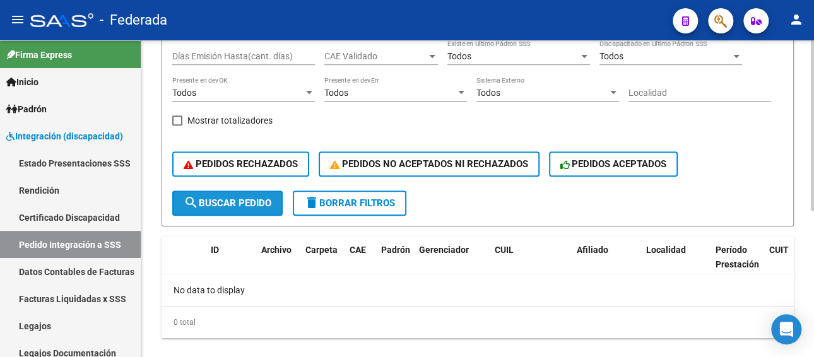
click at [234, 205] on span "search Buscar Pedido" at bounding box center [228, 203] width 88 height 11
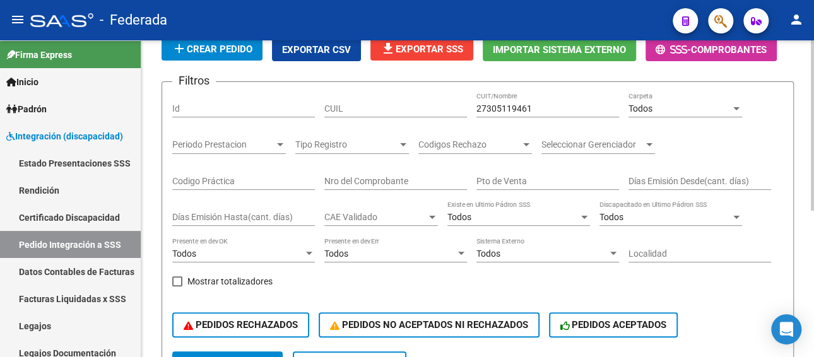
scroll to position [63, 0]
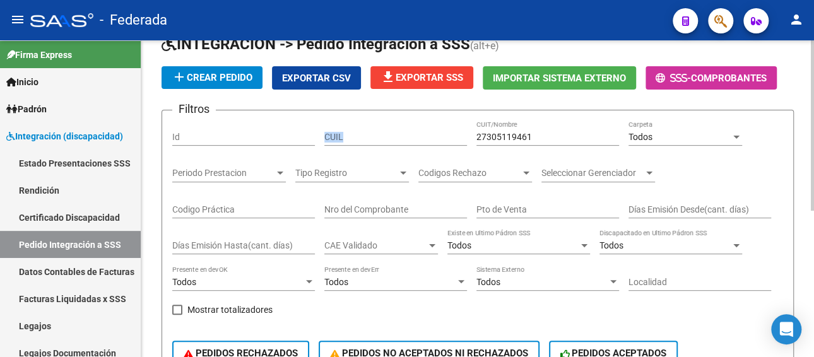
drag, startPoint x: 547, startPoint y: 129, endPoint x: 567, endPoint y: 134, distance: 20.7
click at [428, 133] on div "Filtros Id CUIL 27305119461 CUIT/Nombre Todos Carpeta Periodo Prestacion Period…" at bounding box center [477, 250] width 611 height 259
drag, startPoint x: 567, startPoint y: 134, endPoint x: 480, endPoint y: 134, distance: 86.5
click at [476, 136] on input "27305119461" at bounding box center [547, 137] width 143 height 11
click at [394, 138] on input "CUIL" at bounding box center [395, 137] width 143 height 11
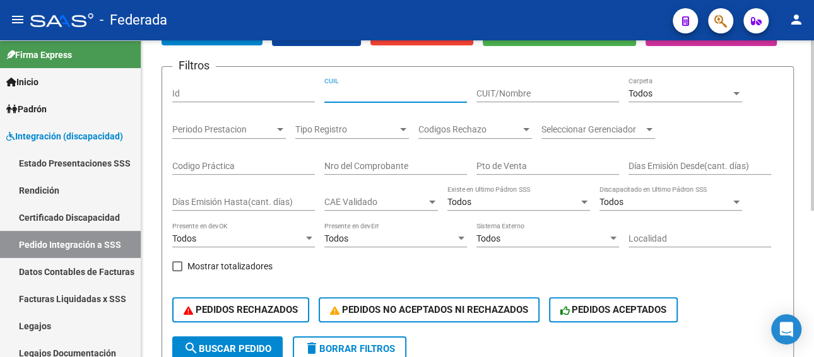
scroll to position [126, 0]
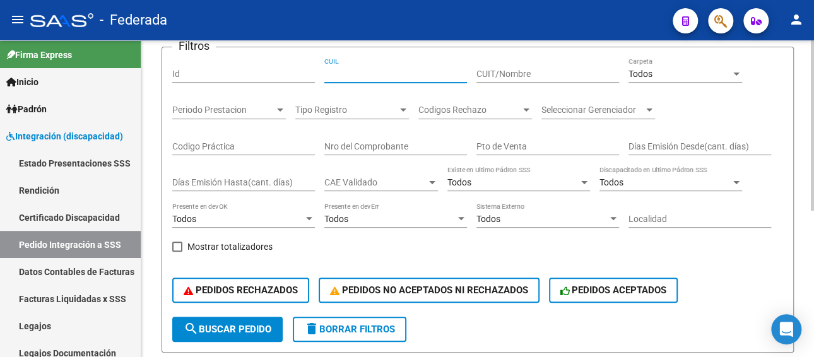
click at [506, 69] on input "CUIT/Nombre" at bounding box center [547, 74] width 143 height 11
paste input "[PERSON_NAME] SANTIAGO"
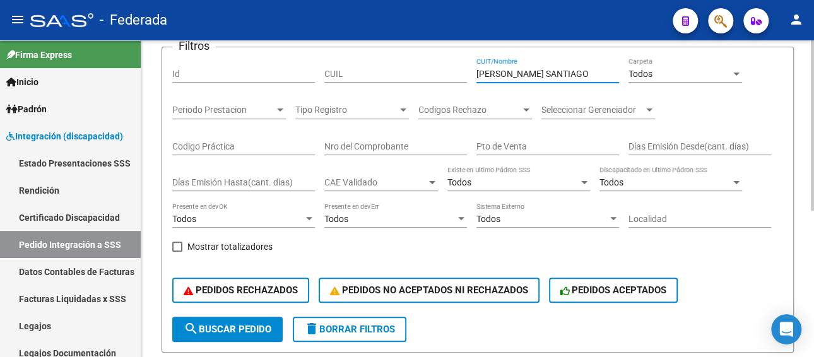
type input "[PERSON_NAME] SANTIAGO"
drag, startPoint x: 235, startPoint y: 328, endPoint x: 260, endPoint y: 319, distance: 25.9
click at [236, 328] on span "search Buscar Pedido" at bounding box center [228, 329] width 88 height 11
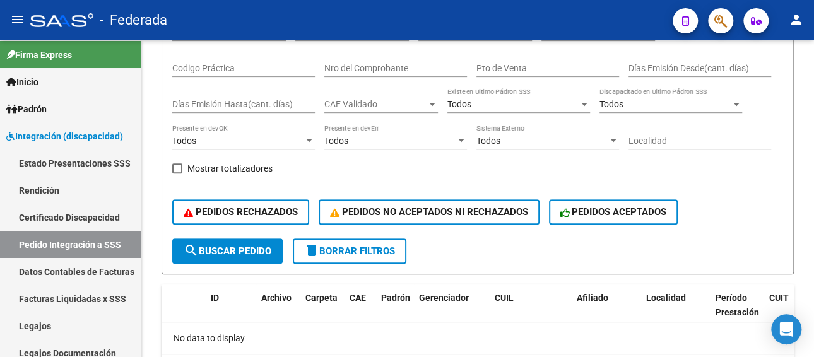
scroll to position [21, 0]
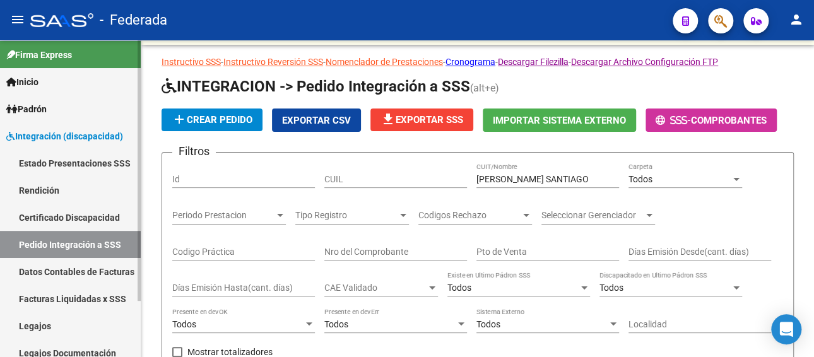
click at [67, 323] on link "Legajos" at bounding box center [70, 325] width 141 height 27
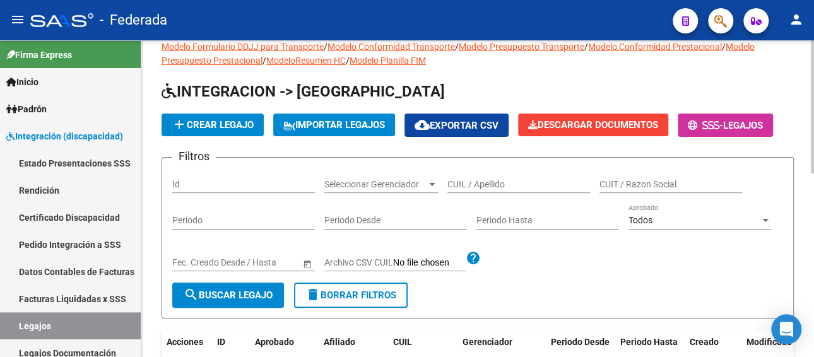
click at [499, 174] on div "CUIL / Apellido" at bounding box center [518, 180] width 143 height 25
paste input "[PERSON_NAME] SANTIAGO"
type input "[PERSON_NAME] SANTIAGO"
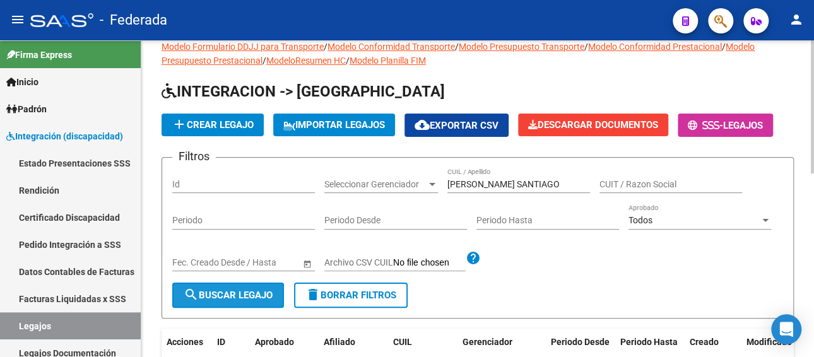
click at [254, 299] on span "search Buscar Legajo" at bounding box center [228, 295] width 89 height 11
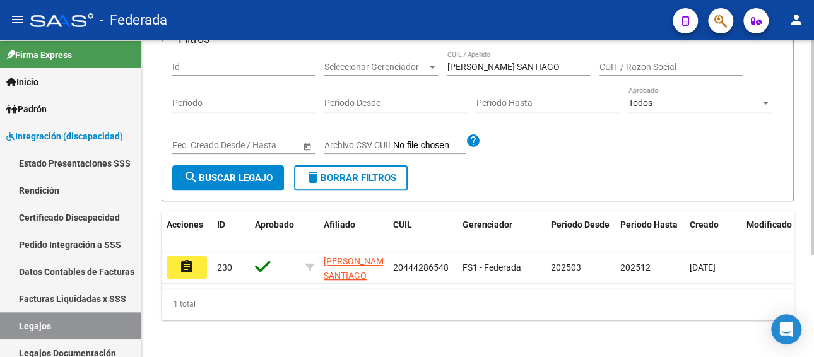
scroll to position [147, 0]
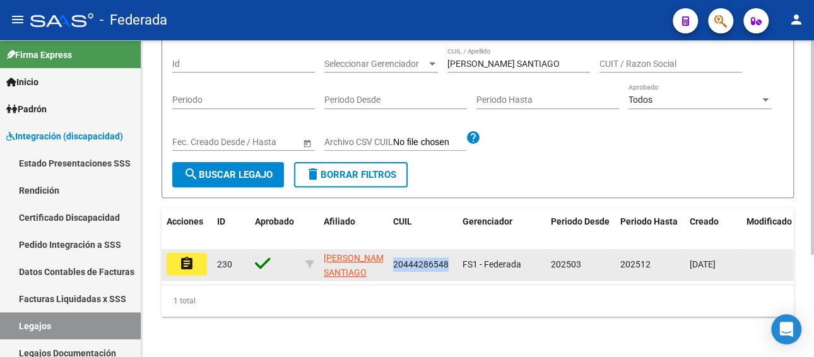
drag, startPoint x: 451, startPoint y: 255, endPoint x: 393, endPoint y: 260, distance: 58.3
click at [393, 260] on div "20444286548" at bounding box center [422, 264] width 59 height 15
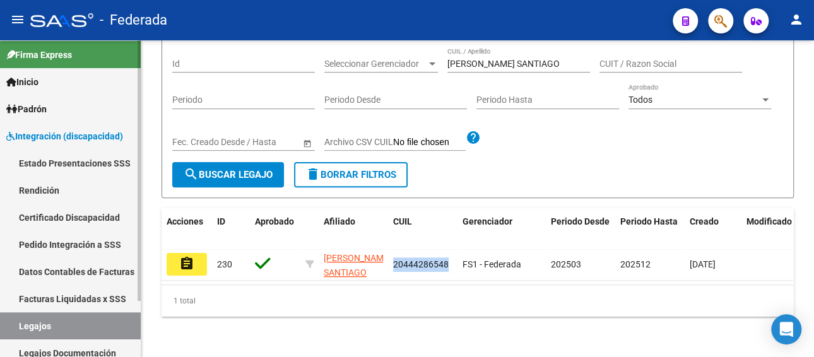
click at [83, 320] on link "Legajos" at bounding box center [70, 325] width 141 height 27
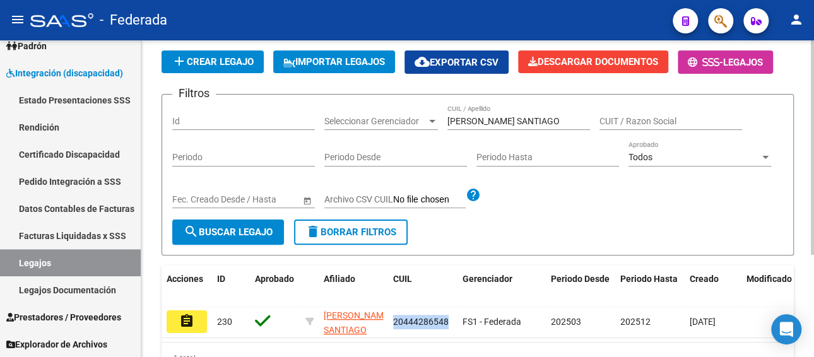
scroll to position [0, 0]
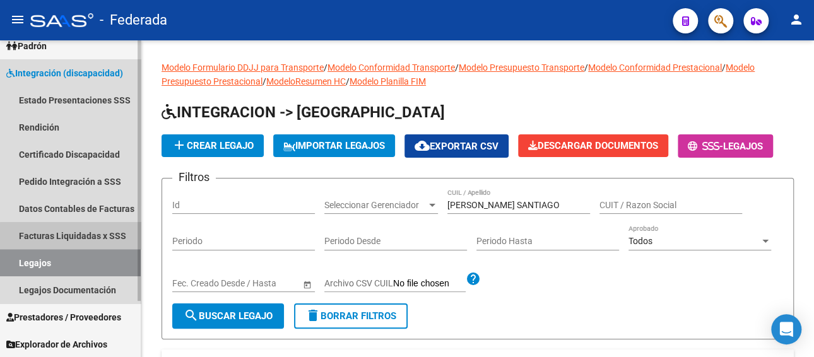
click at [73, 235] on link "Facturas Liquidadas x SSS" at bounding box center [70, 235] width 141 height 27
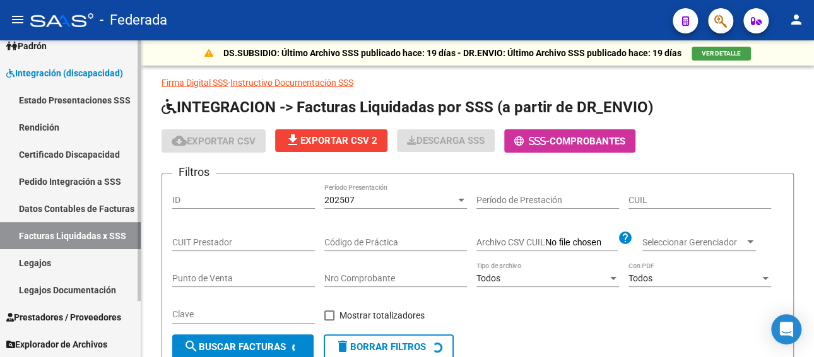
click at [74, 176] on link "Pedido Integración a SSS" at bounding box center [70, 181] width 141 height 27
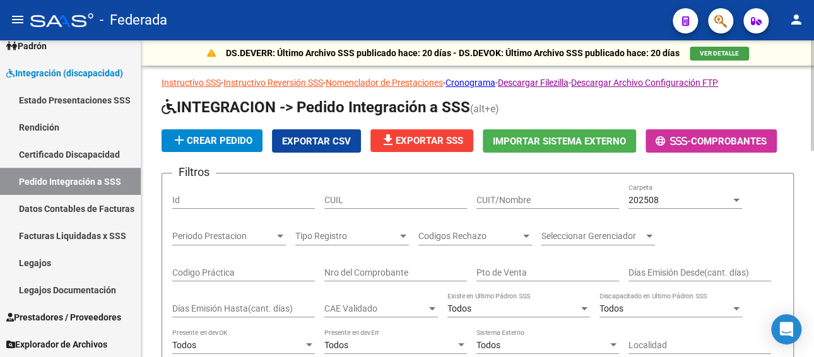
paste input "20444286548"
click at [400, 199] on input "CUIL" at bounding box center [395, 200] width 143 height 11
type input "20444286548"
click at [633, 201] on span "202508" at bounding box center [644, 200] width 30 height 10
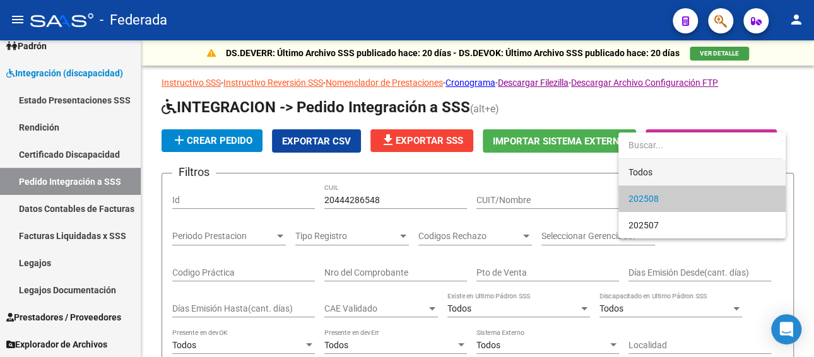
click at [637, 172] on span "Todos" at bounding box center [702, 172] width 147 height 27
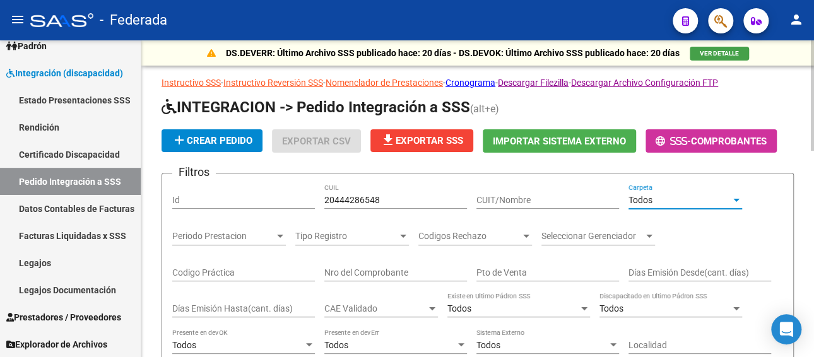
scroll to position [126, 0]
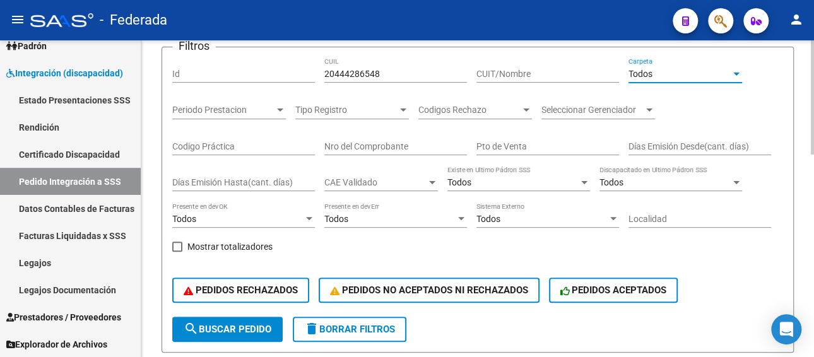
click at [227, 324] on span "search Buscar Pedido" at bounding box center [228, 329] width 88 height 11
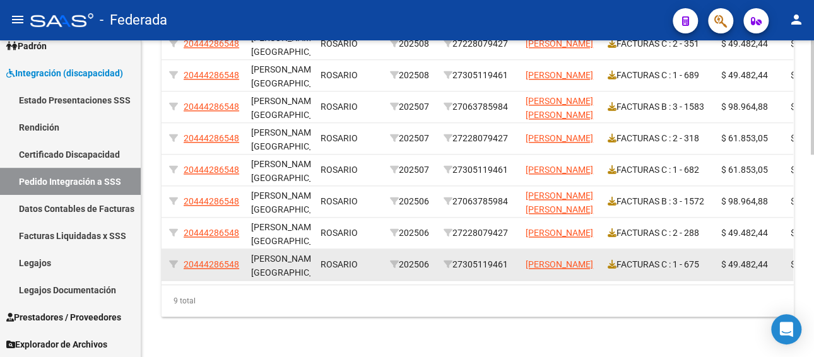
scroll to position [0, 320]
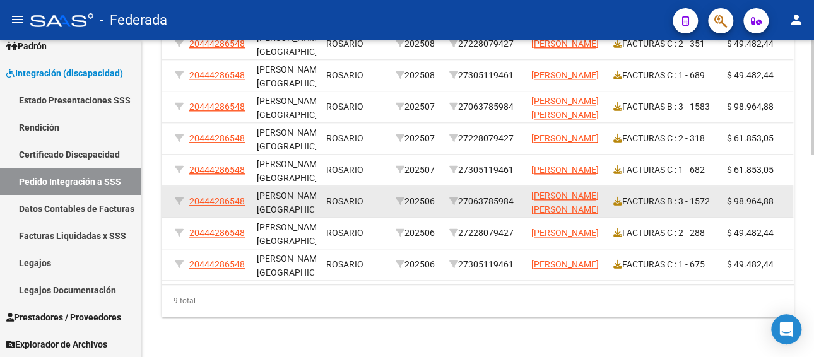
drag, startPoint x: 518, startPoint y: 191, endPoint x: 463, endPoint y: 191, distance: 54.9
click at [463, 194] on div "27063785984" at bounding box center [485, 201] width 72 height 15
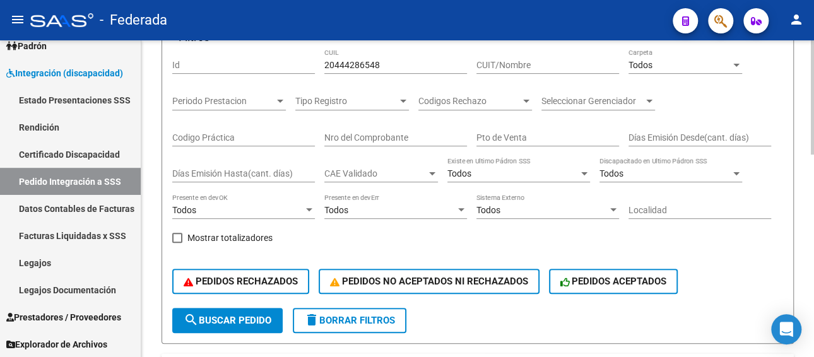
scroll to position [0, 0]
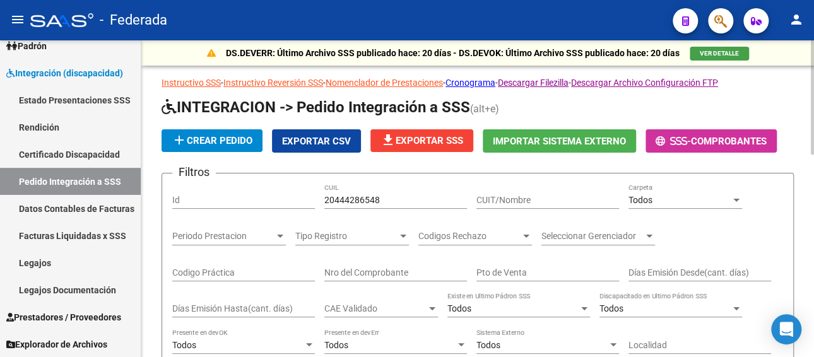
click at [506, 202] on input "CUIT/Nombre" at bounding box center [547, 200] width 143 height 11
paste input "27063785984"
type input "27063785984"
drag, startPoint x: 399, startPoint y: 199, endPoint x: 287, endPoint y: 196, distance: 112.4
click at [287, 196] on div "Filtros Id 20444286548 CUIL 27063785984 CUIT/Nombre Todos Carpeta Periodo Prest…" at bounding box center [477, 313] width 611 height 259
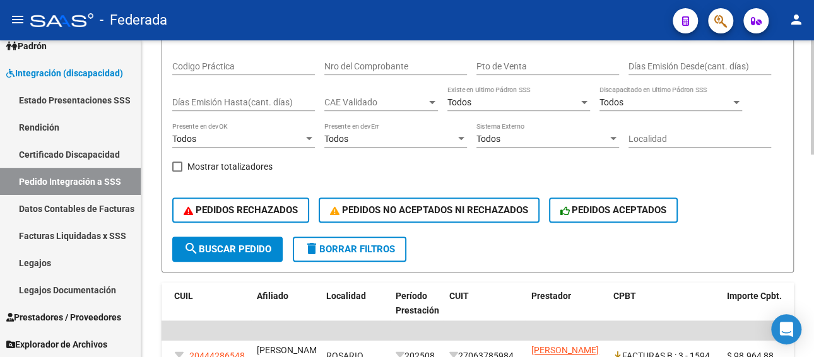
scroll to position [252, 0]
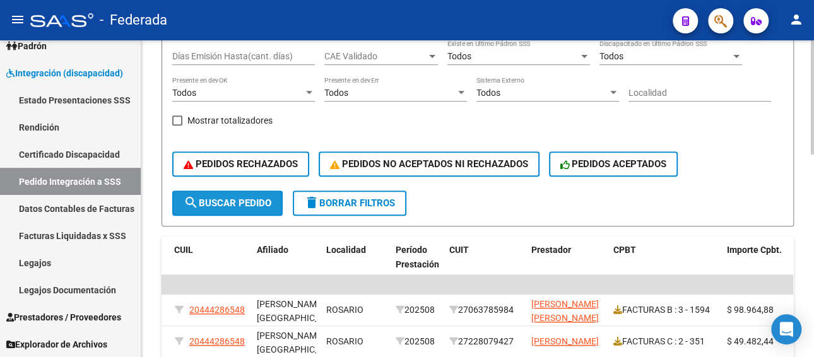
click at [231, 208] on button "search Buscar Pedido" at bounding box center [227, 203] width 110 height 25
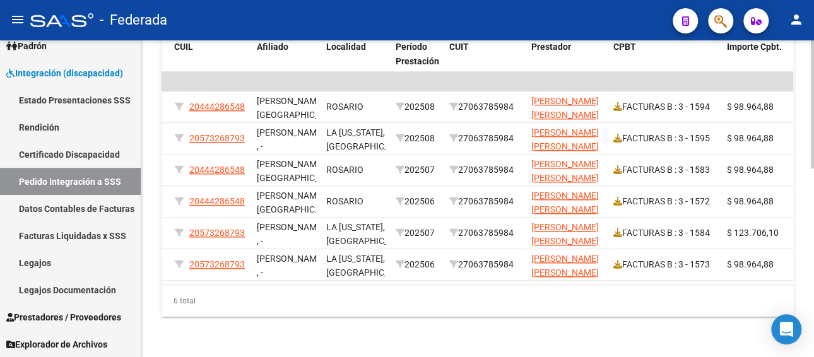
scroll to position [401, 0]
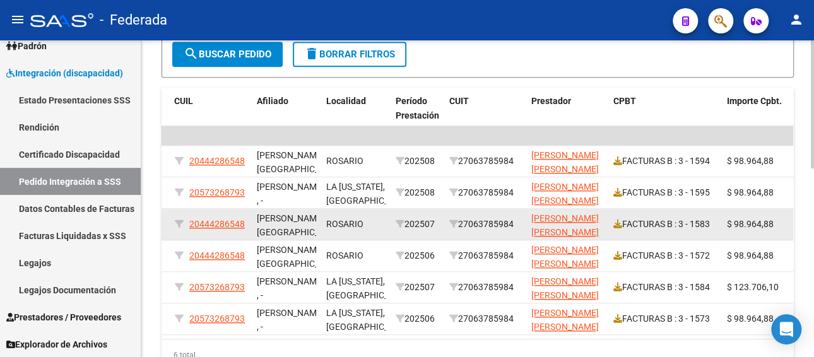
drag, startPoint x: 519, startPoint y: 222, endPoint x: 460, endPoint y: 220, distance: 58.7
click at [462, 220] on div "27063785984" at bounding box center [485, 224] width 72 height 15
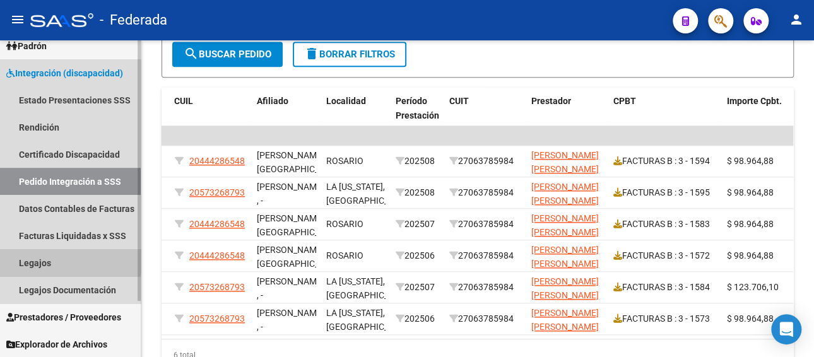
click at [51, 261] on link "Legajos" at bounding box center [70, 262] width 141 height 27
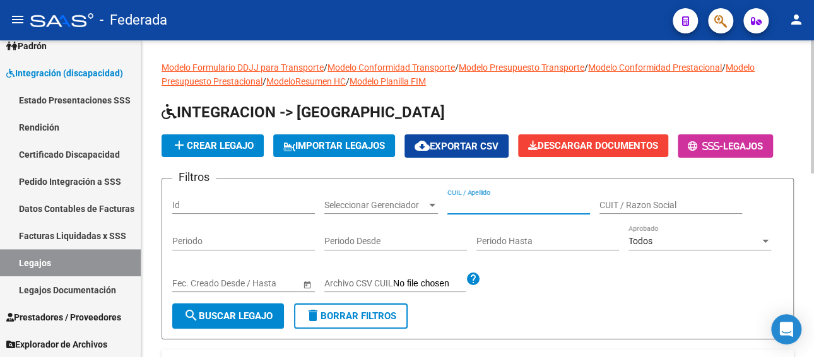
click at [470, 203] on input "CUIL / Apellido" at bounding box center [518, 205] width 143 height 11
paste input "20444286548"
type input "20444286548"
click at [246, 311] on span "search Buscar Legajo" at bounding box center [228, 316] width 89 height 11
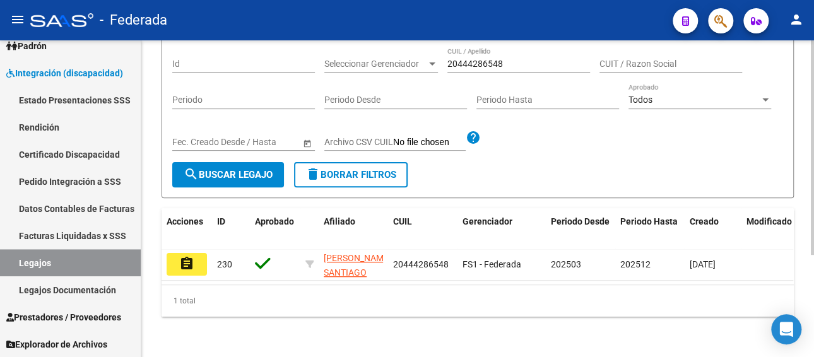
scroll to position [151, 0]
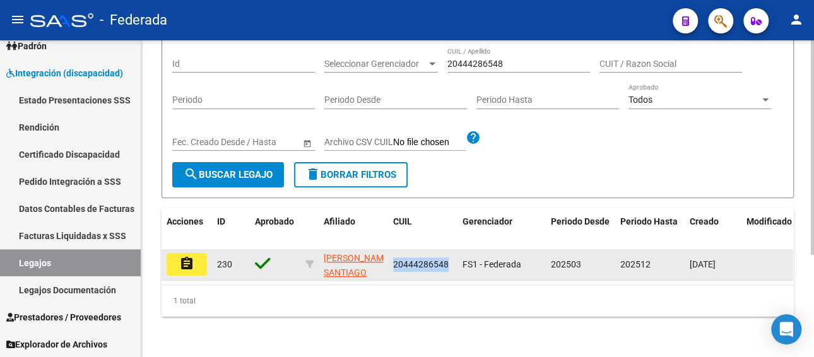
drag, startPoint x: 449, startPoint y: 253, endPoint x: 393, endPoint y: 255, distance: 55.6
click at [393, 257] on div "20444286548" at bounding box center [422, 264] width 59 height 15
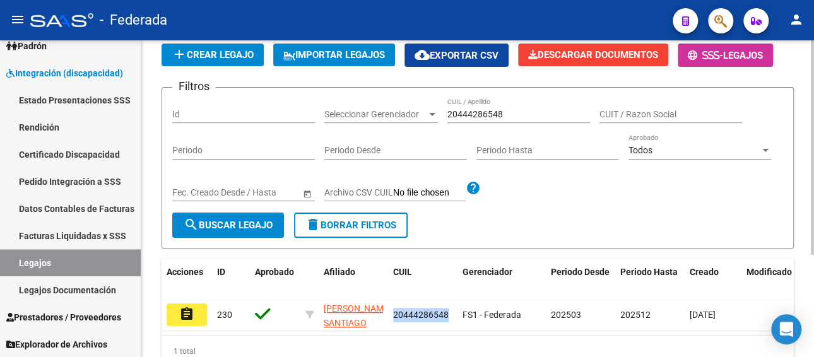
scroll to position [0, 0]
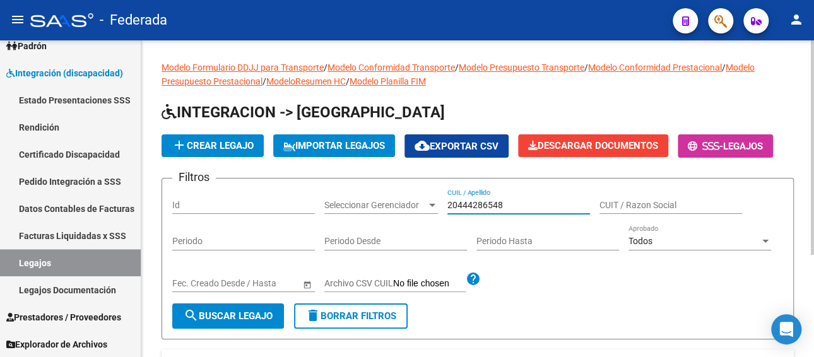
drag, startPoint x: 511, startPoint y: 203, endPoint x: 435, endPoint y: 201, distance: 75.7
click at [435, 201] on div "Filtros Id Seleccionar Gerenciador Seleccionar Gerenciador 20444286548 CUIL / A…" at bounding box center [477, 246] width 611 height 115
paste input "20444286548"
type input "20444286548"
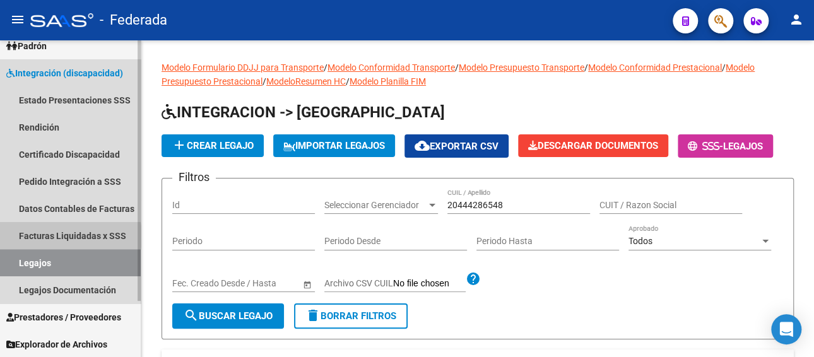
click at [56, 236] on link "Facturas Liquidadas x SSS" at bounding box center [70, 235] width 141 height 27
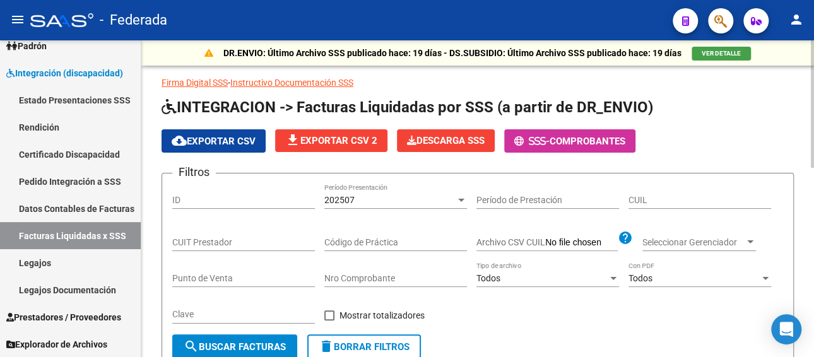
click at [391, 197] on div "202507" at bounding box center [389, 200] width 131 height 11
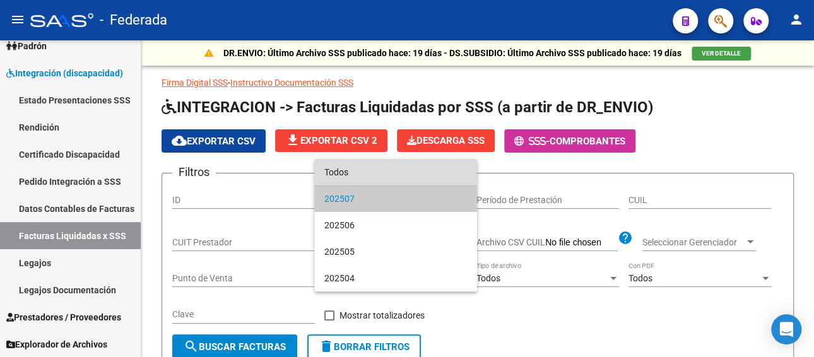
click at [376, 178] on span "Todos" at bounding box center [395, 172] width 143 height 27
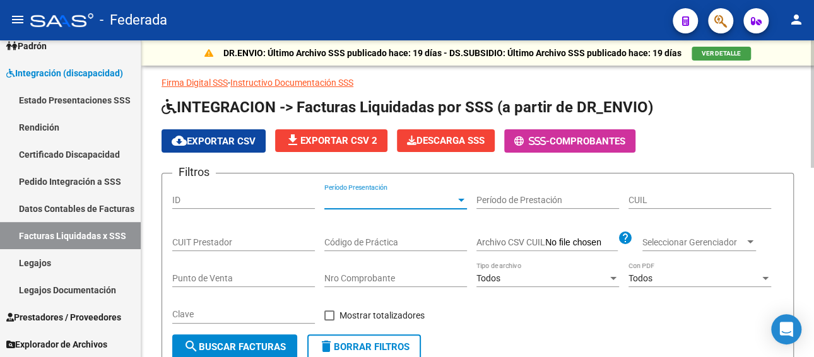
click at [661, 203] on input "CUIL" at bounding box center [700, 200] width 143 height 11
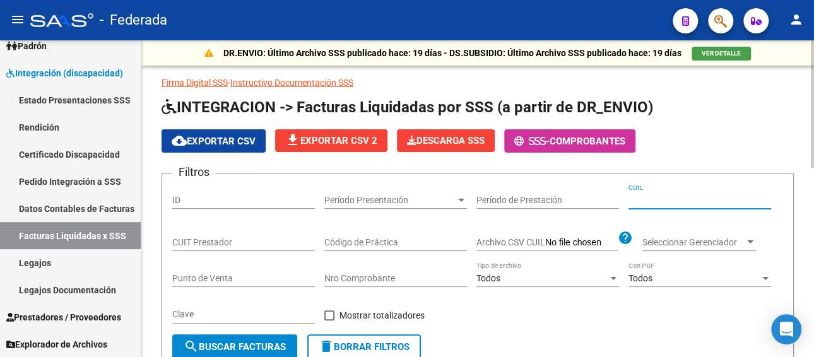
paste input "20-44428654-8"
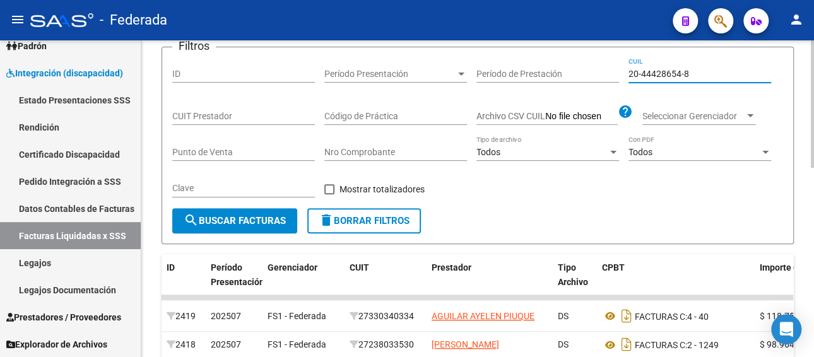
type input "20-44428654-8"
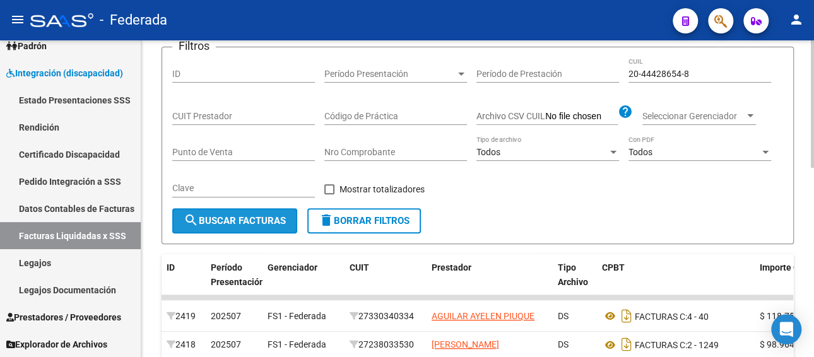
click at [247, 221] on span "search Buscar Facturas" at bounding box center [235, 220] width 102 height 11
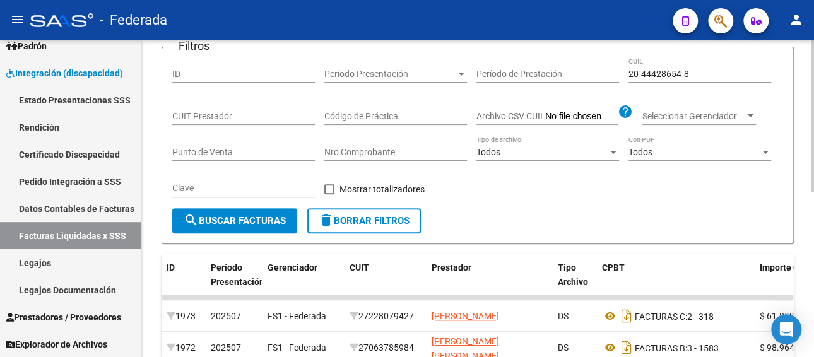
scroll to position [316, 0]
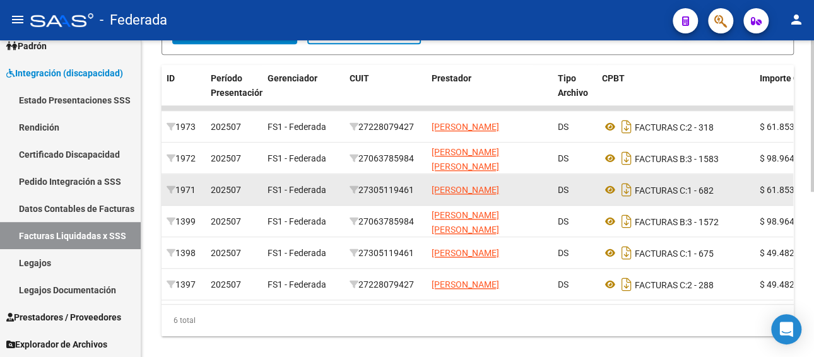
drag, startPoint x: 418, startPoint y: 186, endPoint x: 361, endPoint y: 186, distance: 57.4
click at [361, 186] on div "27305119461" at bounding box center [386, 190] width 72 height 15
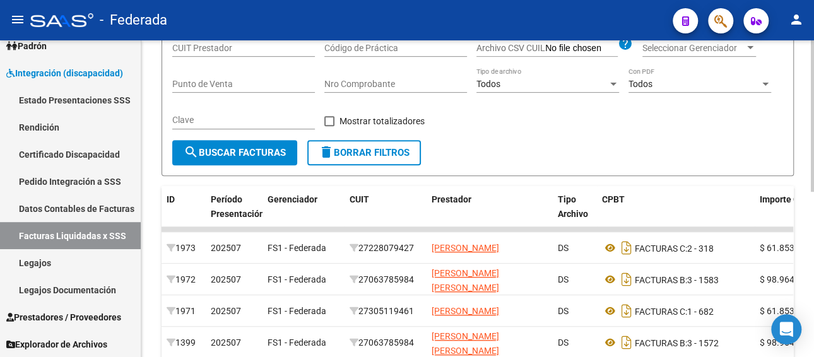
scroll to position [0, 0]
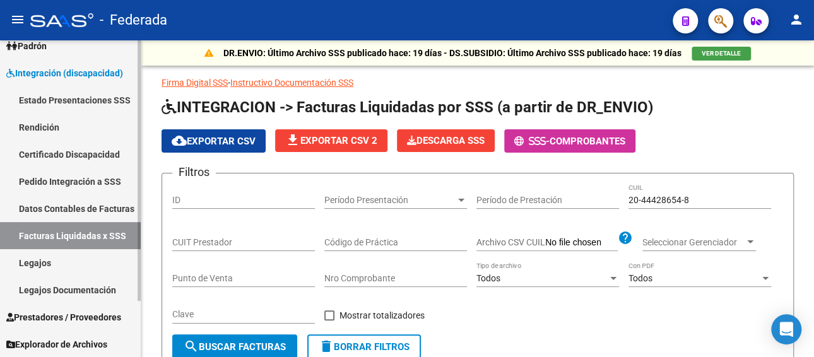
click at [76, 176] on link "Pedido Integración a SSS" at bounding box center [70, 181] width 141 height 27
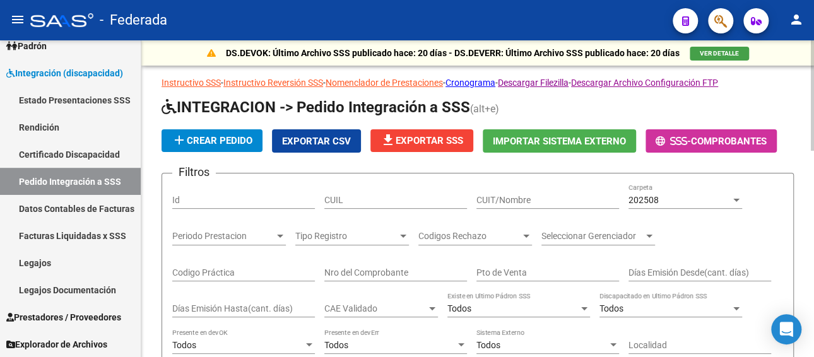
click at [533, 197] on input "CUIT/Nombre" at bounding box center [547, 200] width 143 height 11
paste input "27305119461"
type input "27305119461"
click at [651, 202] on span "202508" at bounding box center [644, 200] width 30 height 10
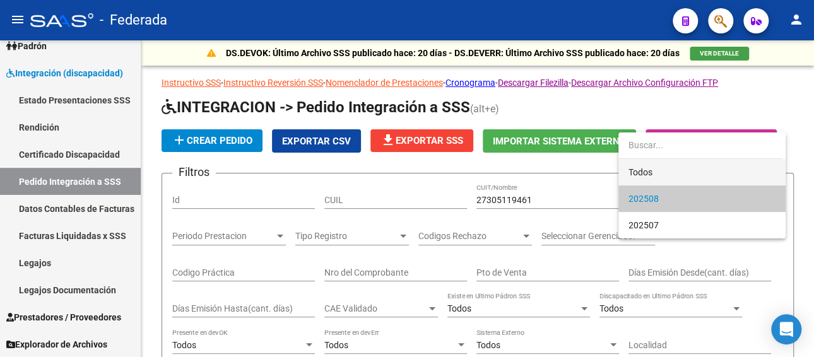
click at [649, 177] on span "Todos" at bounding box center [702, 172] width 147 height 27
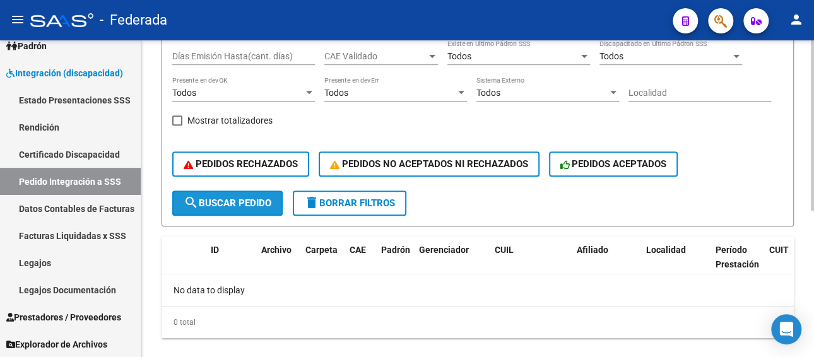
click at [232, 203] on span "search Buscar Pedido" at bounding box center [228, 203] width 88 height 11
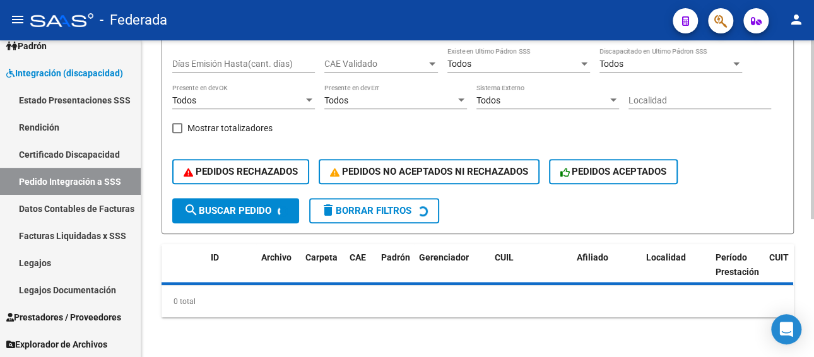
scroll to position [252, 0]
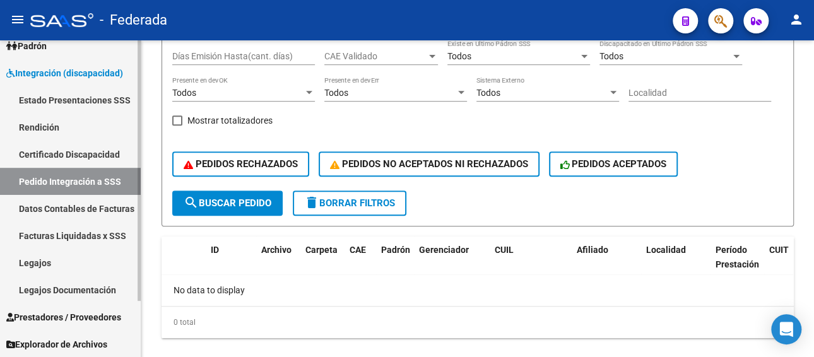
click at [49, 257] on link "Legajos" at bounding box center [70, 262] width 141 height 27
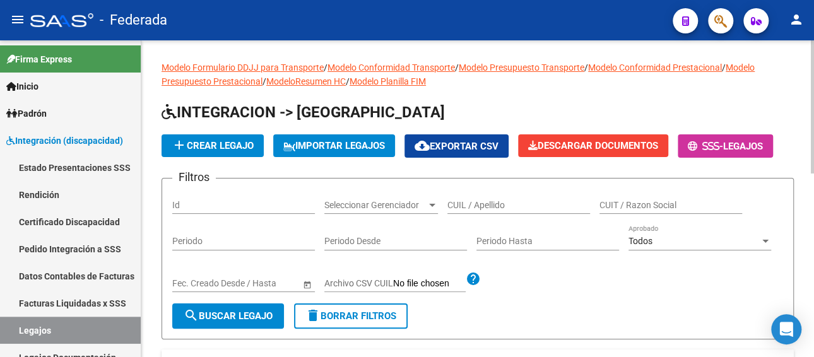
click at [500, 205] on input "CUIL / Apellido" at bounding box center [518, 205] width 143 height 11
paste input "SANTIAGO"
drag, startPoint x: 411, startPoint y: 200, endPoint x: 398, endPoint y: 200, distance: 13.9
click at [398, 200] on div "Filtros Id Seleccionar Gerenciador Seleccionar Gerenciador SANTIAGO CUIL / Apel…" at bounding box center [477, 246] width 611 height 115
paste input "text"
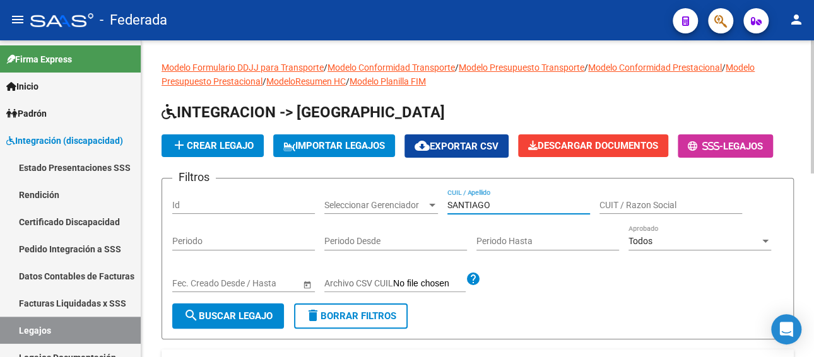
drag, startPoint x: 449, startPoint y: 199, endPoint x: 433, endPoint y: 194, distance: 17.0
click at [434, 197] on div "Filtros Id Seleccionar Gerenciador Seleccionar Gerenciador SANTIAGO CUIL / Apel…" at bounding box center [477, 246] width 611 height 115
paste input "20444286548"
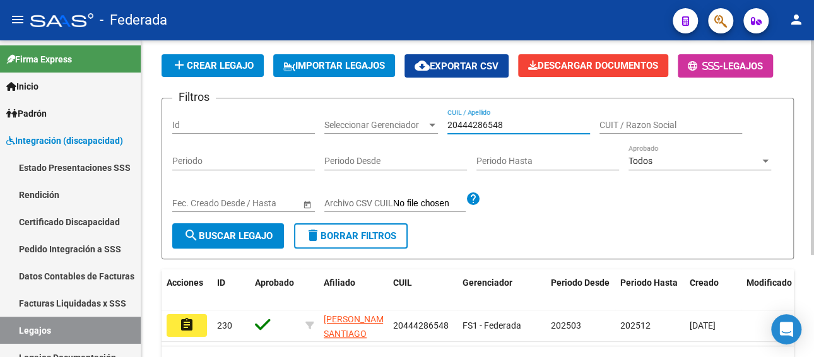
scroll to position [151, 0]
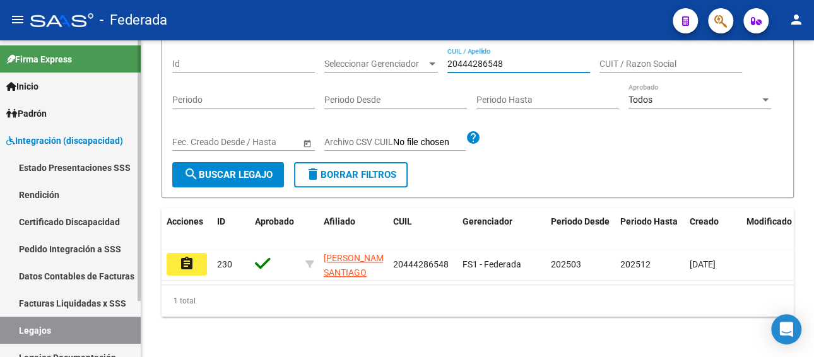
type input "20444286548"
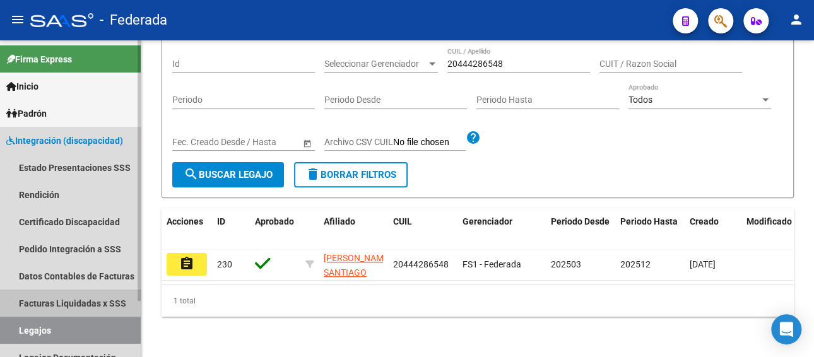
click at [71, 300] on link "Facturas Liquidadas x SSS" at bounding box center [70, 303] width 141 height 27
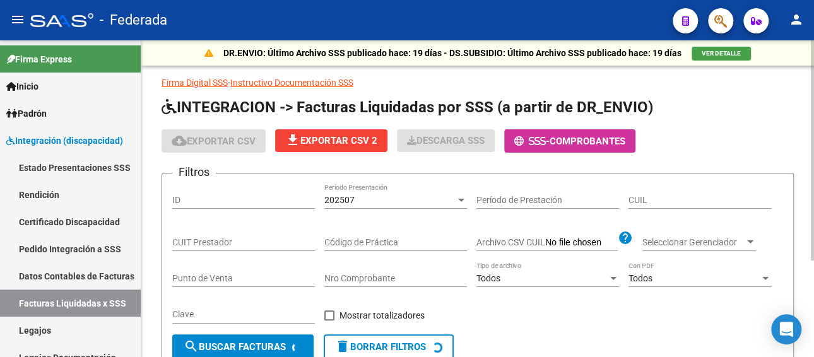
click at [396, 200] on div "202507" at bounding box center [389, 200] width 131 height 11
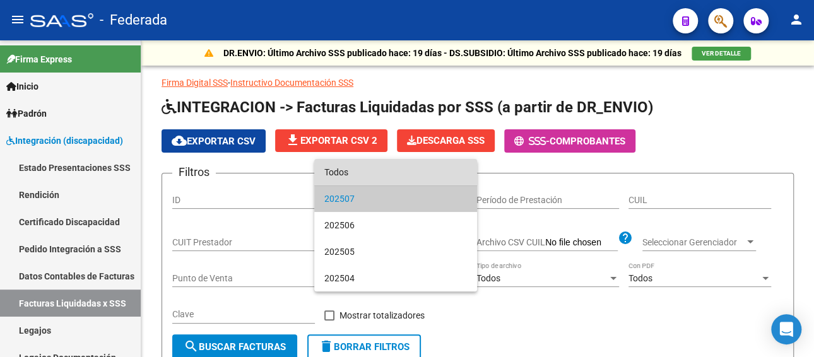
click at [378, 175] on span "Todos" at bounding box center [395, 172] width 143 height 27
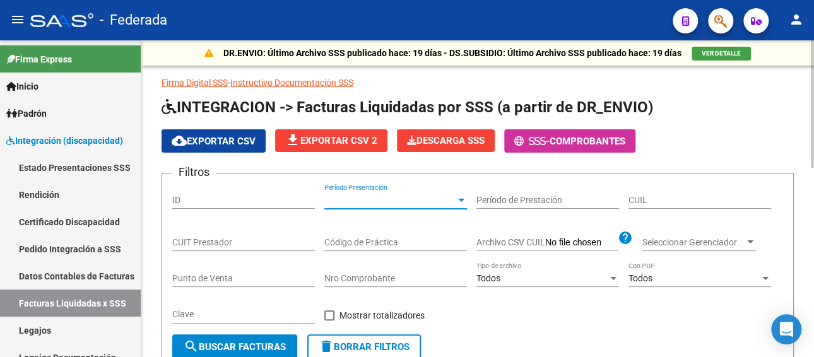
click at [675, 198] on input "CUIL" at bounding box center [700, 200] width 143 height 11
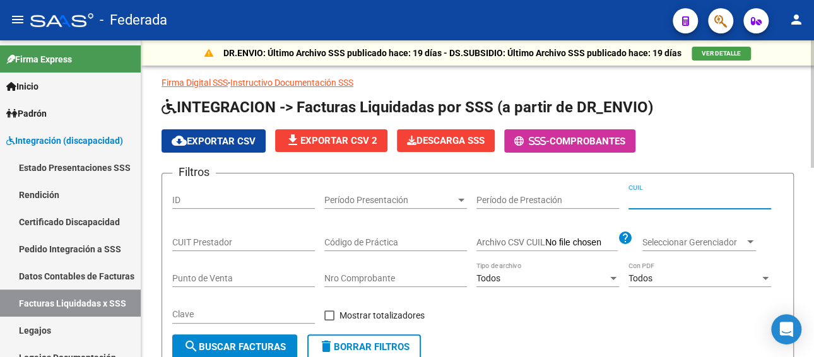
paste input "20-44428654-8"
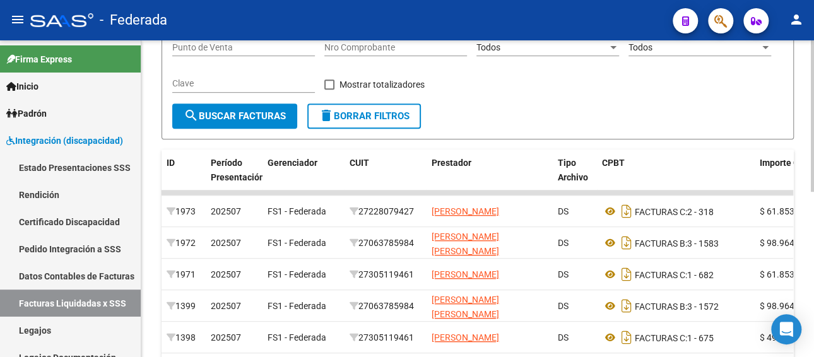
scroll to position [252, 0]
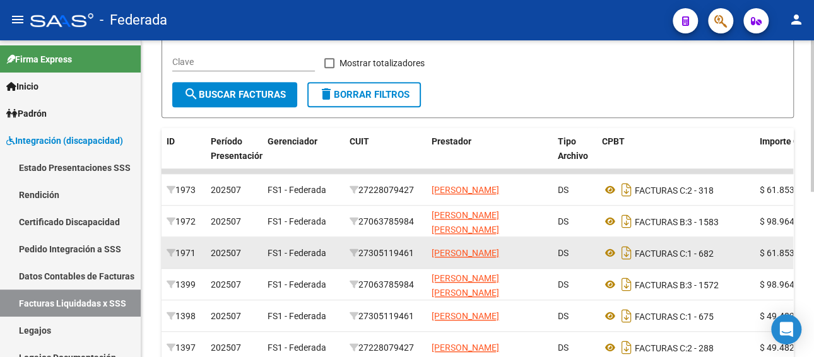
type input "20-44428654-8"
drag, startPoint x: 420, startPoint y: 251, endPoint x: 362, endPoint y: 249, distance: 58.1
click at [362, 249] on div "27305119461" at bounding box center [386, 253] width 72 height 15
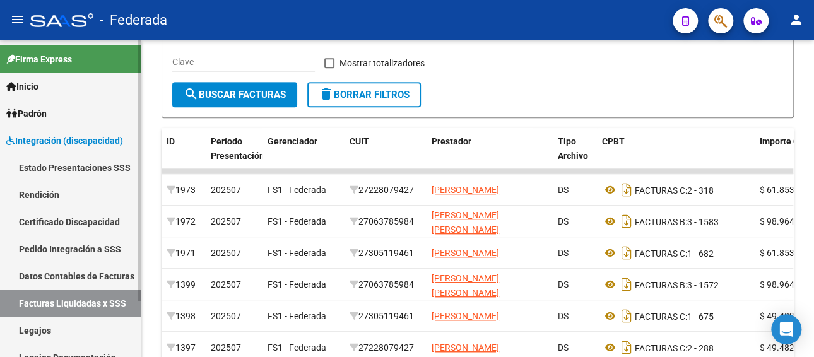
click at [68, 249] on link "Pedido Integración a SSS" at bounding box center [70, 248] width 141 height 27
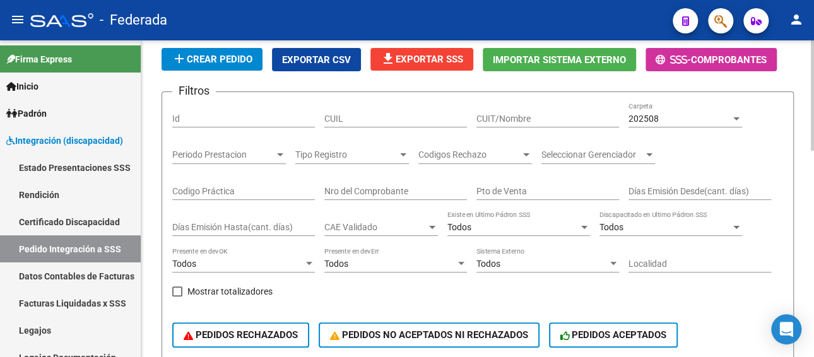
scroll to position [63, 0]
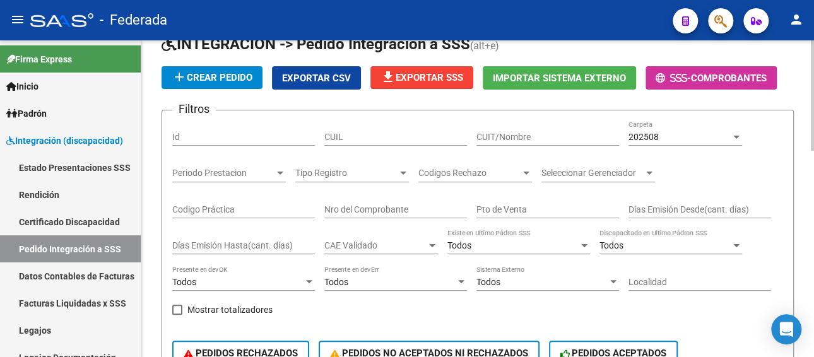
click at [504, 130] on div "CUIT/Nombre" at bounding box center [547, 133] width 143 height 25
paste input "27305119461"
type input "27305119461"
click at [660, 133] on div "202508" at bounding box center [680, 137] width 102 height 11
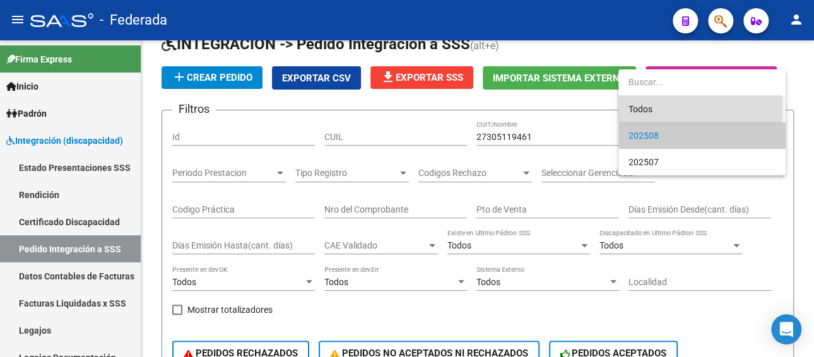
click at [650, 108] on span "Todos" at bounding box center [702, 109] width 147 height 27
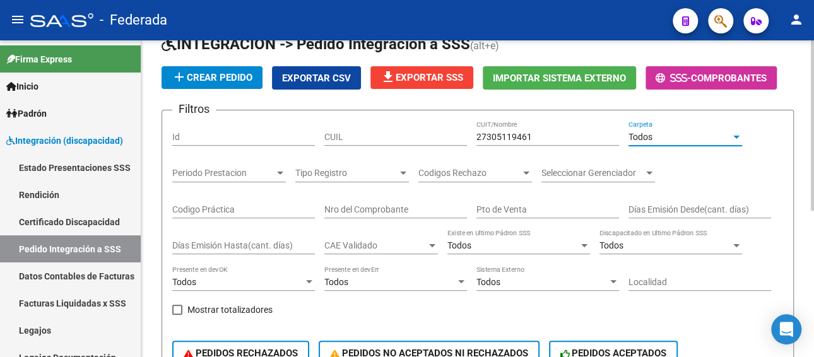
scroll to position [273, 0]
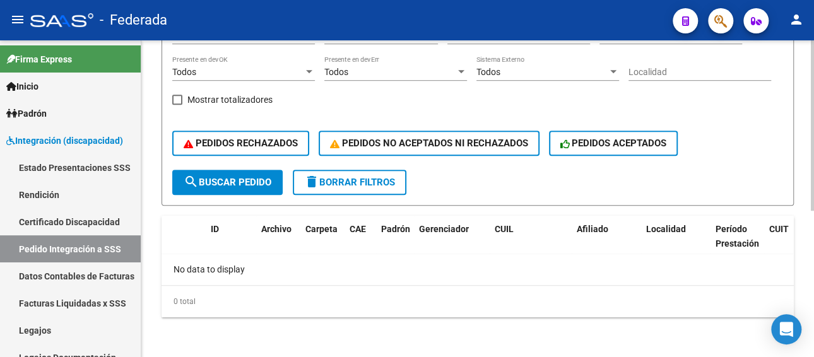
click at [243, 181] on span "search Buscar Pedido" at bounding box center [228, 182] width 88 height 11
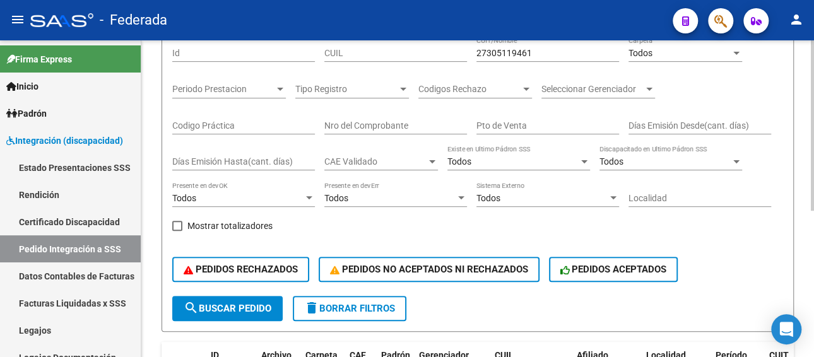
click at [206, 306] on span "search Buscar Pedido" at bounding box center [228, 308] width 88 height 11
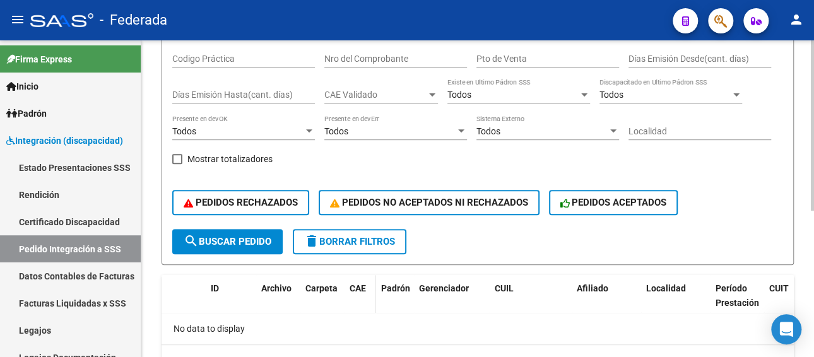
scroll to position [273, 0]
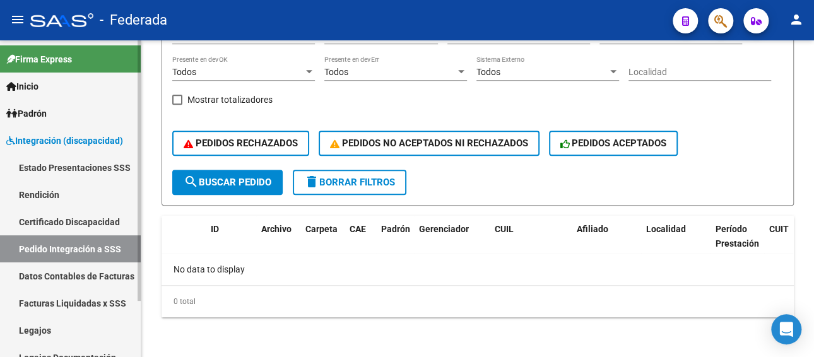
click at [37, 329] on link "Legajos" at bounding box center [70, 330] width 141 height 27
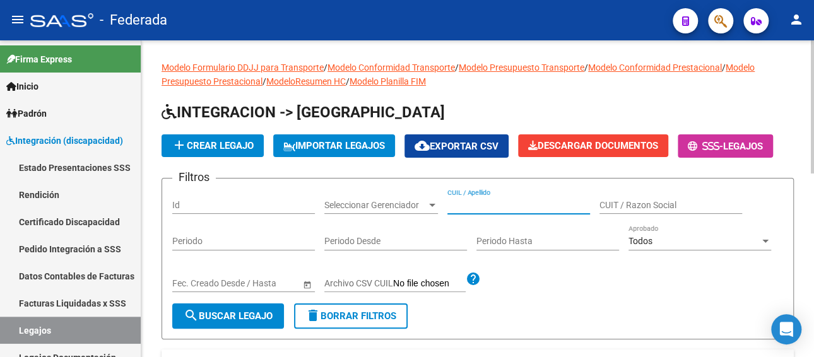
click at [485, 203] on input "CUIL / Apellido" at bounding box center [518, 205] width 143 height 11
paste input "20444286548"
type input "20444286548"
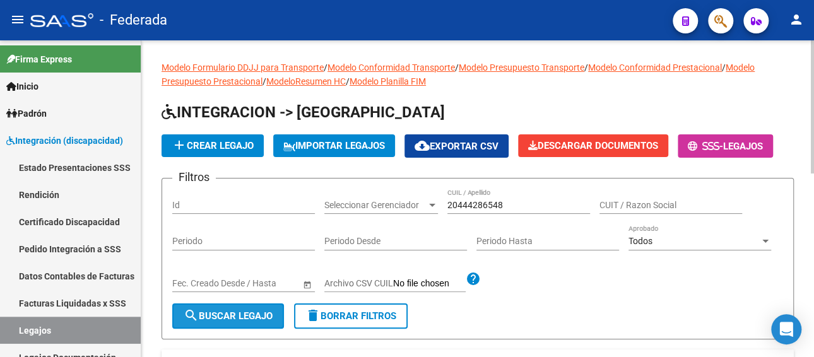
click at [254, 311] on span "search Buscar Legajo" at bounding box center [228, 316] width 89 height 11
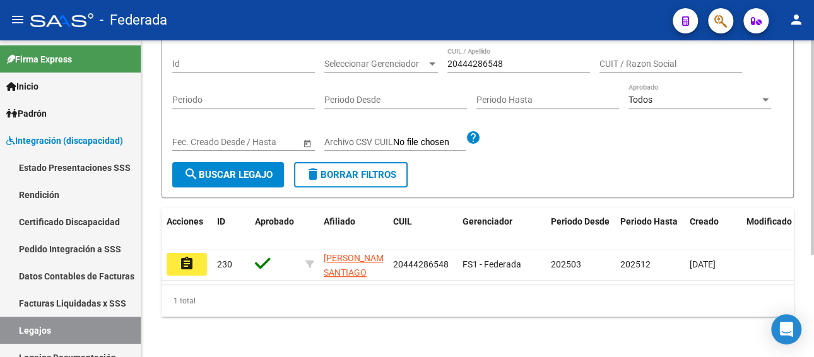
scroll to position [151, 0]
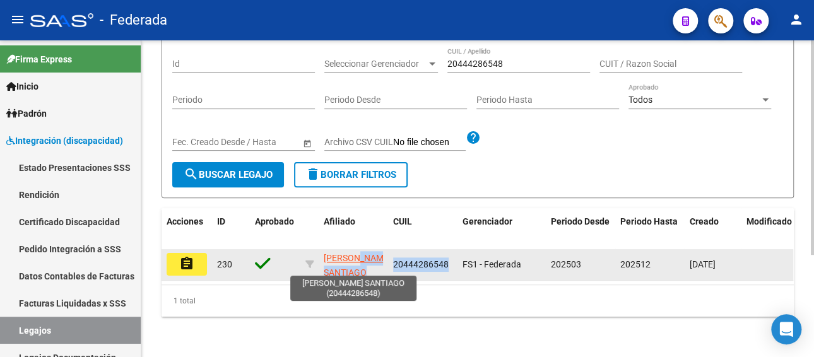
drag, startPoint x: 450, startPoint y: 253, endPoint x: 381, endPoint y: 248, distance: 69.6
click at [381, 249] on div "assignment 230 [PERSON_NAME] SANTIAGO 20444286548 FS1 - Federada 202503 202512 …" at bounding box center [591, 265] width 858 height 32
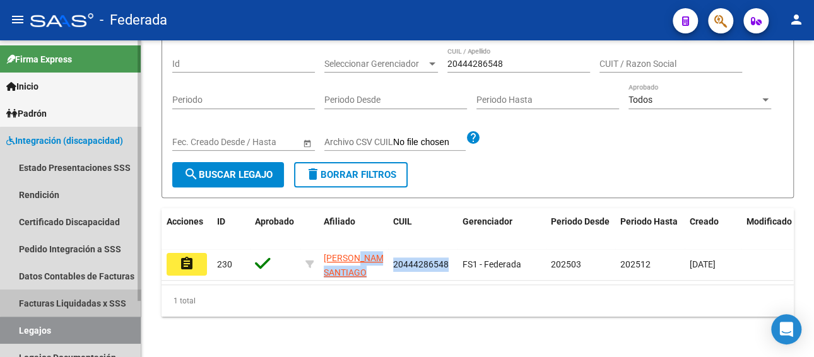
click at [78, 302] on link "Facturas Liquidadas x SSS" at bounding box center [70, 303] width 141 height 27
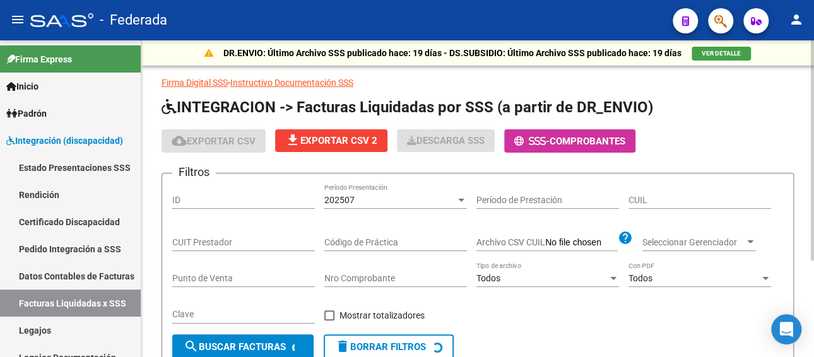
click at [377, 200] on div "202507" at bounding box center [389, 200] width 131 height 11
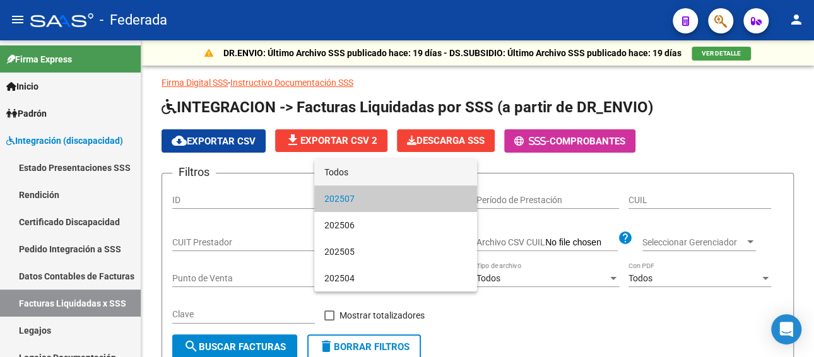
drag, startPoint x: 364, startPoint y: 171, endPoint x: 384, endPoint y: 184, distance: 23.3
click at [365, 171] on span "Todos" at bounding box center [395, 172] width 143 height 27
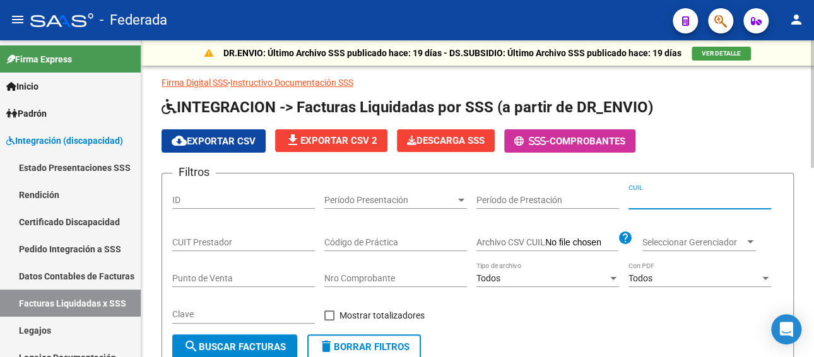
click at [666, 195] on input "CUIL" at bounding box center [700, 200] width 143 height 11
paste input "20-44428654-8"
type input "20-44428654-8"
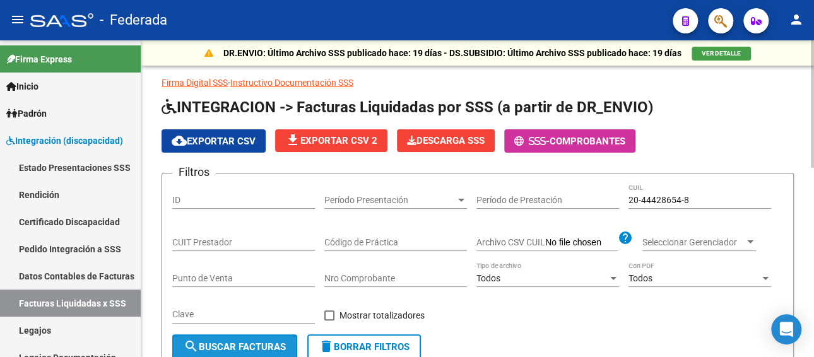
click at [256, 344] on span "search Buscar Facturas" at bounding box center [235, 346] width 102 height 11
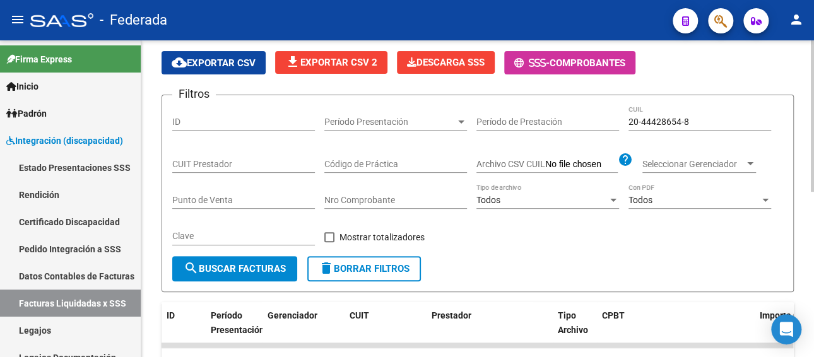
scroll to position [316, 0]
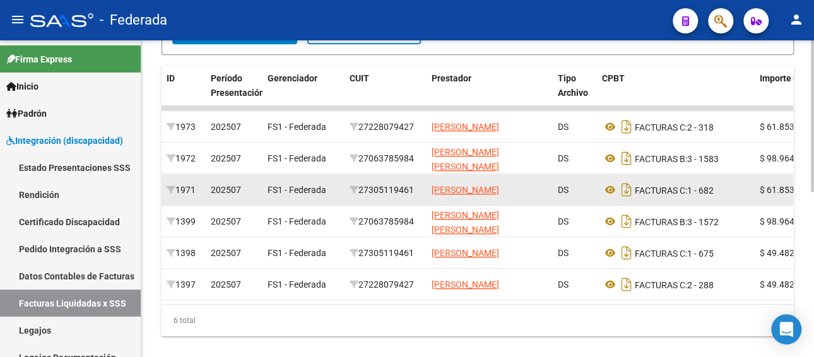
drag, startPoint x: 418, startPoint y: 186, endPoint x: 362, endPoint y: 186, distance: 56.2
click at [362, 186] on div "27305119461" at bounding box center [386, 190] width 72 height 15
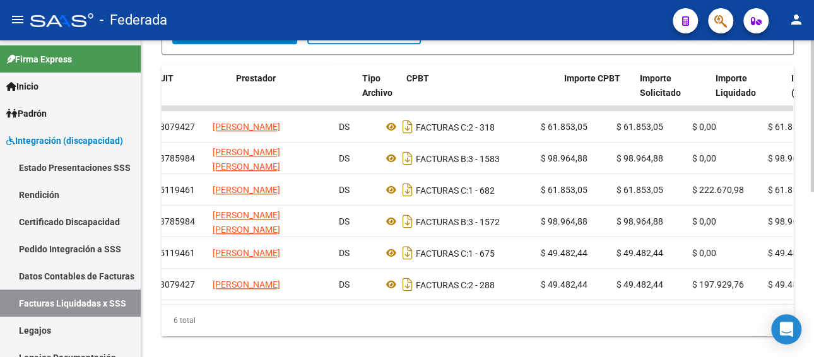
scroll to position [0, 196]
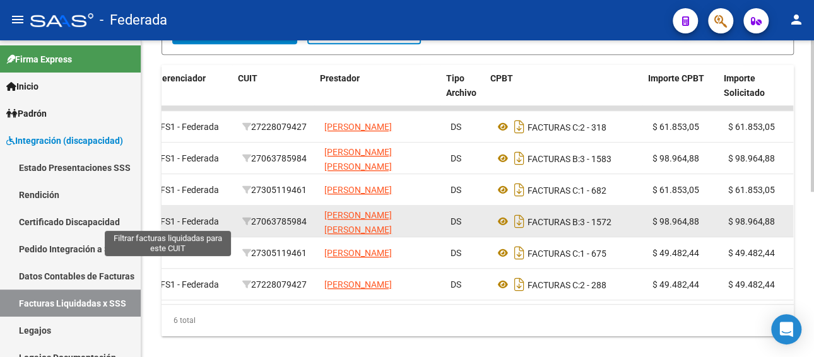
drag, startPoint x: 225, startPoint y: 222, endPoint x: 210, endPoint y: 225, distance: 15.5
click at [175, 223] on div "1399 202507 FS1 - Federada 27063785984 [PERSON_NAME] [PERSON_NAME] DS FACTURAS …" at bounding box center [764, 222] width 1420 height 32
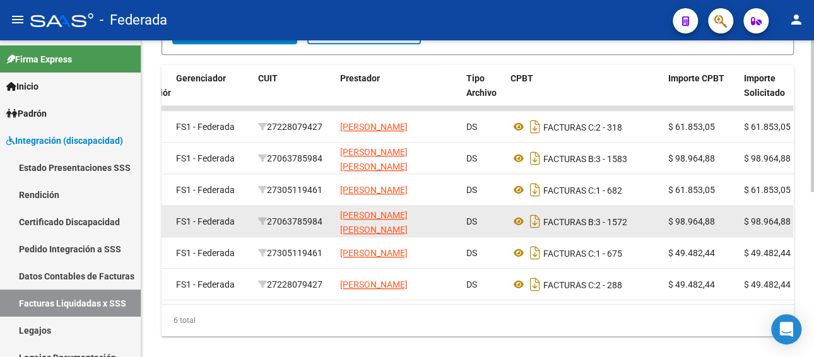
click at [280, 236] on datatable-body-cell "27063785984" at bounding box center [294, 221] width 82 height 31
drag, startPoint x: 328, startPoint y: 222, endPoint x: 274, endPoint y: 222, distance: 54.3
click at [274, 222] on div "27063785984" at bounding box center [294, 222] width 72 height 15
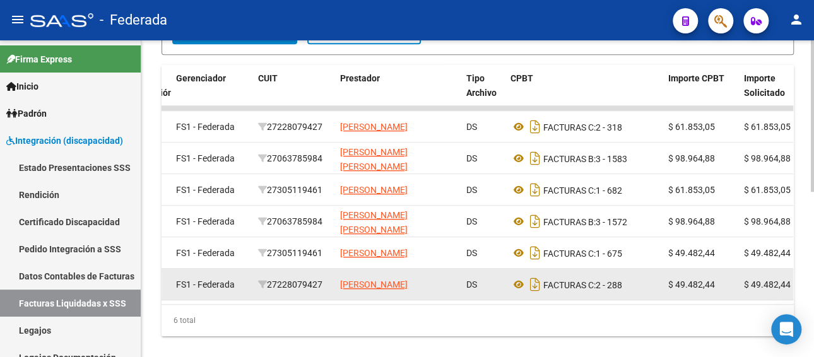
drag, startPoint x: 329, startPoint y: 280, endPoint x: 271, endPoint y: 291, distance: 59.0
click at [271, 291] on div "27228079427" at bounding box center [294, 285] width 72 height 15
